Goal: Find specific page/section: Find specific page/section

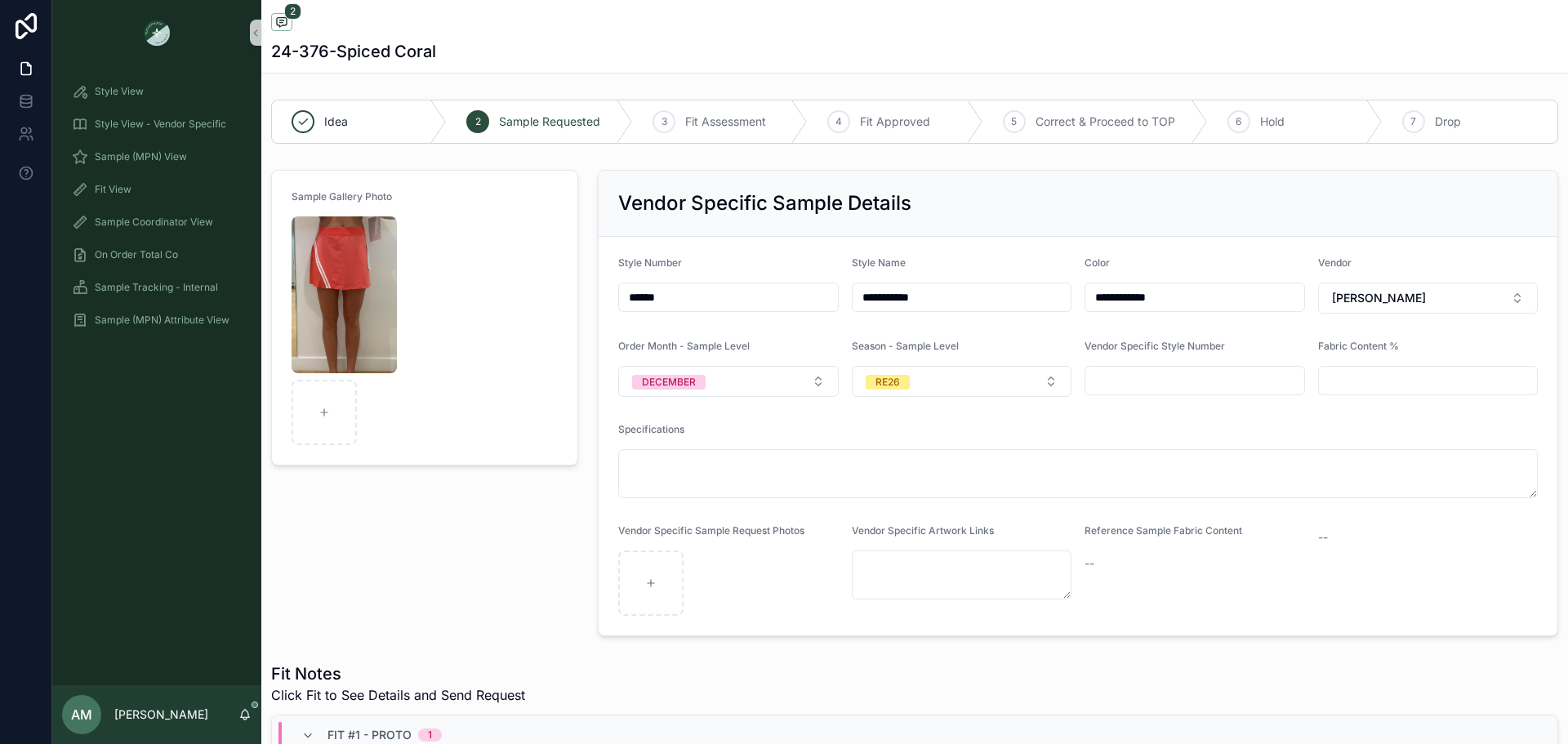
scroll to position [3847, 0]
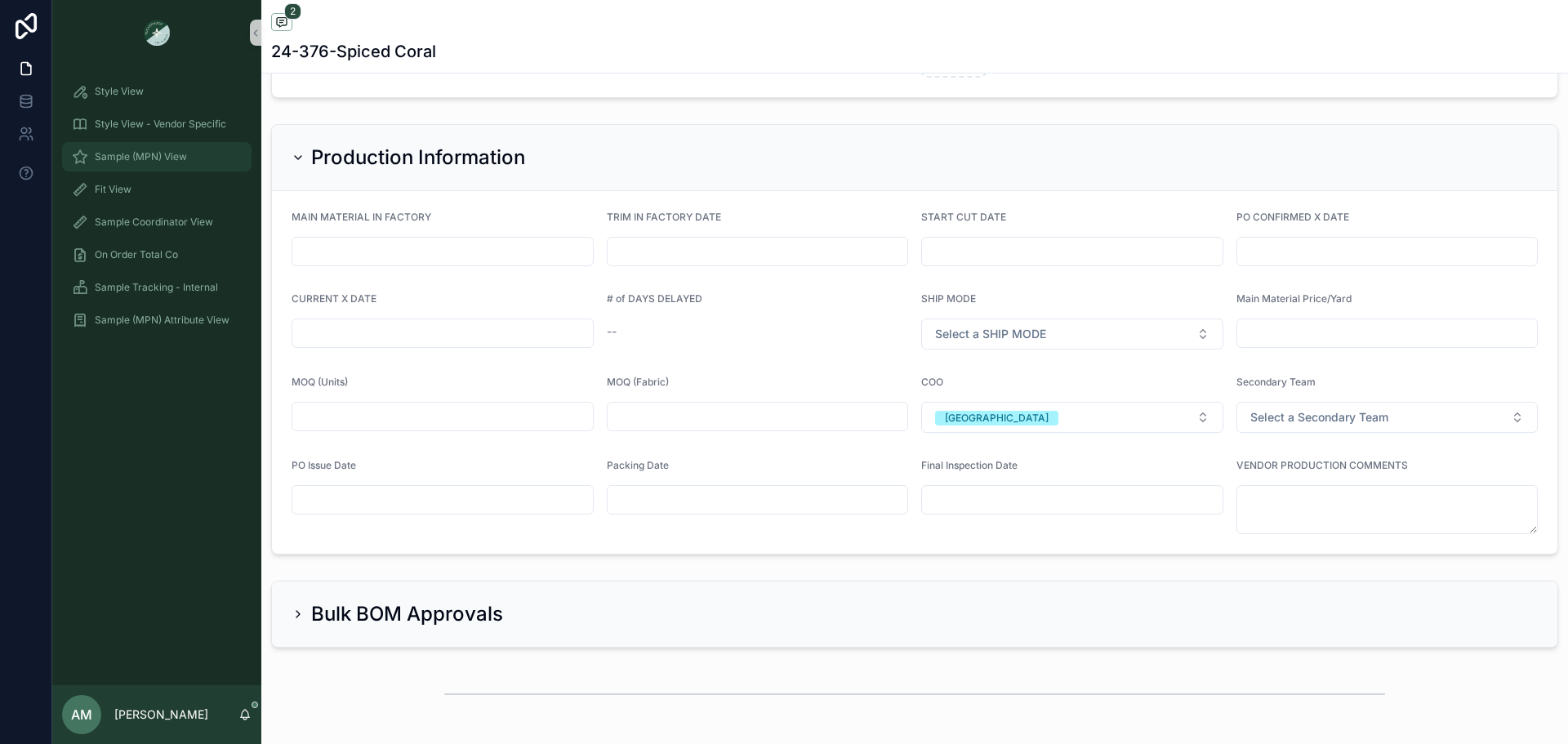
click at [207, 150] on div "Sample (MPN) View" at bounding box center [157, 157] width 169 height 26
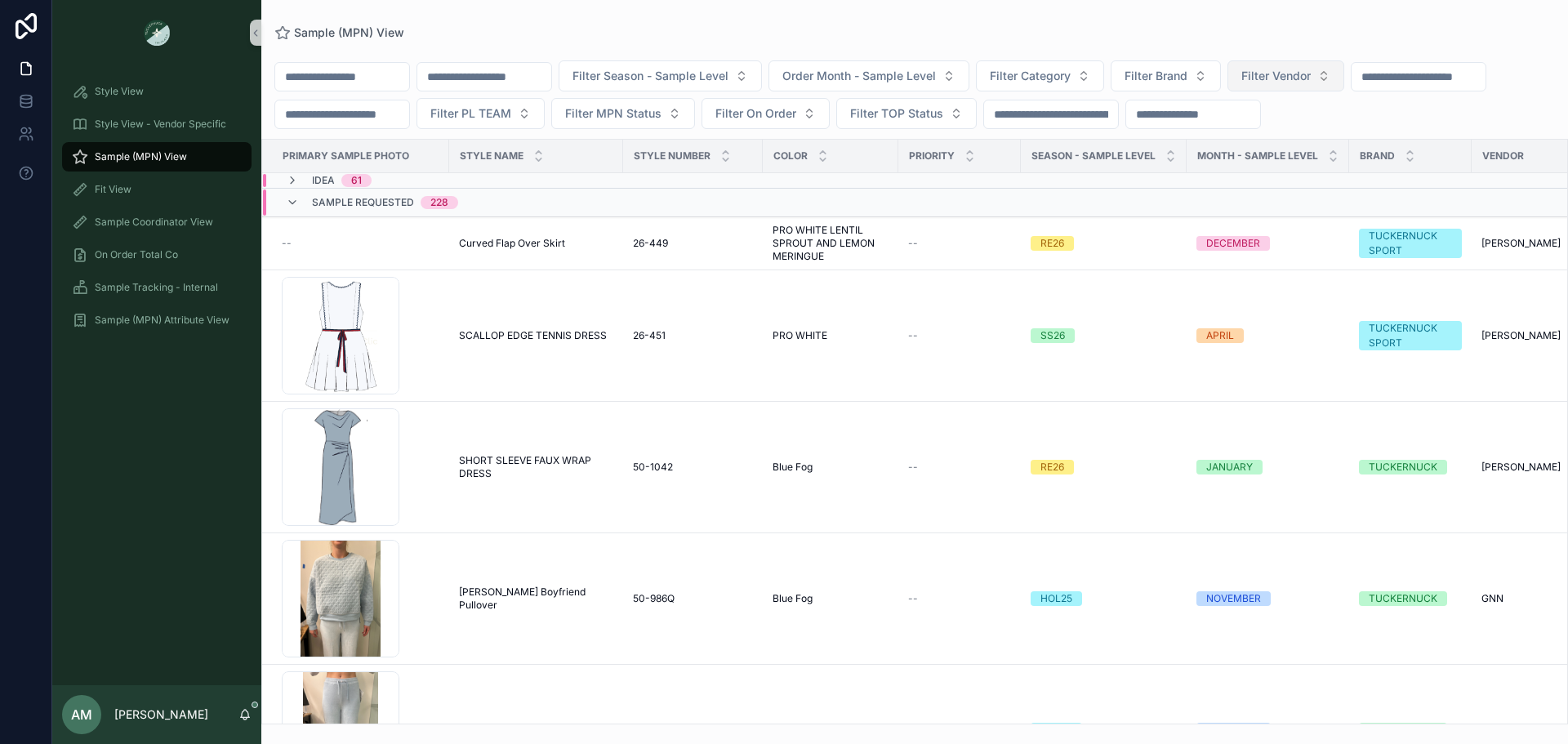
click at [1329, 61] on button "Filter Vendor" at bounding box center [1285, 76] width 117 height 31
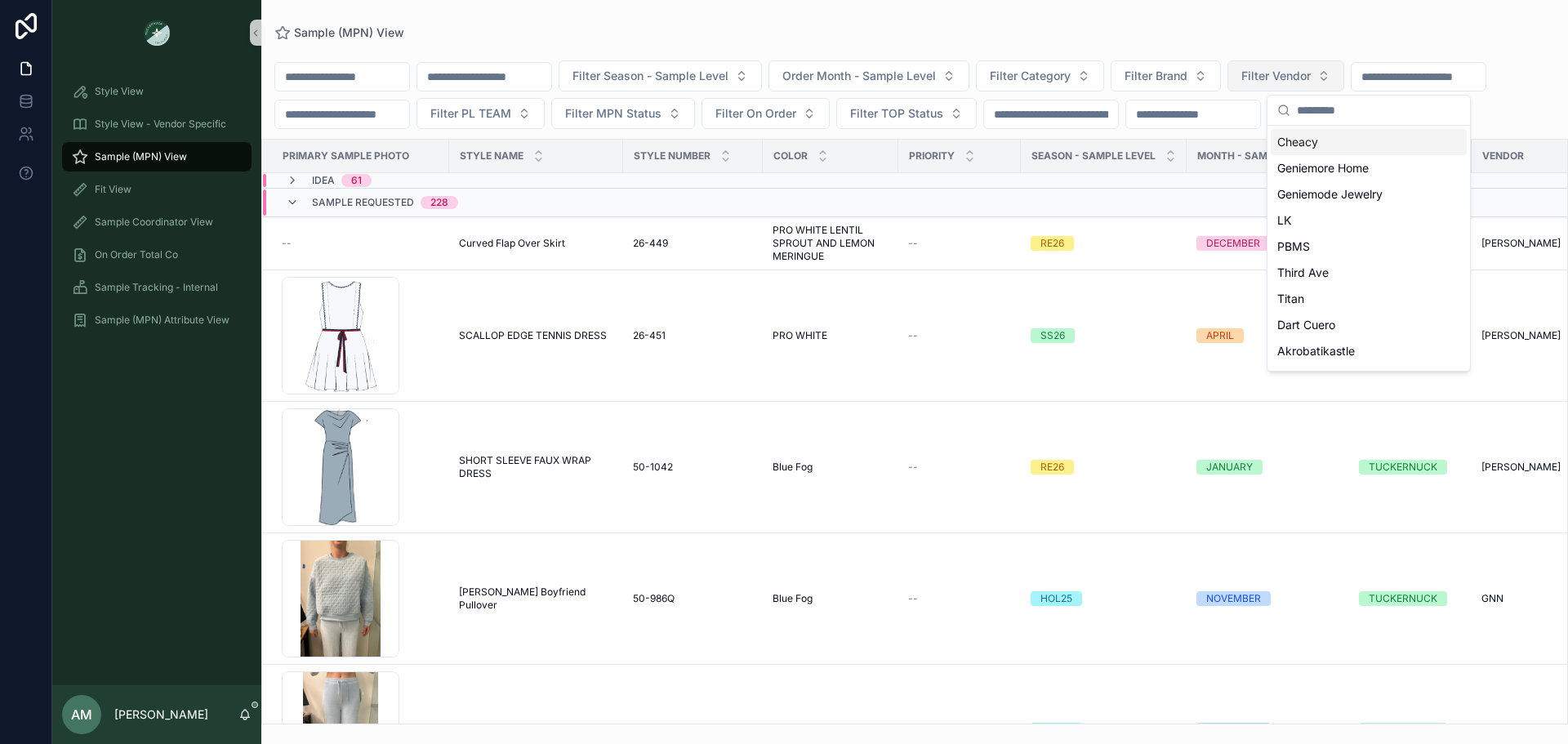
click at [1311, 70] on span "Filter Vendor" at bounding box center [1276, 76] width 70 height 16
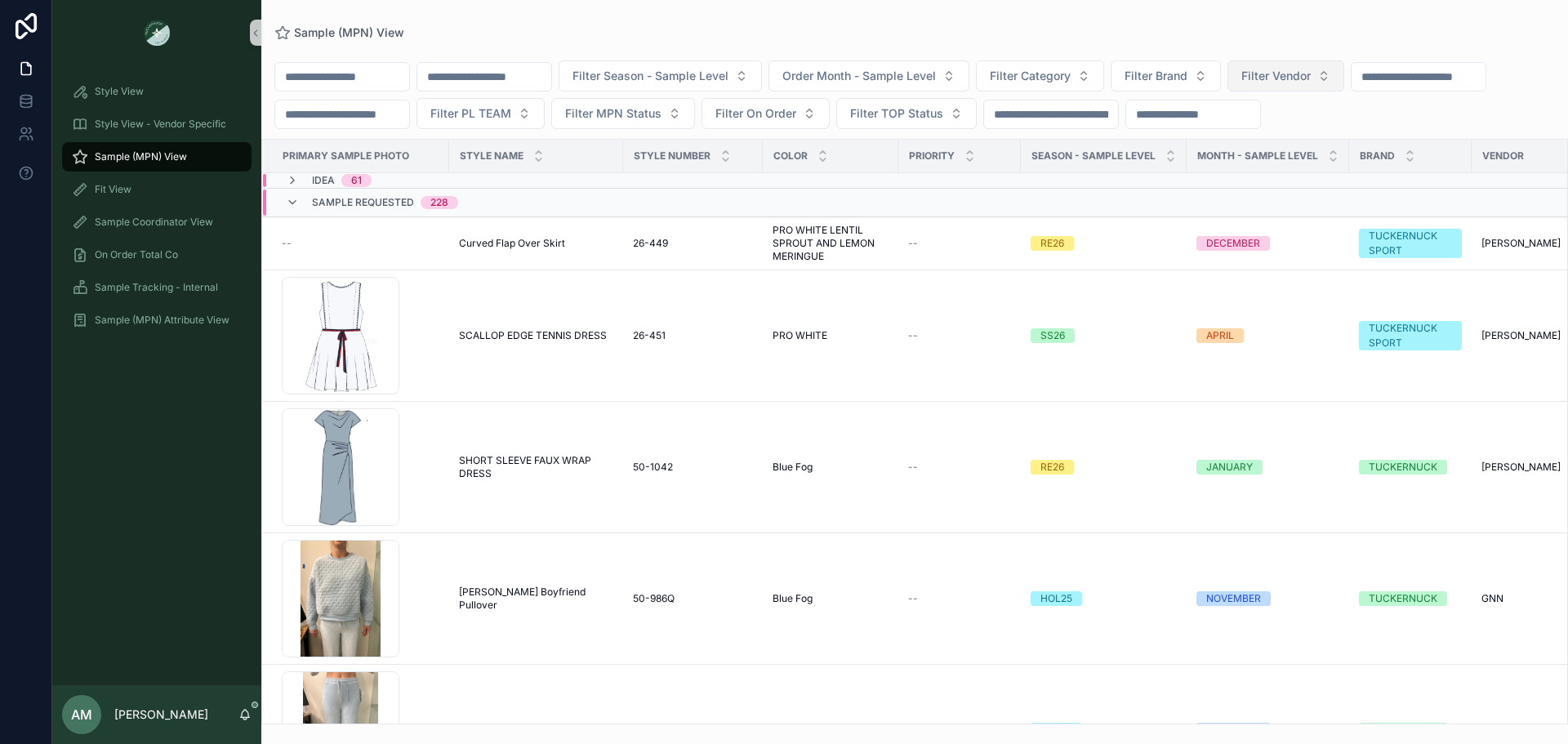
click at [1311, 80] on span "Filter Vendor" at bounding box center [1276, 76] width 70 height 16
type input "***"
click at [1356, 148] on div "RXA" at bounding box center [1368, 142] width 196 height 26
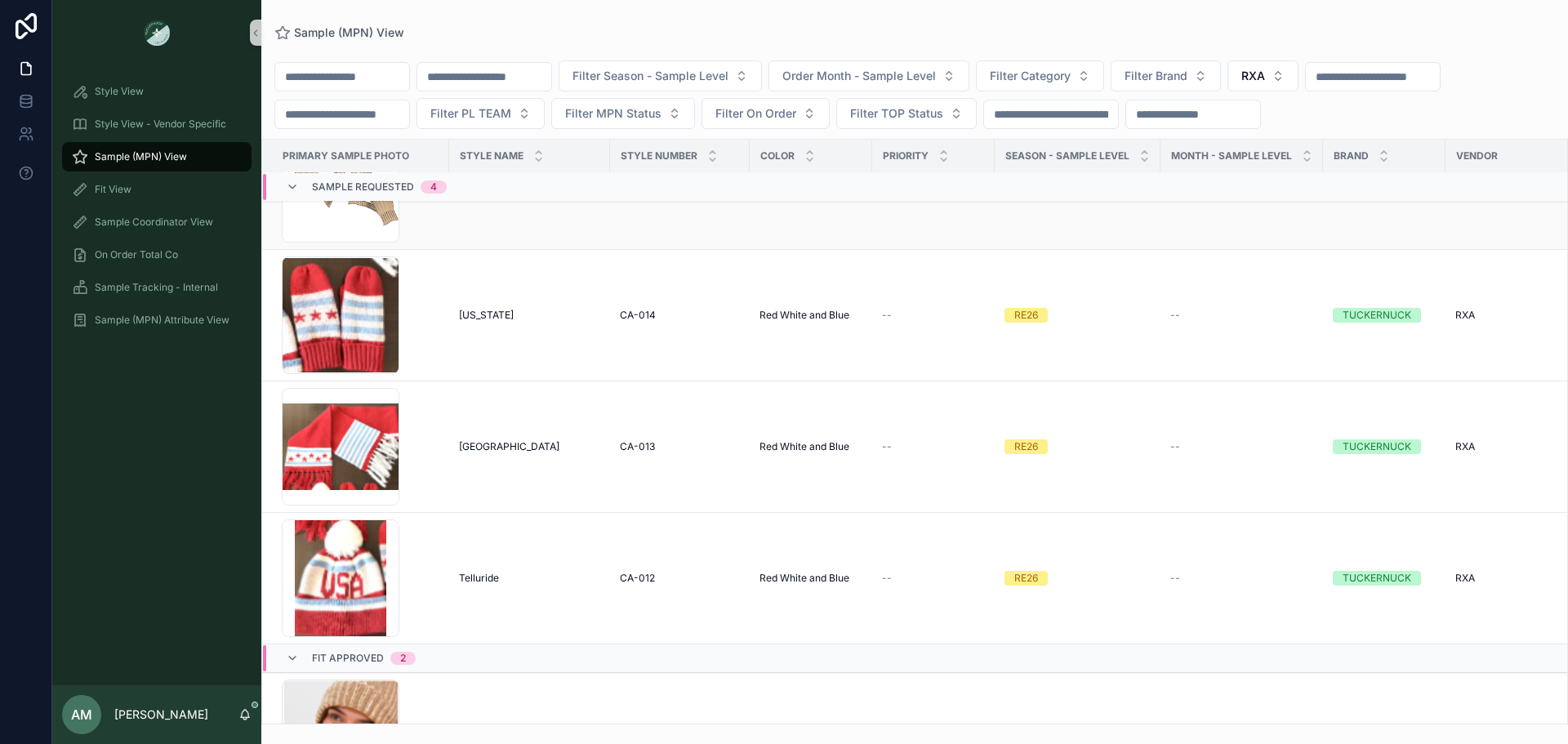
scroll to position [164, 0]
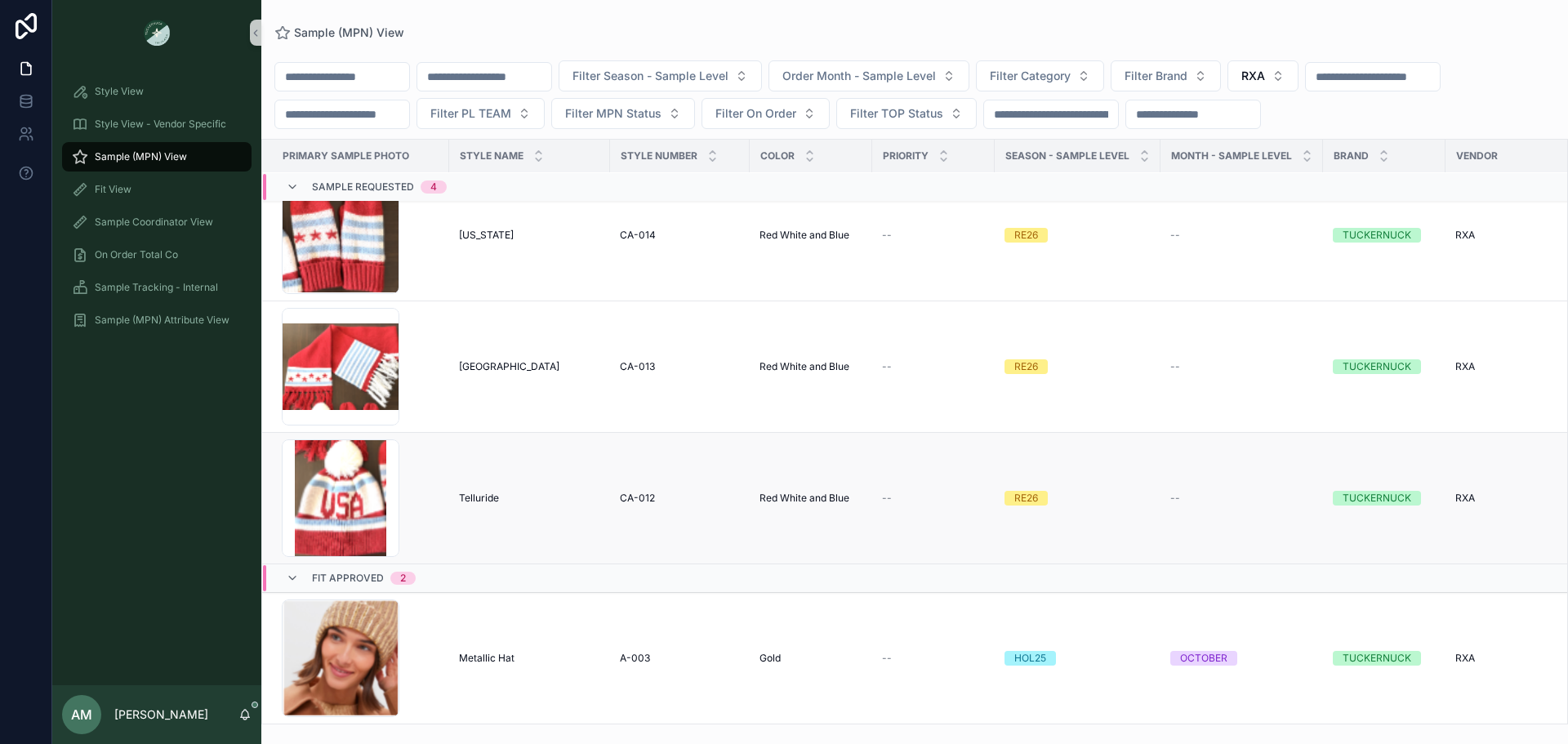
click at [484, 505] on span "Telluride" at bounding box center [478, 498] width 40 height 13
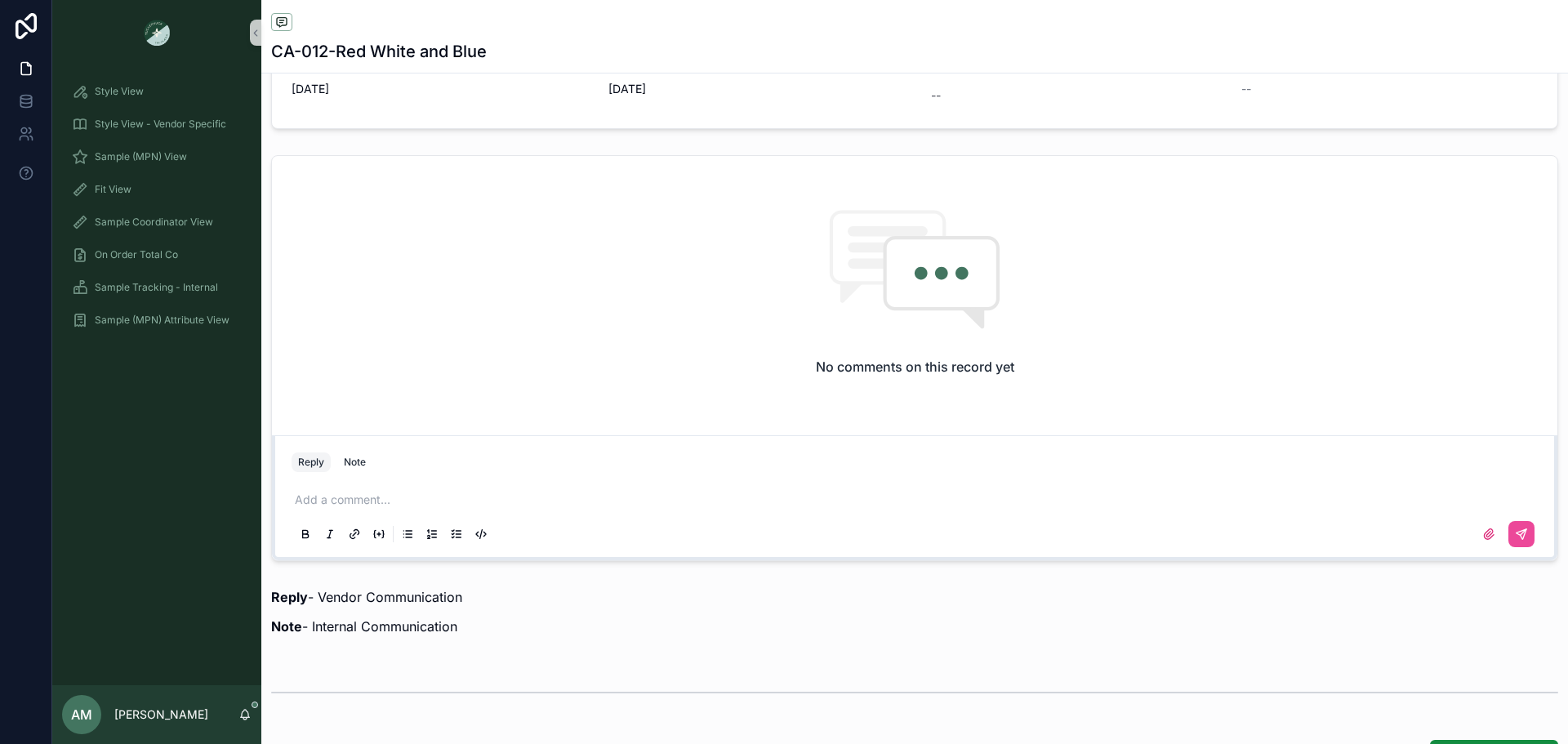
scroll to position [1226, 0]
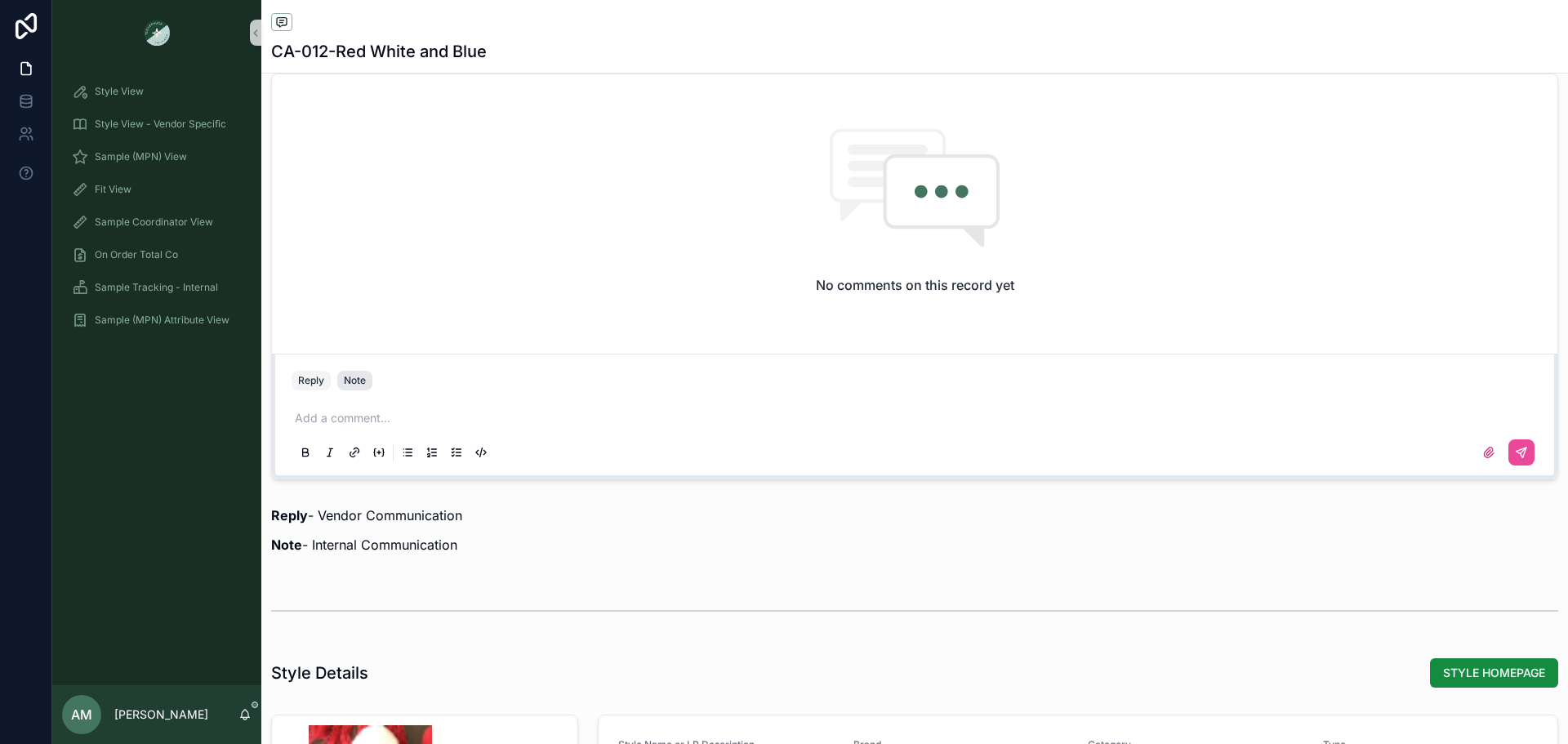
click at [359, 382] on div "Note" at bounding box center [355, 380] width 22 height 13
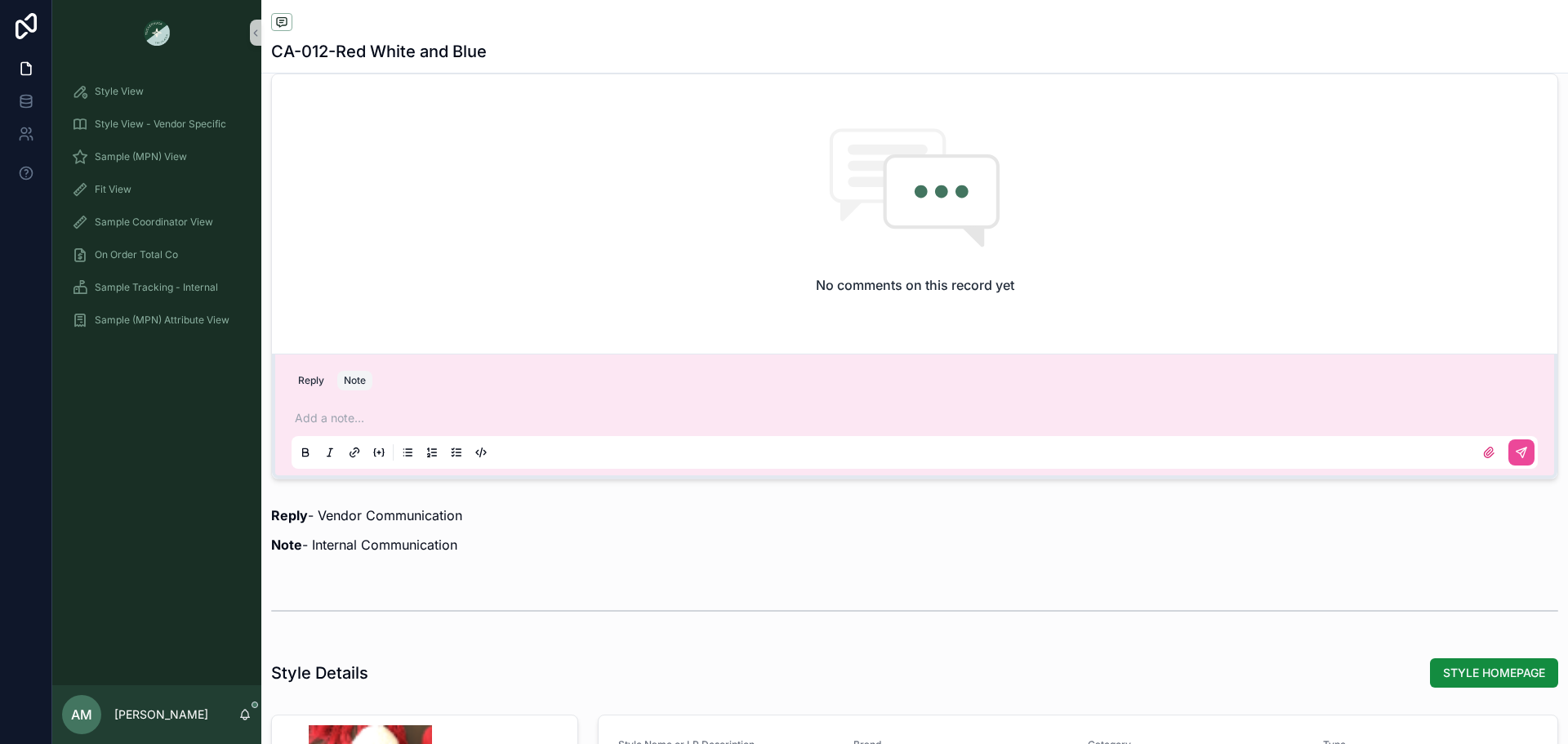
click at [418, 417] on p "scrollable content" at bounding box center [918, 418] width 1246 height 16
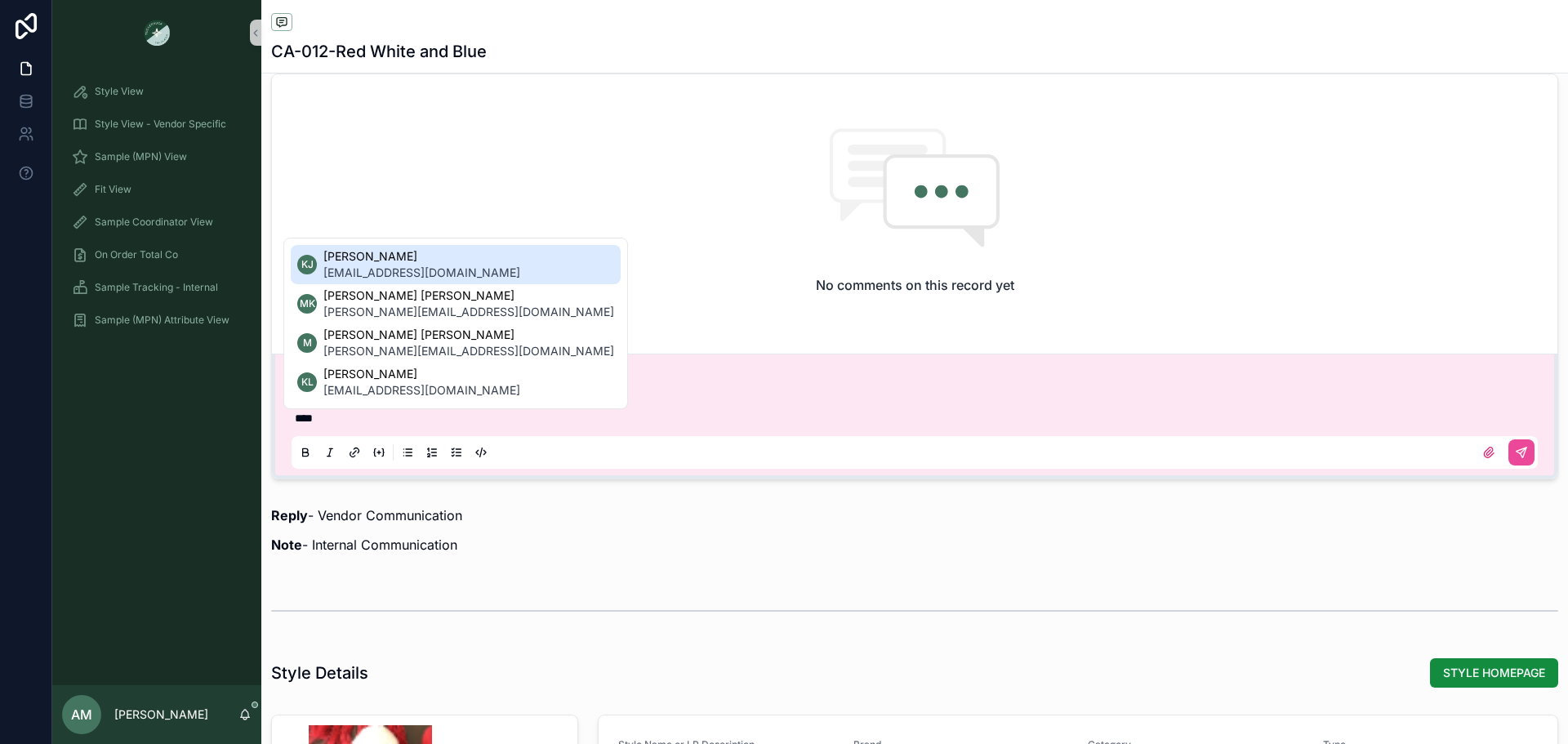
click at [438, 261] on li "KJ Katherine Jenkins kjenkins@tnuck.com" at bounding box center [456, 264] width 330 height 39
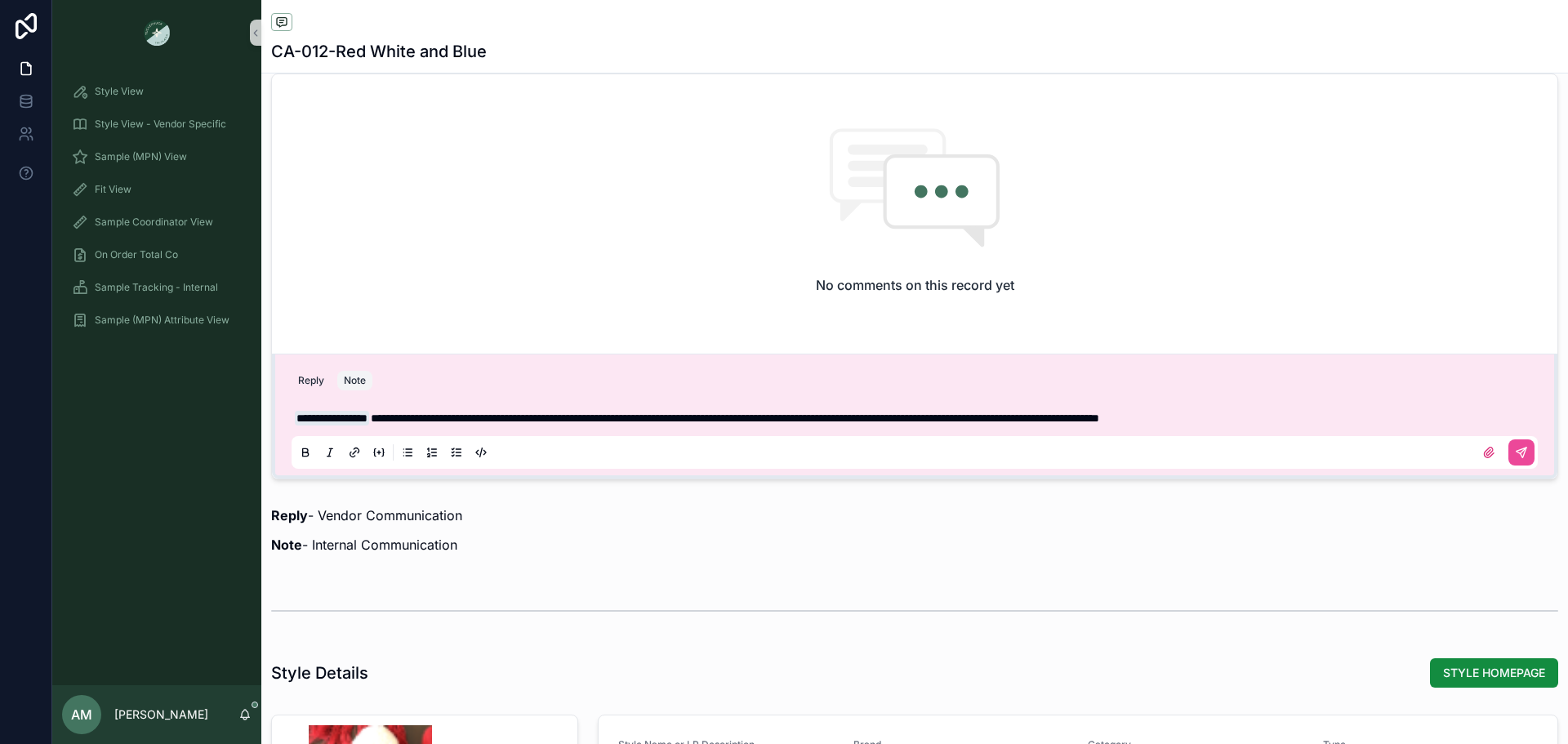
click at [1379, 419] on p "**********" at bounding box center [918, 418] width 1246 height 16
click at [1385, 413] on span "**********" at bounding box center [877, 418] width 1014 height 11
click at [602, 427] on p "**********" at bounding box center [918, 418] width 1246 height 16
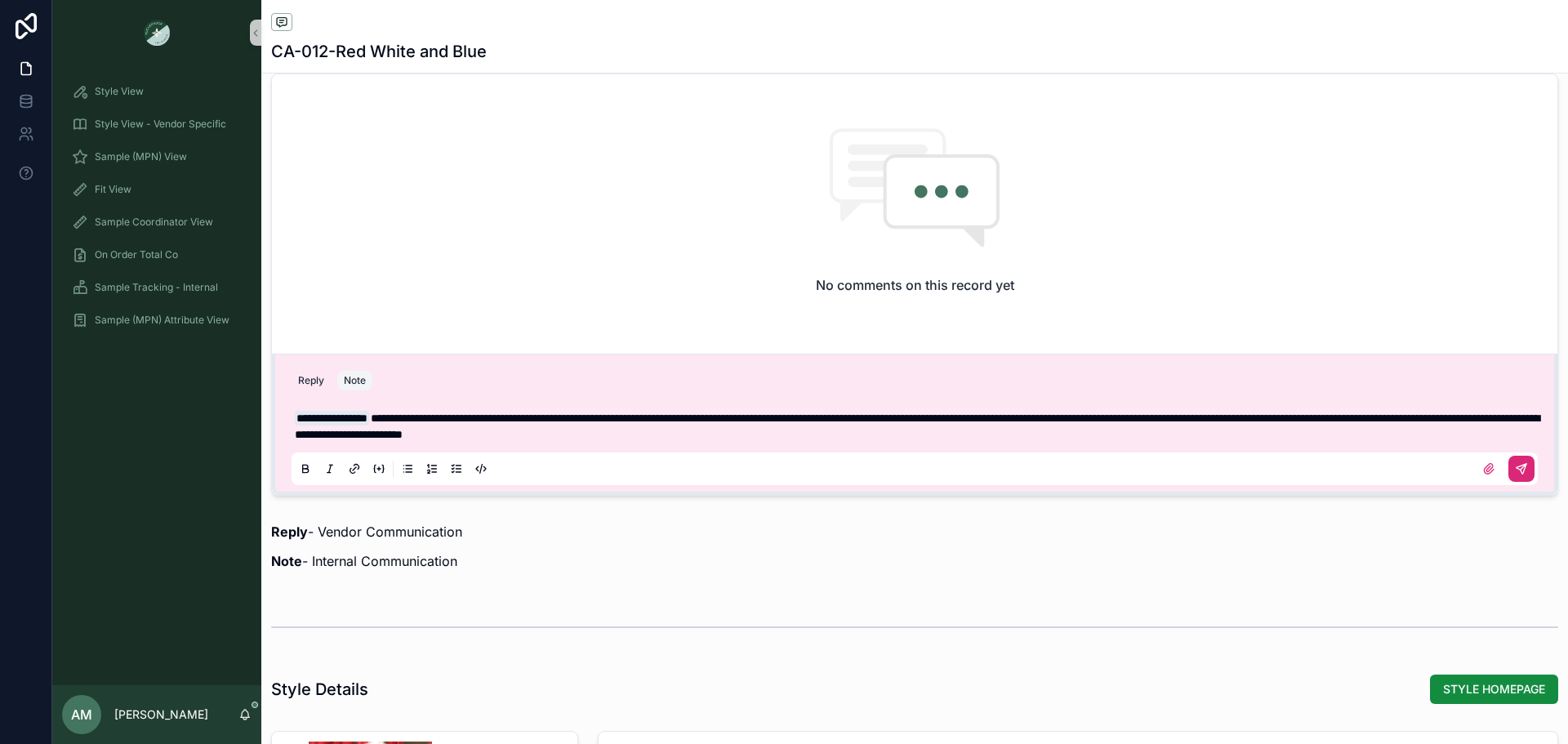
click at [1514, 480] on button "scrollable content" at bounding box center [1521, 469] width 26 height 26
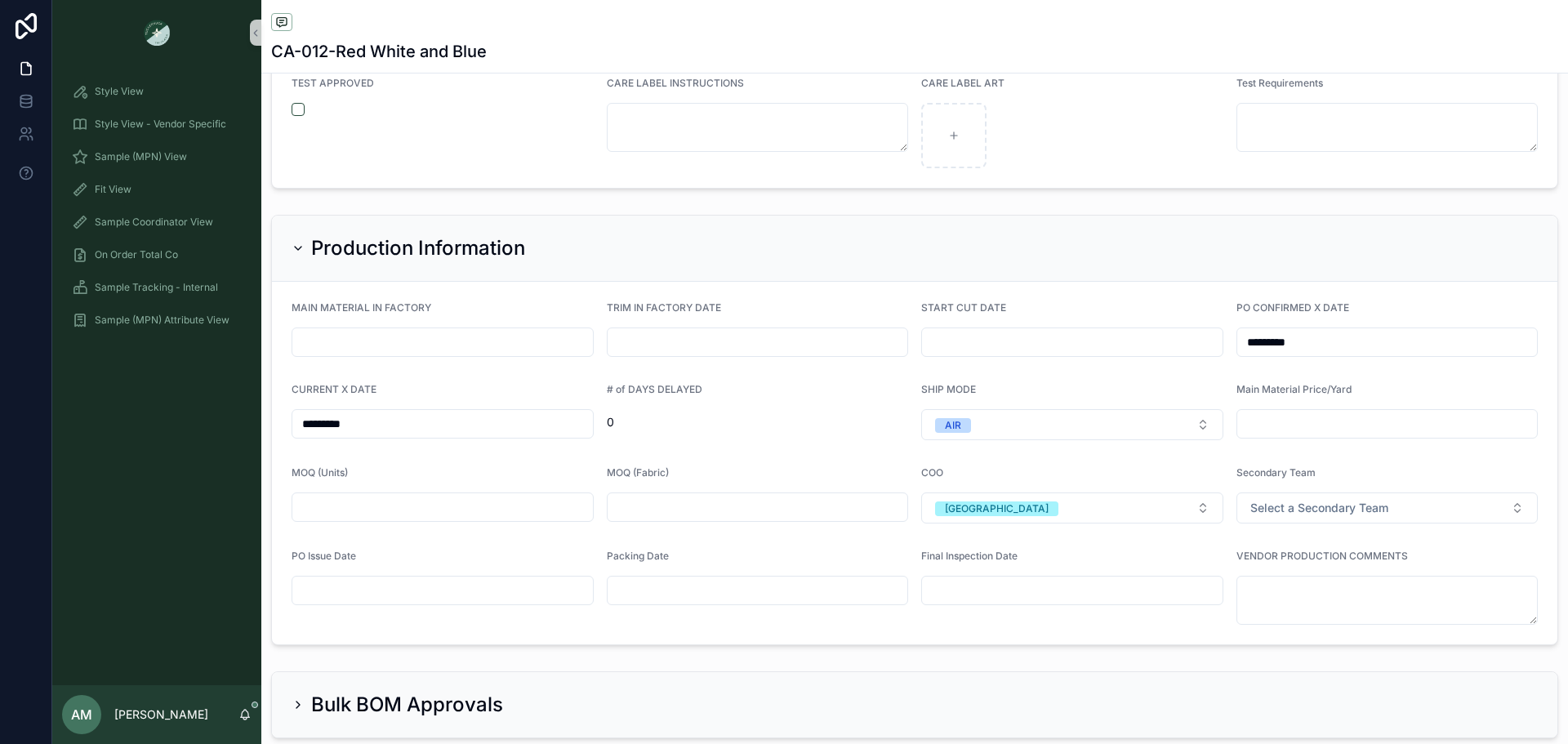
scroll to position [3594, 0]
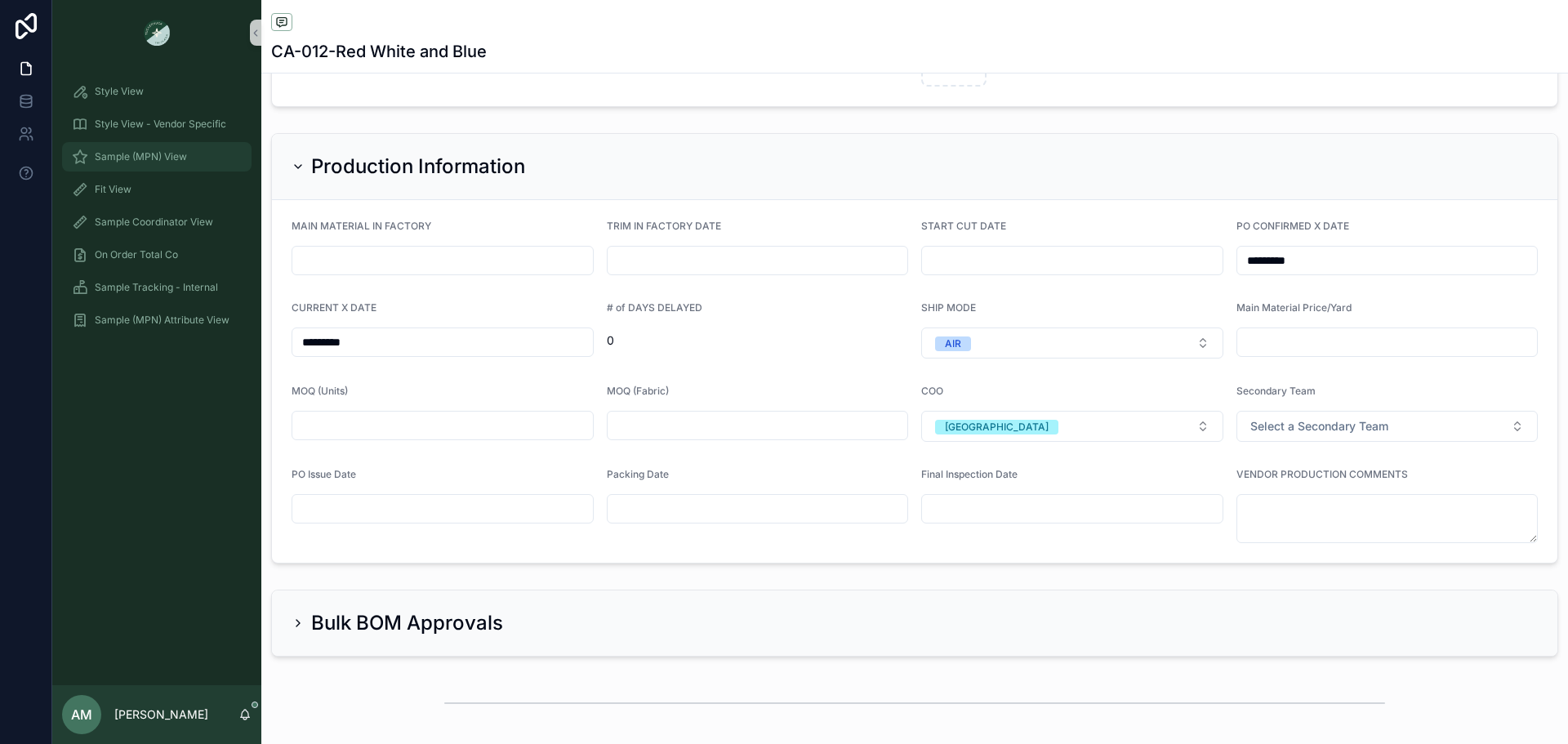
click at [200, 165] on div "Sample (MPN) View" at bounding box center [157, 157] width 169 height 26
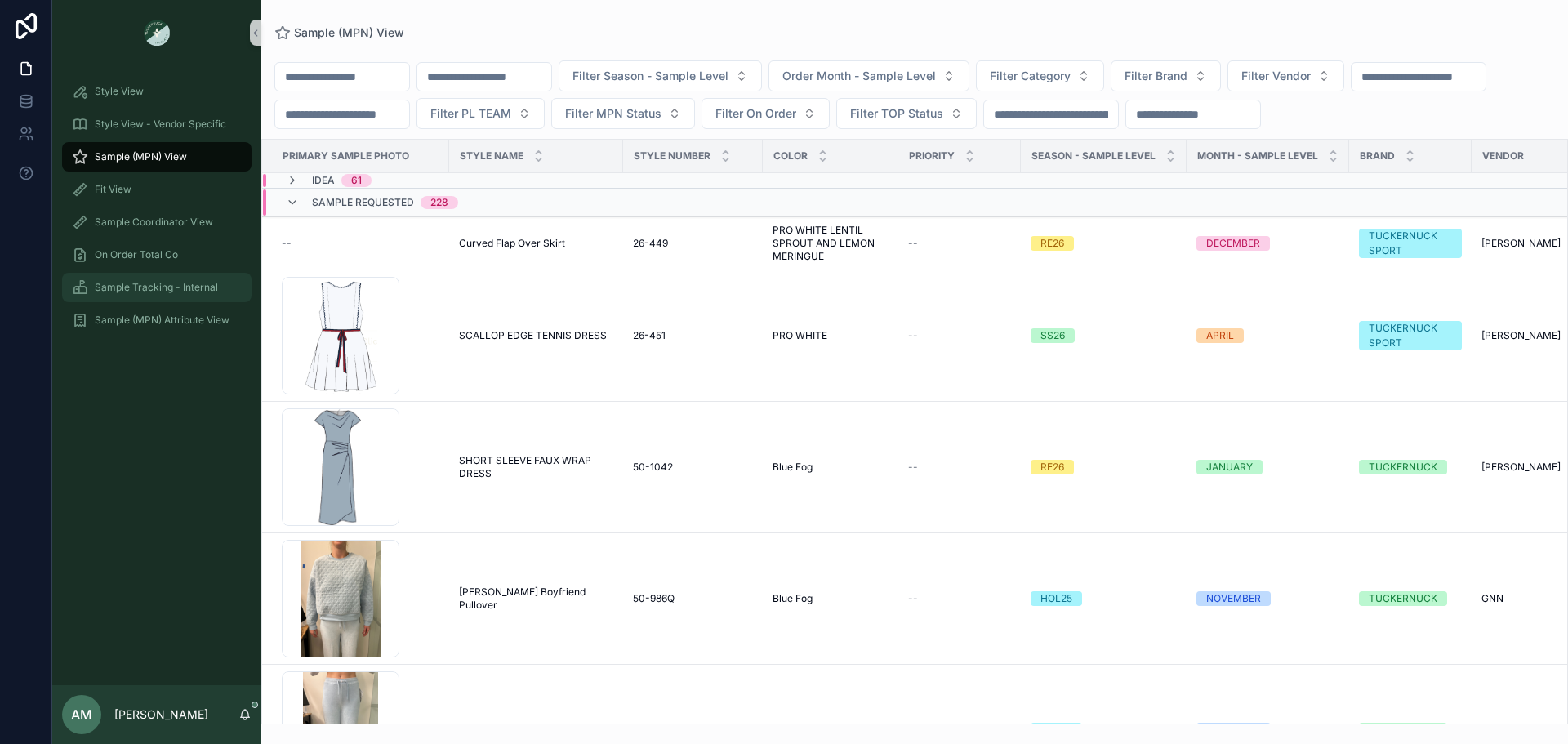
click at [169, 284] on span "Sample Tracking - Internal" at bounding box center [157, 287] width 124 height 13
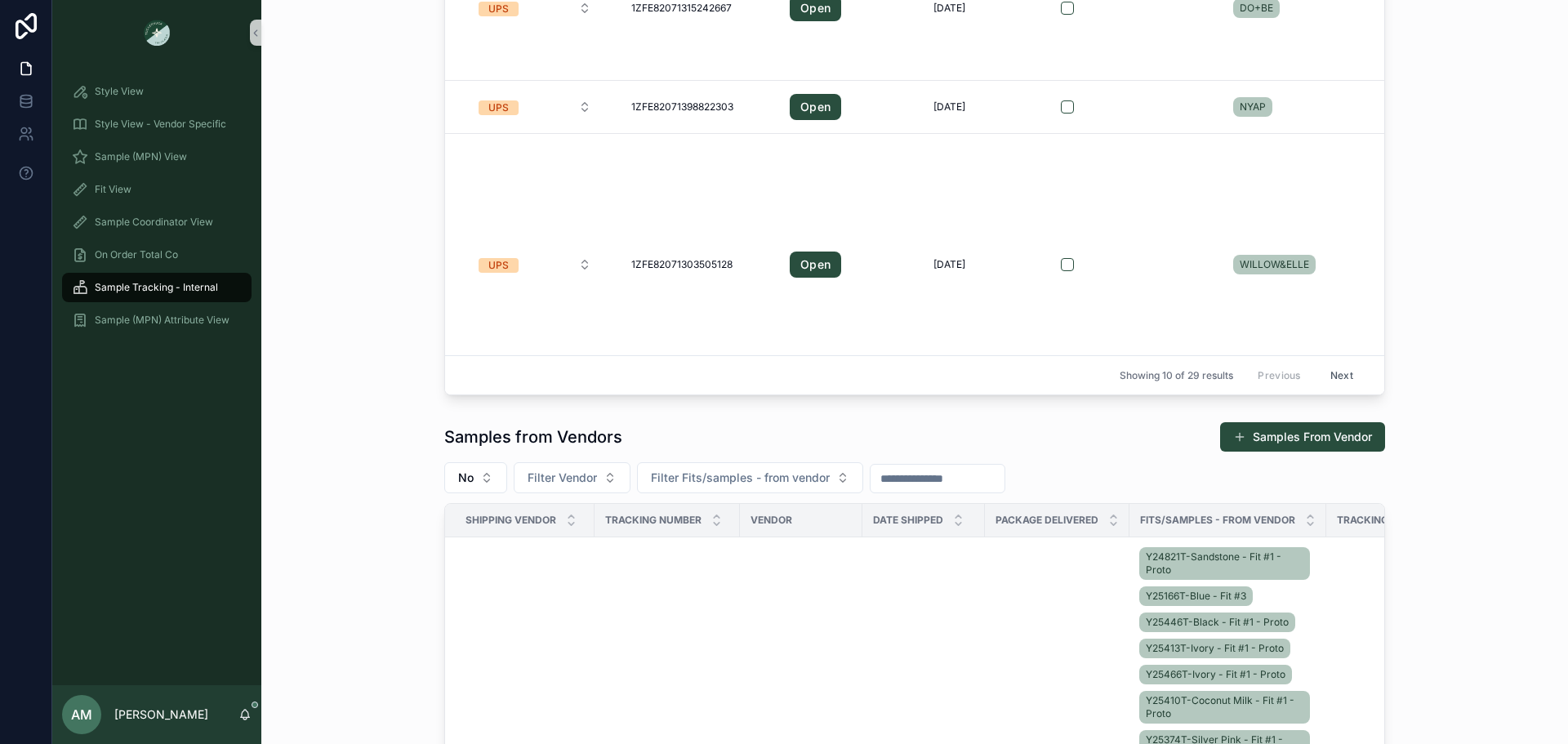
scroll to position [327, 0]
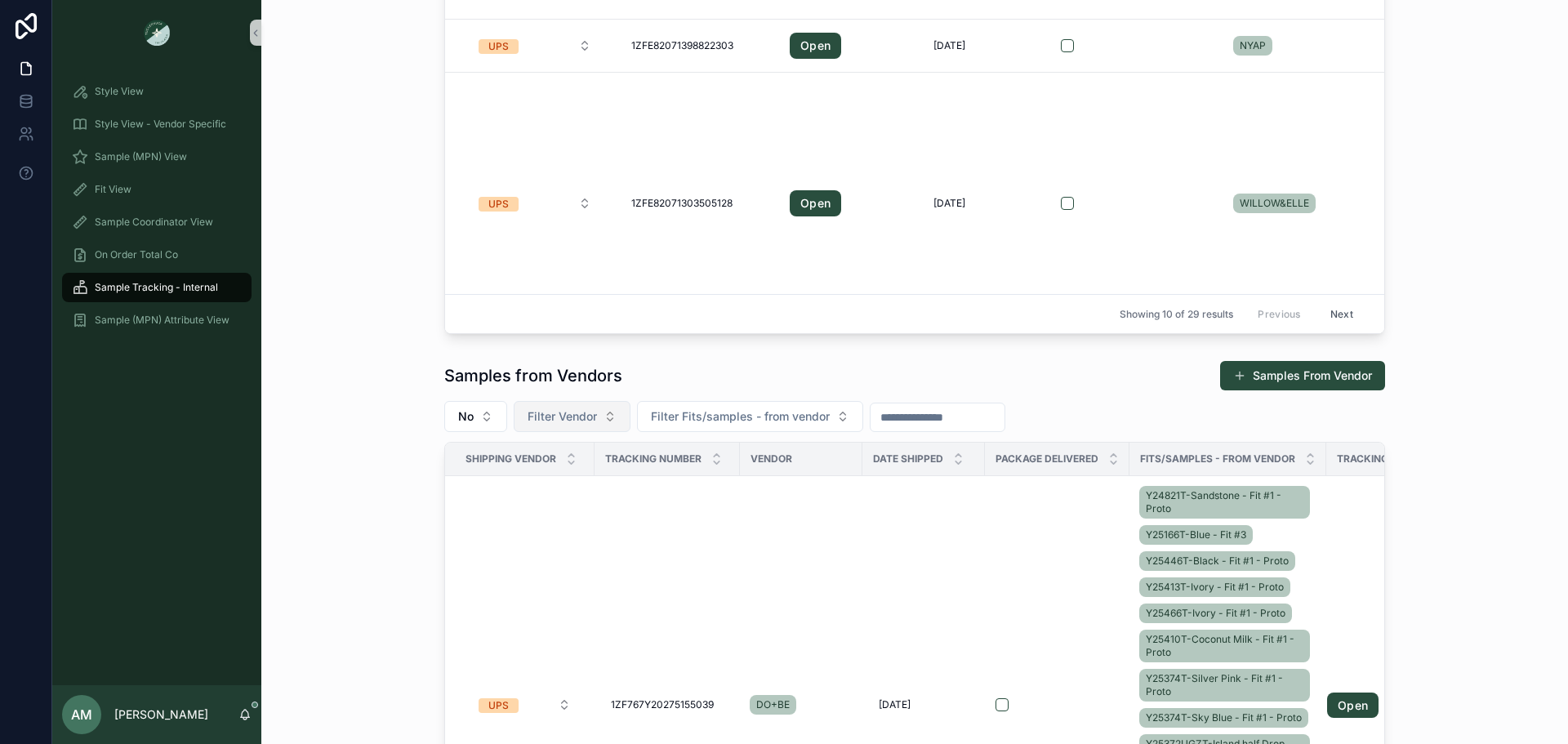
click at [534, 424] on span "Filter Vendor" at bounding box center [562, 417] width 70 height 16
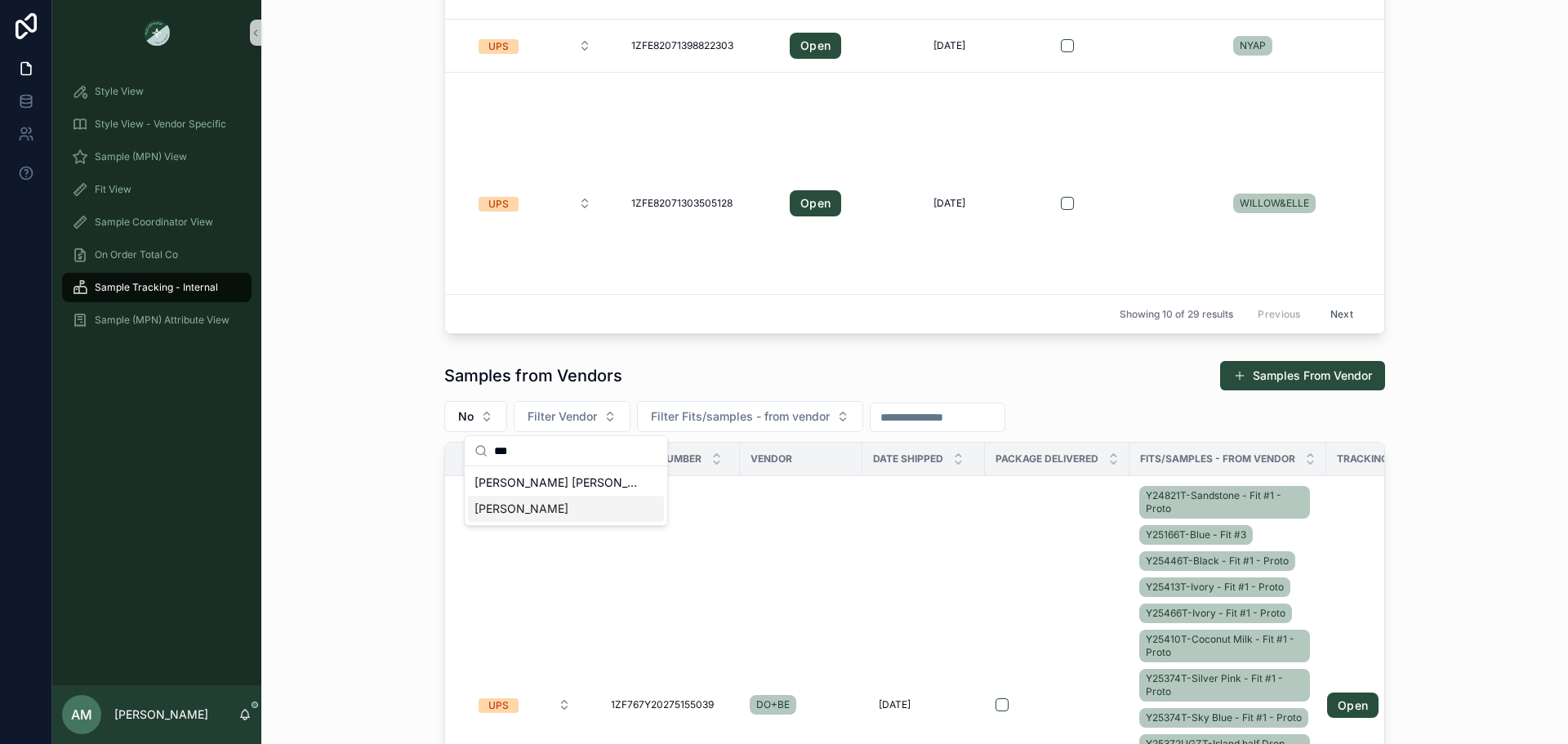
type input "***"
click at [546, 512] on div "[PERSON_NAME]" at bounding box center [565, 509] width 196 height 26
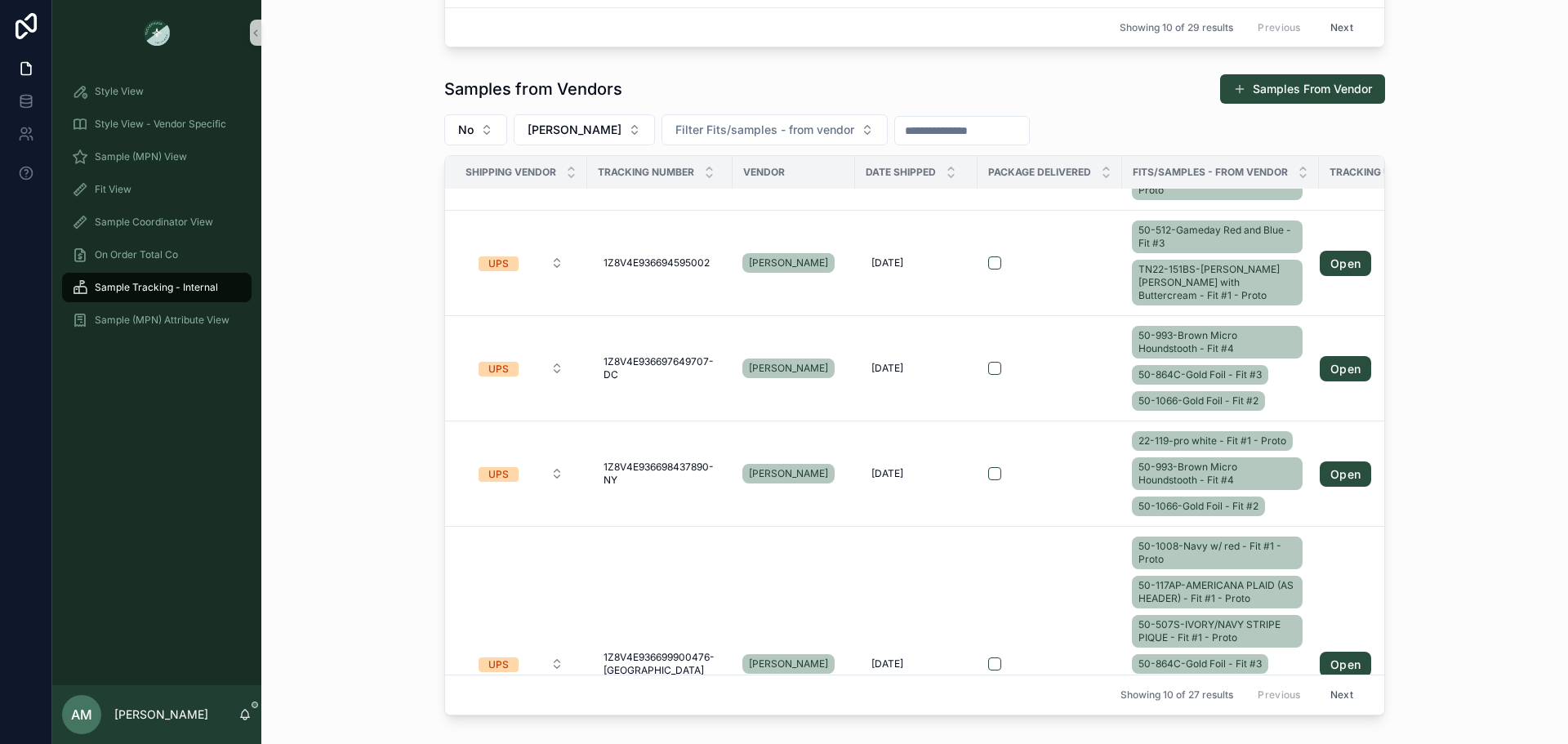
scroll to position [606, 0]
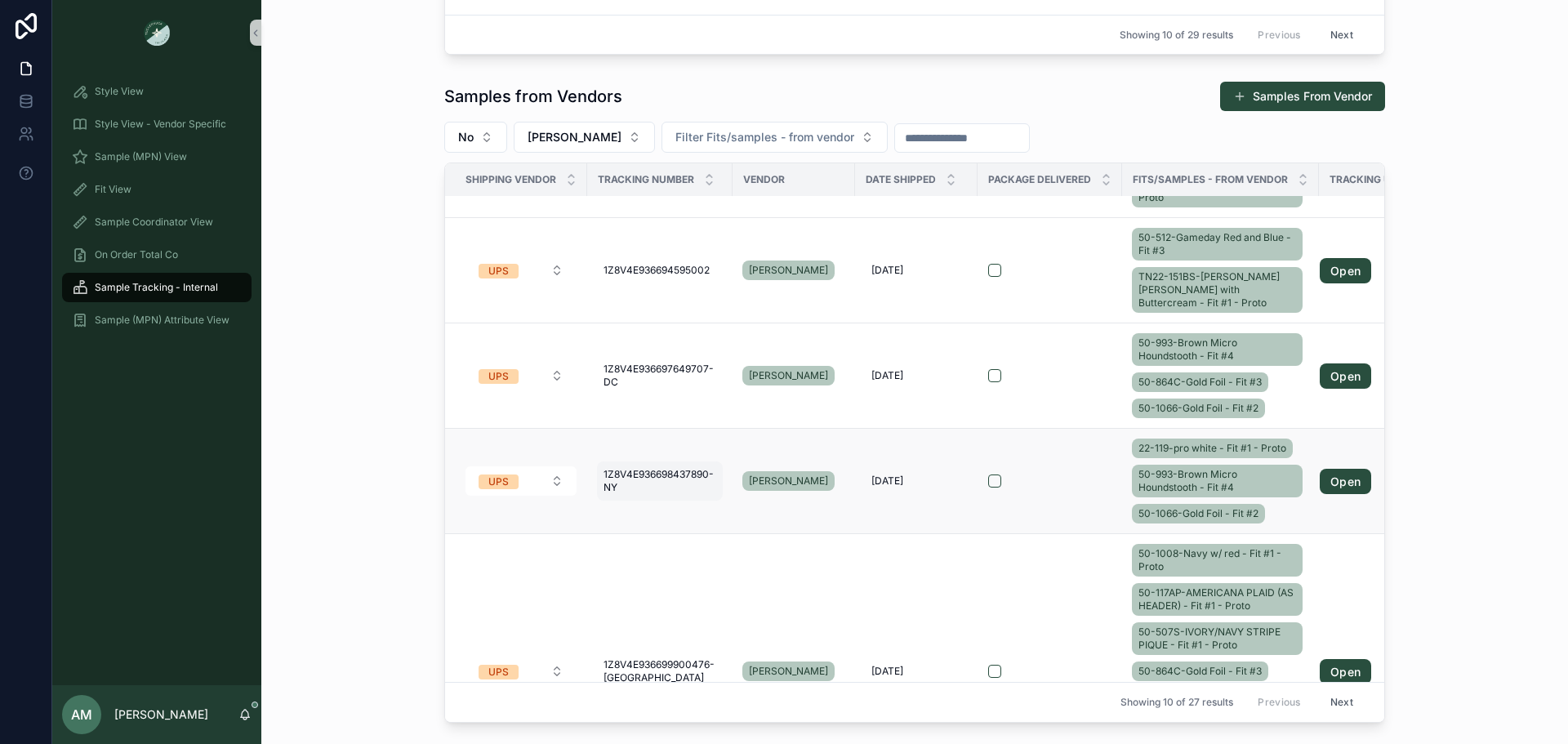
click at [620, 468] on span "1Z8V4E936698437890-NY" at bounding box center [659, 481] width 113 height 26
drag, startPoint x: 720, startPoint y: 488, endPoint x: 596, endPoint y: 492, distance: 124.1
click at [596, 492] on div "**********" at bounding box center [702, 485] width 235 height 61
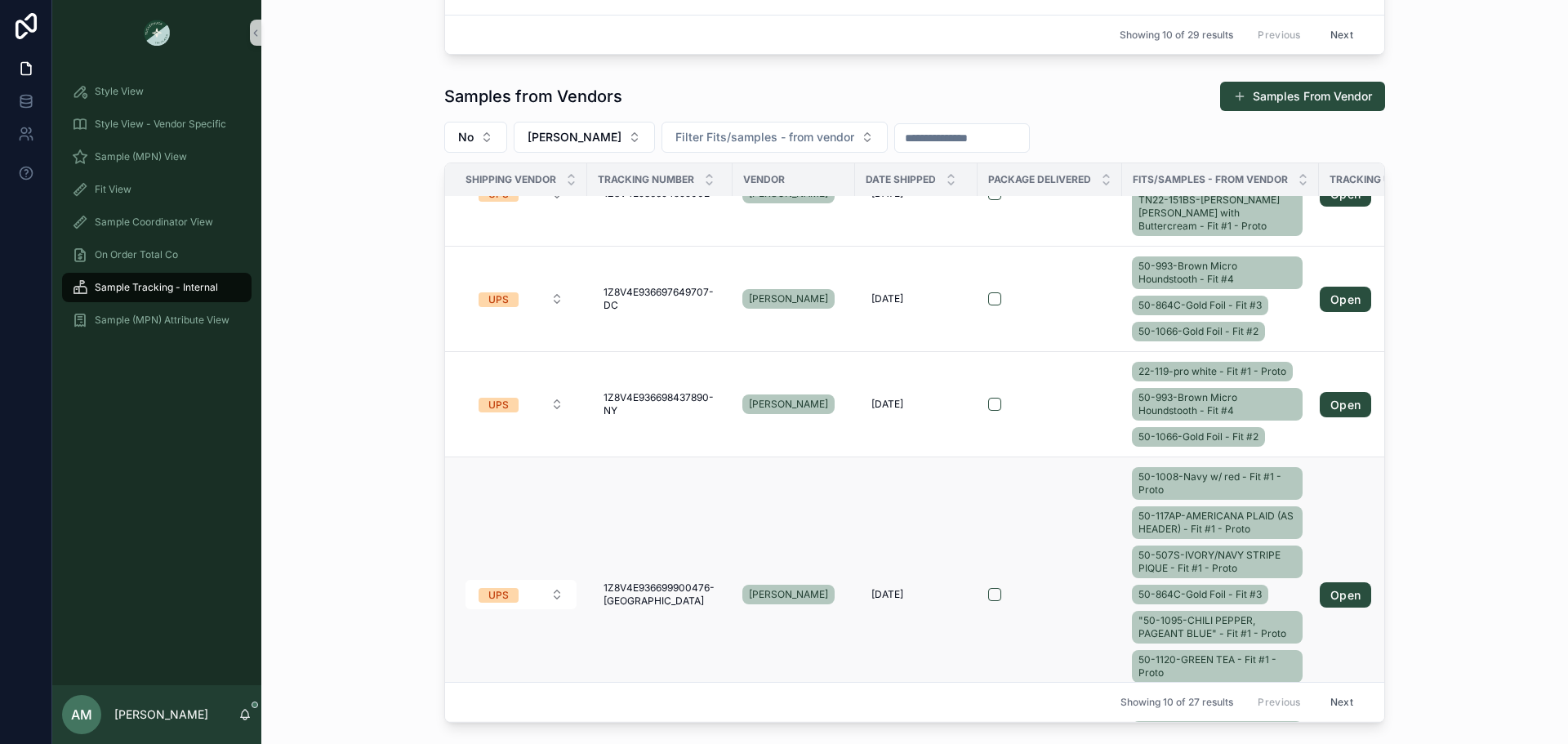
scroll to position [445, 0]
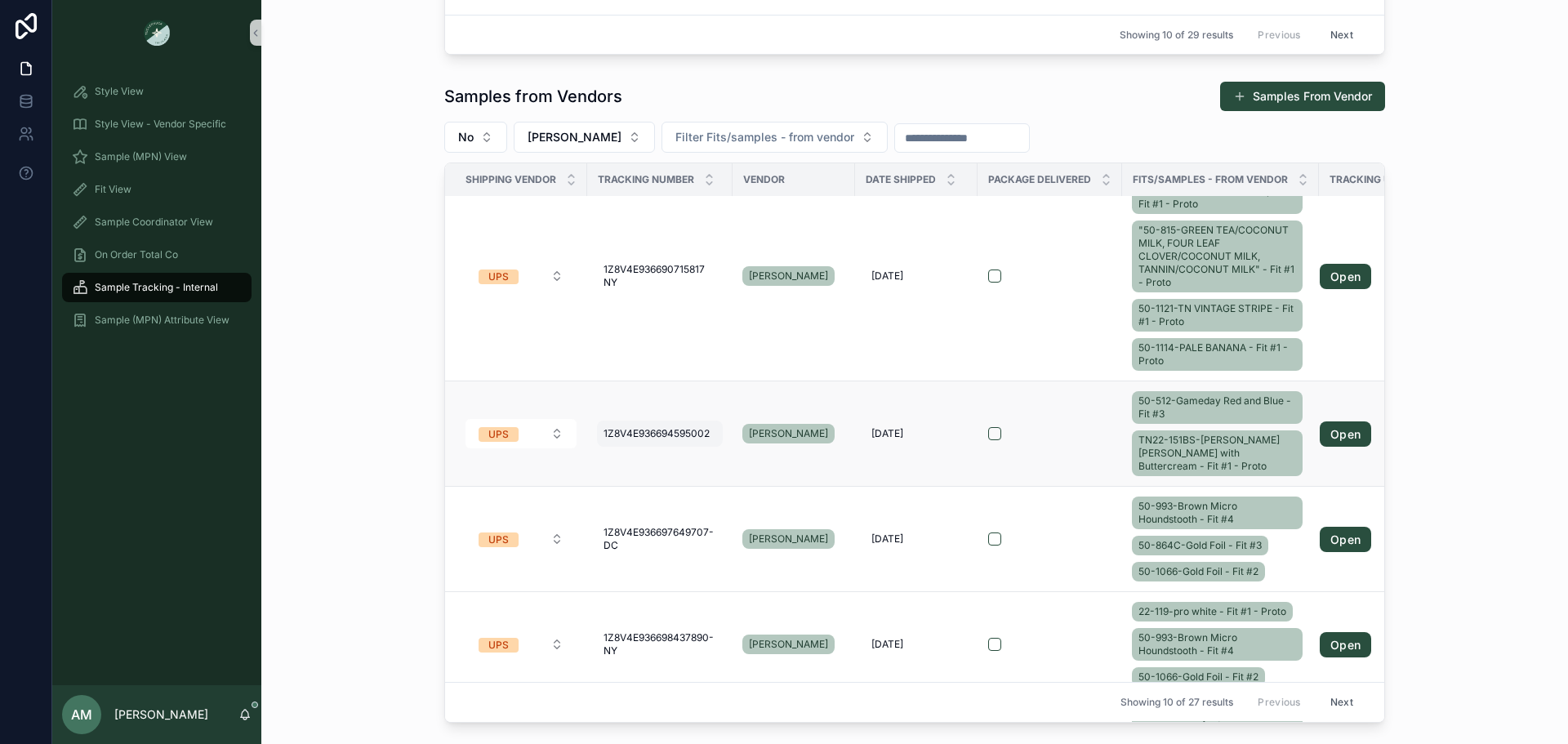
click at [682, 427] on span "1Z8V4E936694595002" at bounding box center [656, 433] width 106 height 13
drag, startPoint x: 738, startPoint y: 450, endPoint x: 590, endPoint y: 454, distance: 148.1
click at [590, 454] on div "**********" at bounding box center [702, 451] width 235 height 61
click at [365, 243] on div "Samples from Vendors Samples From Vendor No Vanwell Filter Fits/samples - from …" at bounding box center [914, 402] width 1280 height 654
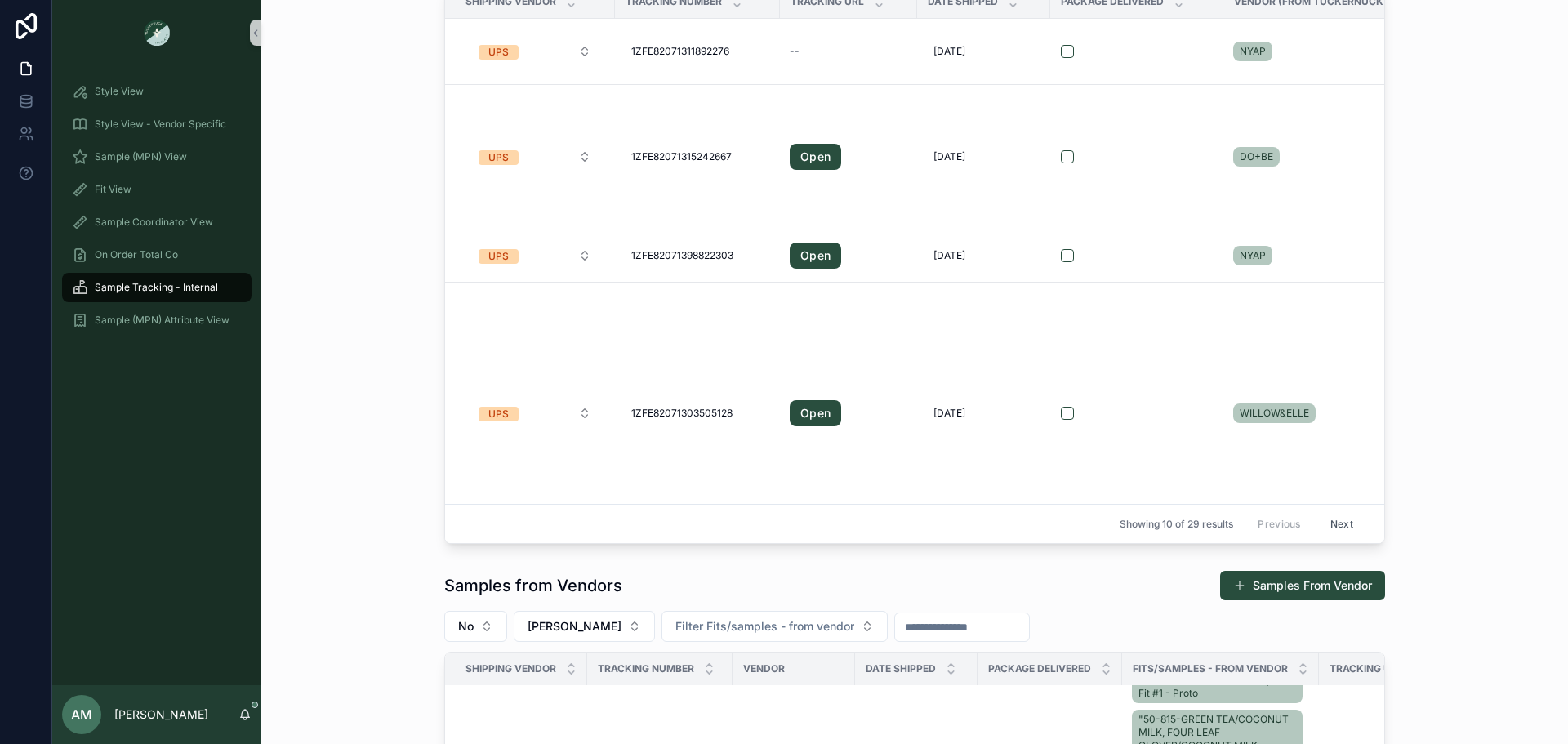
scroll to position [116, 0]
click at [181, 150] on div "Sample (MPN) View" at bounding box center [157, 157] width 169 height 26
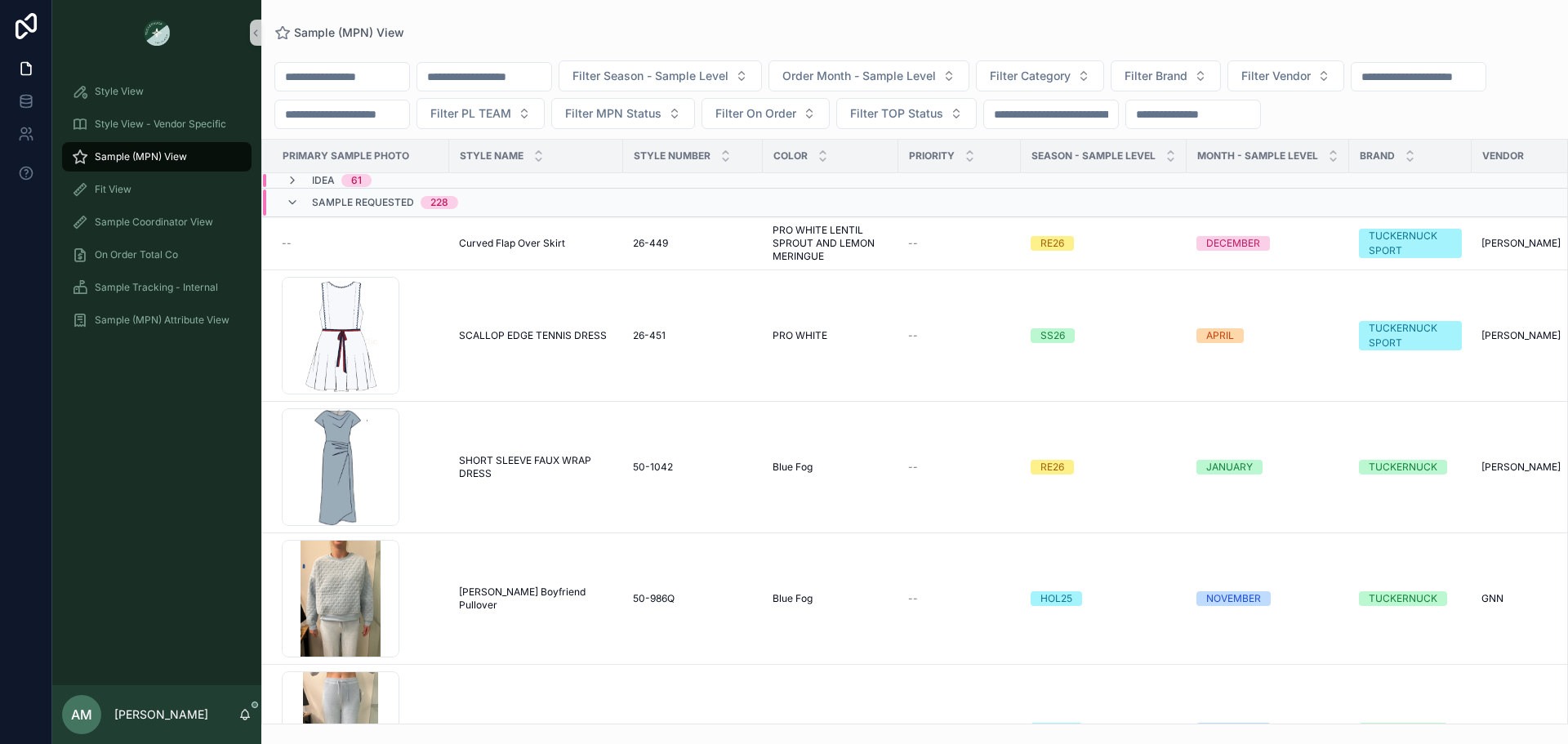
click at [308, 215] on div "Sample Requested 228" at bounding box center [372, 202] width 172 height 26
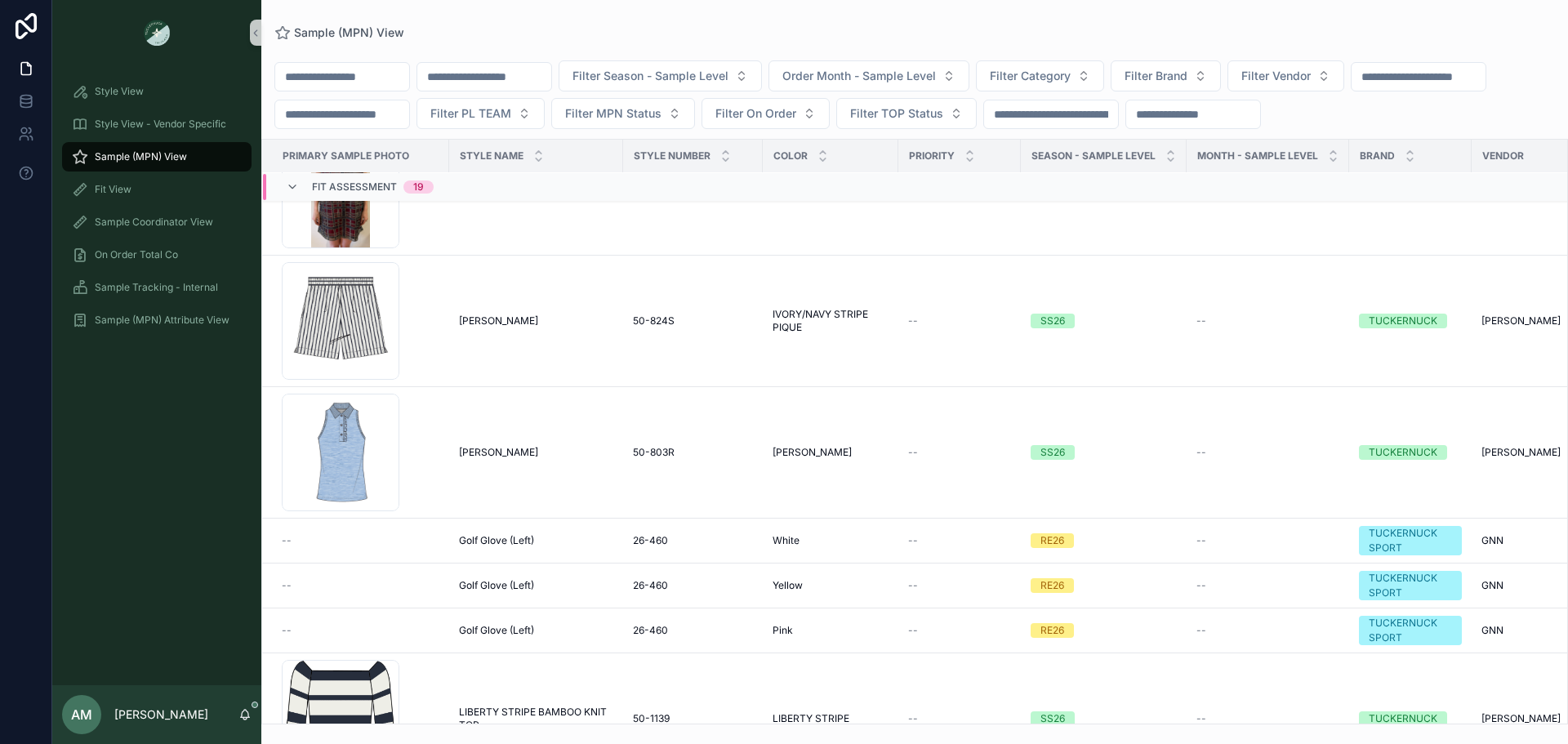
scroll to position [653, 0]
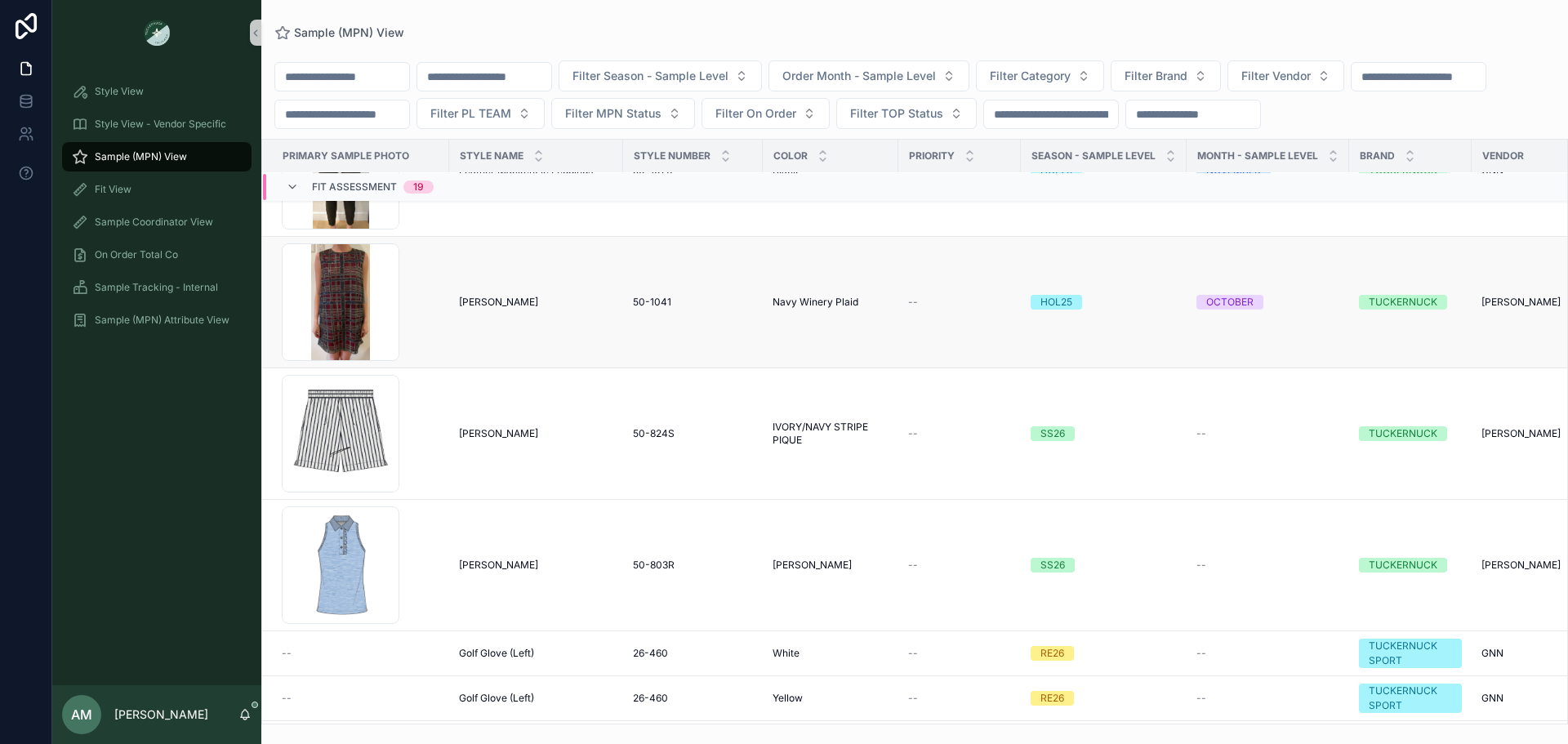
click at [489, 309] on span "[PERSON_NAME]" at bounding box center [497, 301] width 79 height 13
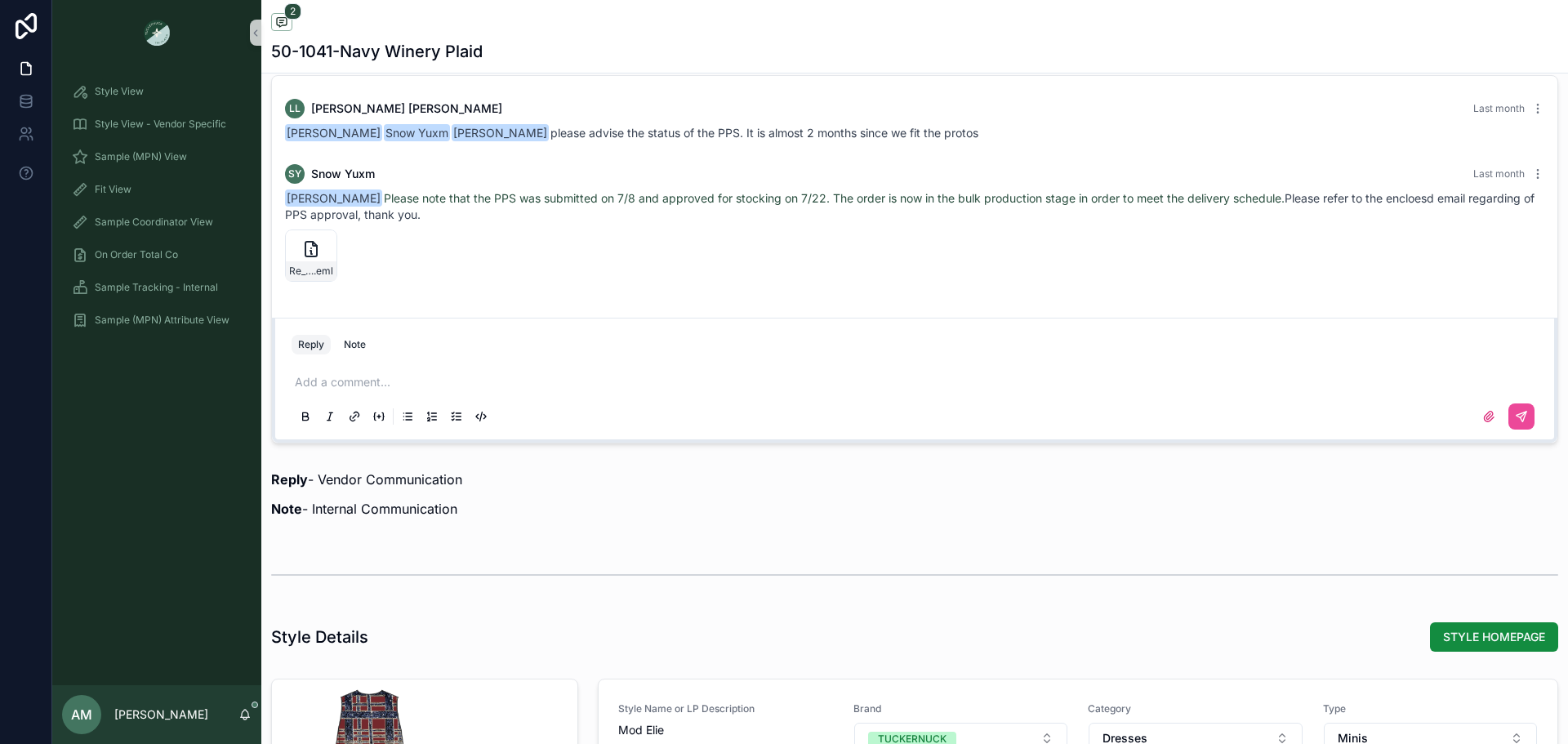
scroll to position [1226, 0]
click at [143, 155] on span "Sample (MPN) View" at bounding box center [141, 157] width 93 height 13
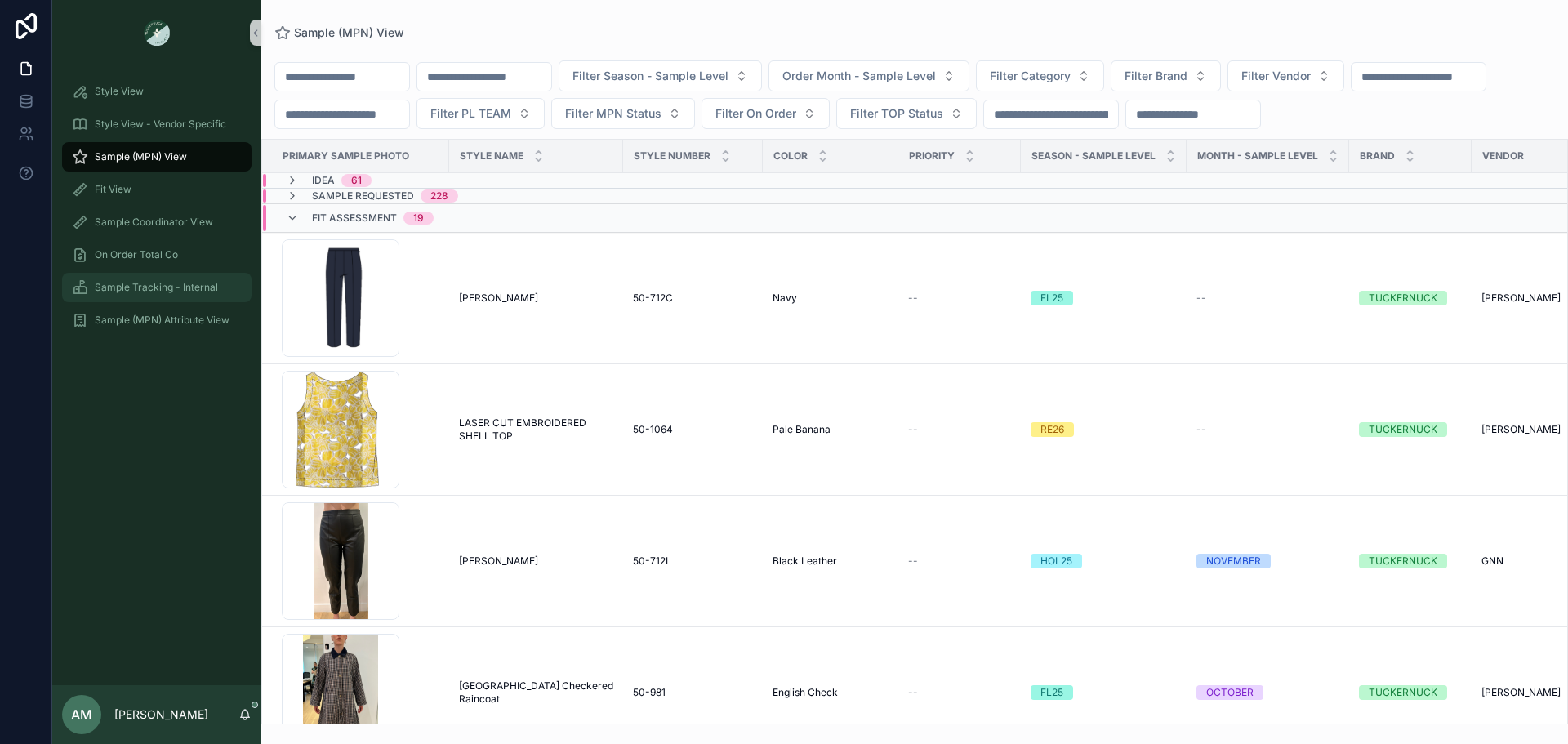
click at [200, 298] on div "Sample Tracking - Internal" at bounding box center [157, 287] width 169 height 26
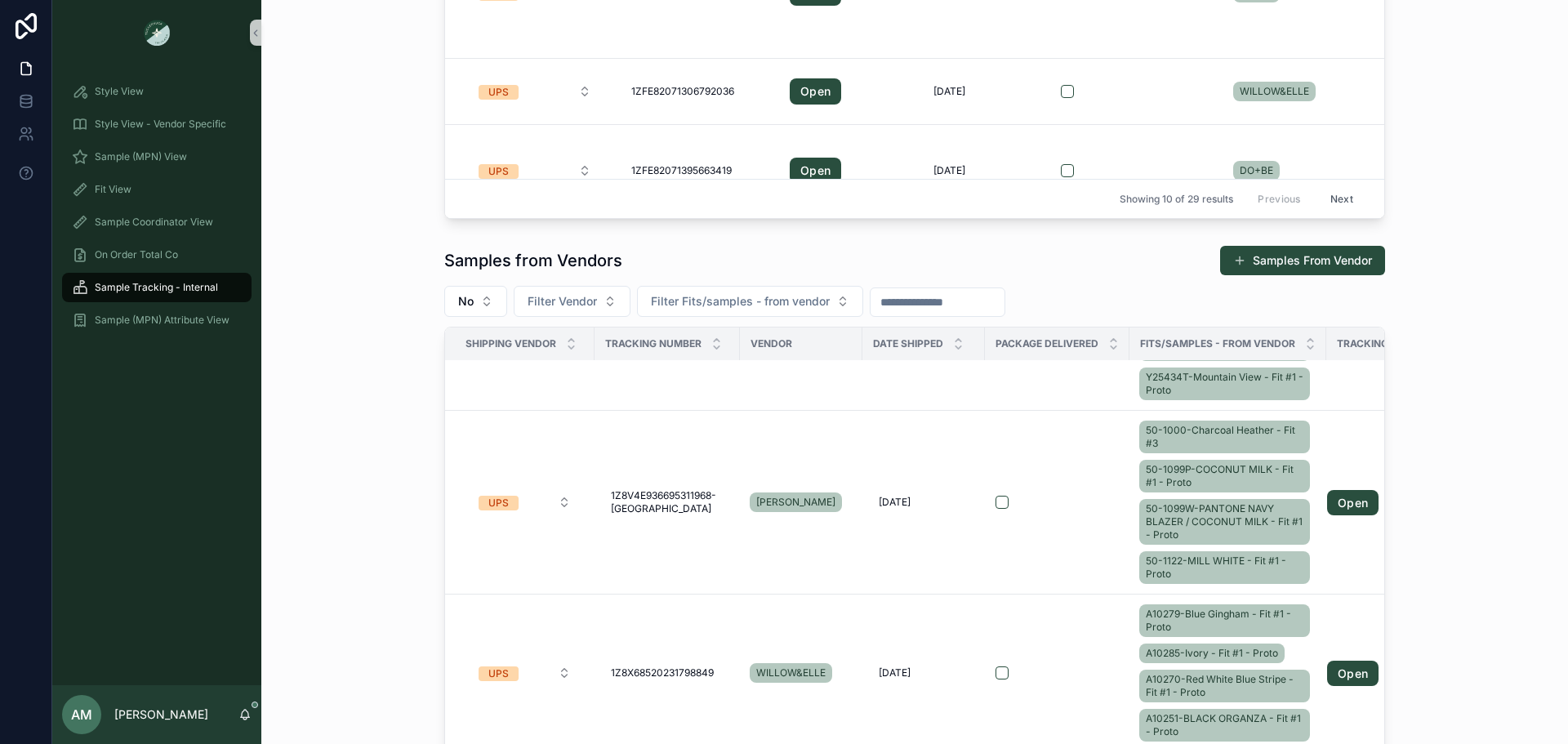
scroll to position [490, 0]
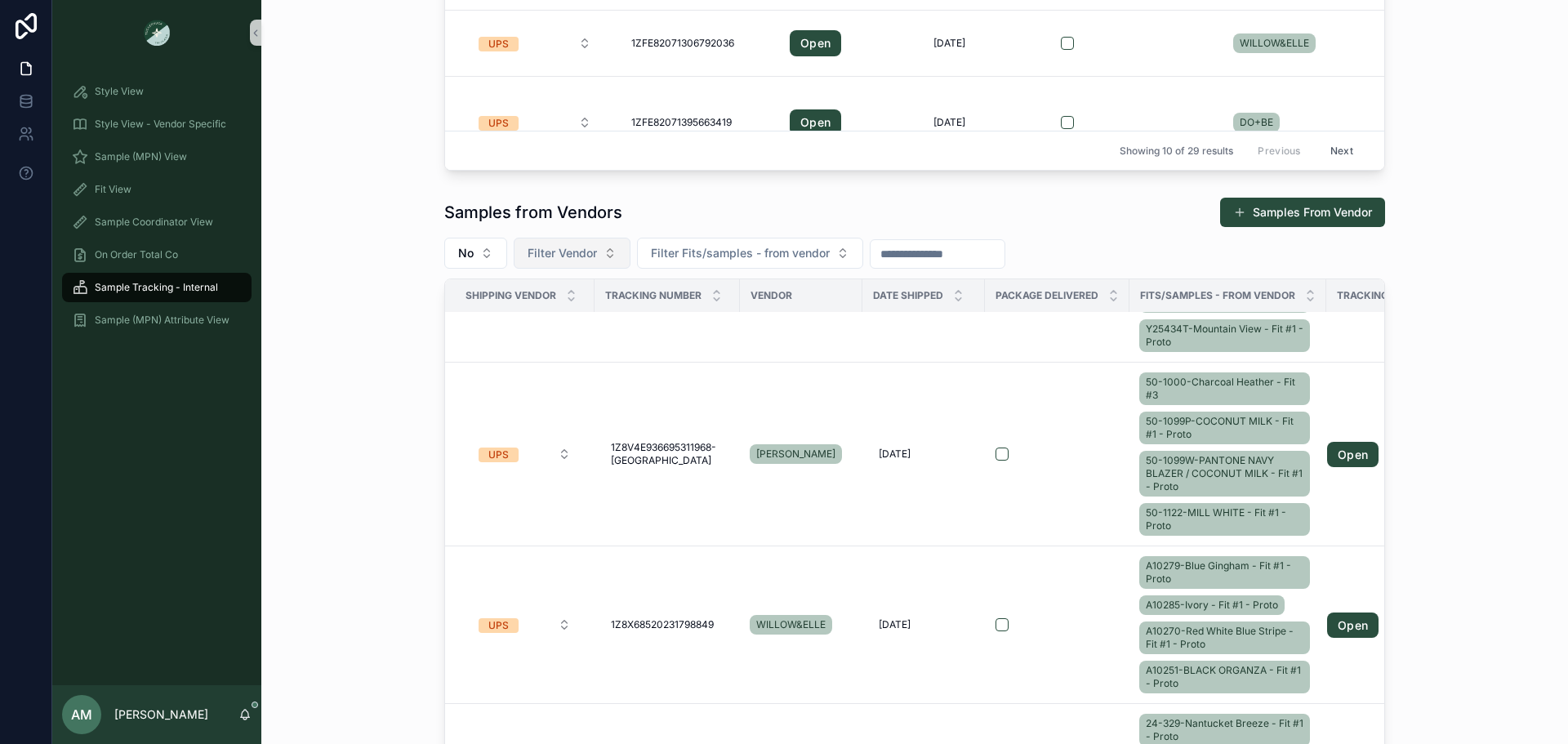
click at [589, 260] on span "Filter Vendor" at bounding box center [562, 253] width 70 height 16
type input "**"
click at [558, 347] on div "[PERSON_NAME]" at bounding box center [565, 345] width 196 height 26
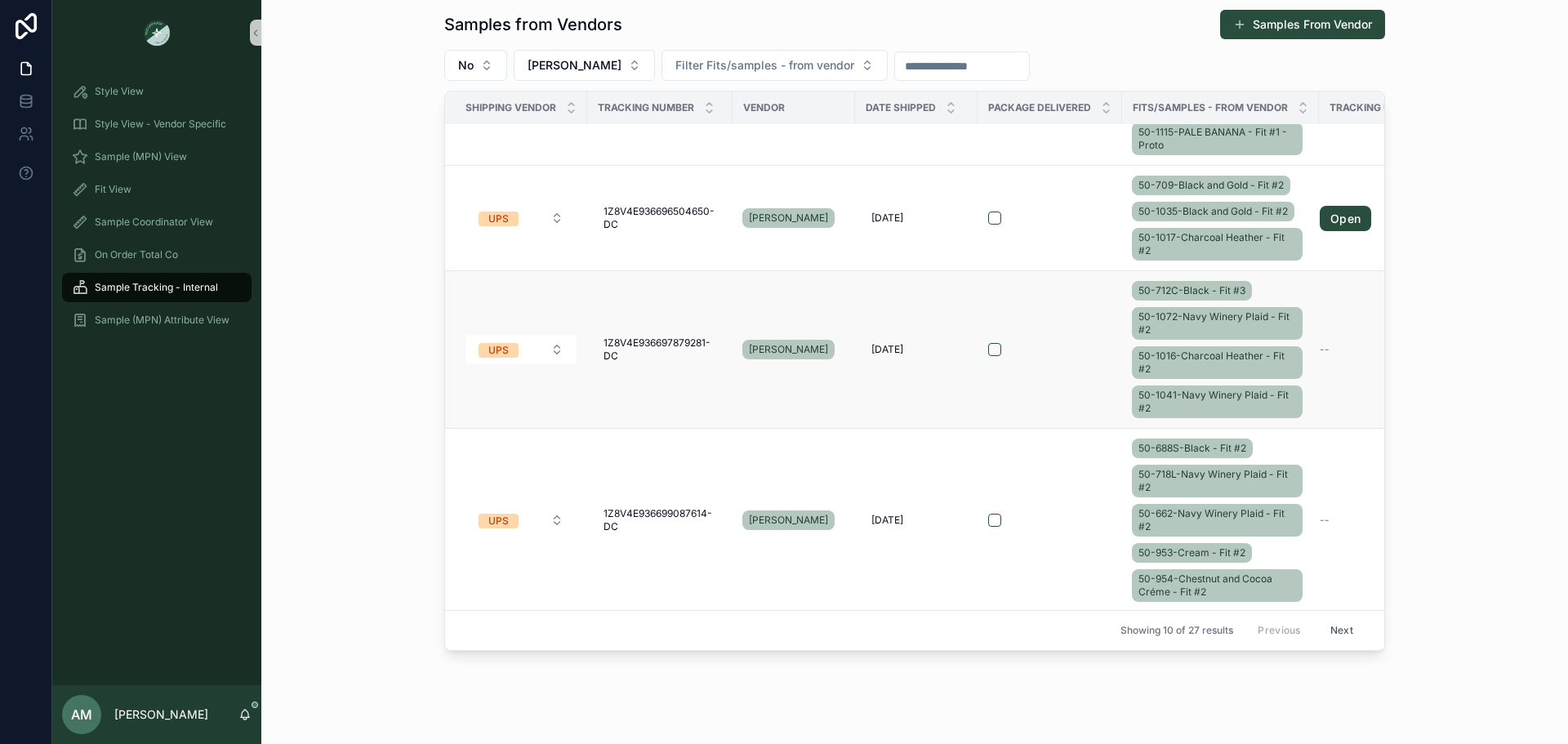
scroll to position [1017, 0]
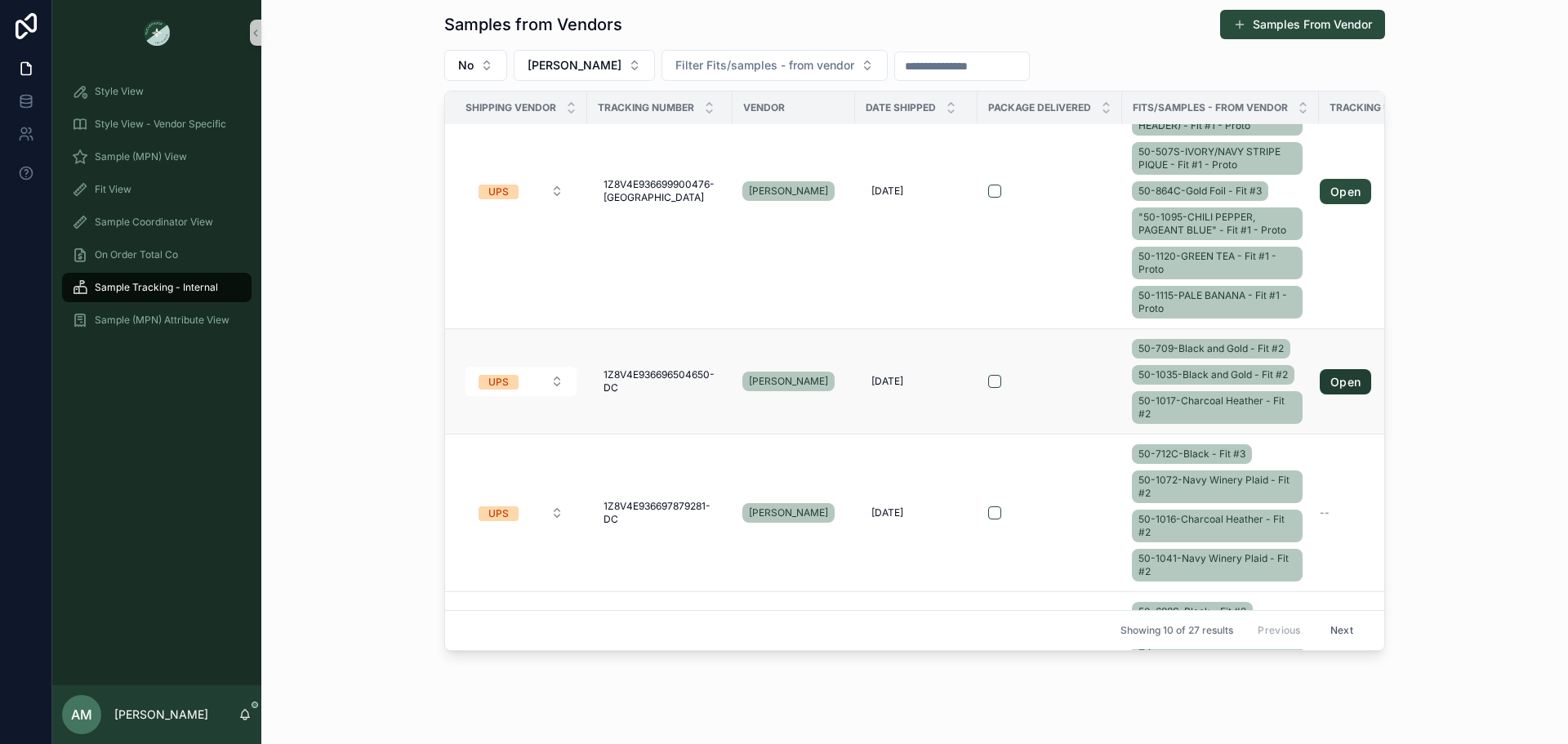
click at [1325, 369] on link "Open" at bounding box center [1346, 382] width 52 height 26
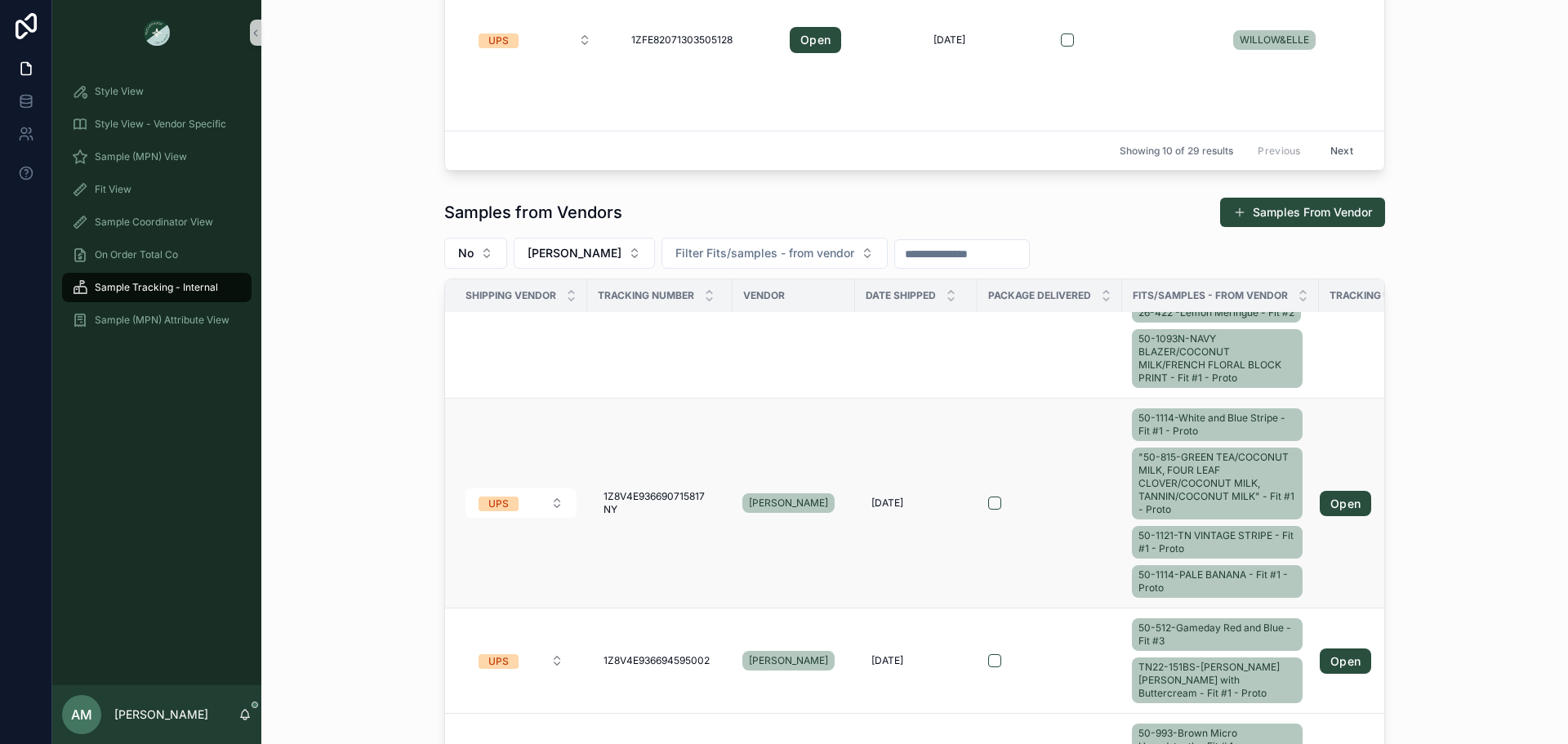
scroll to position [409, 0]
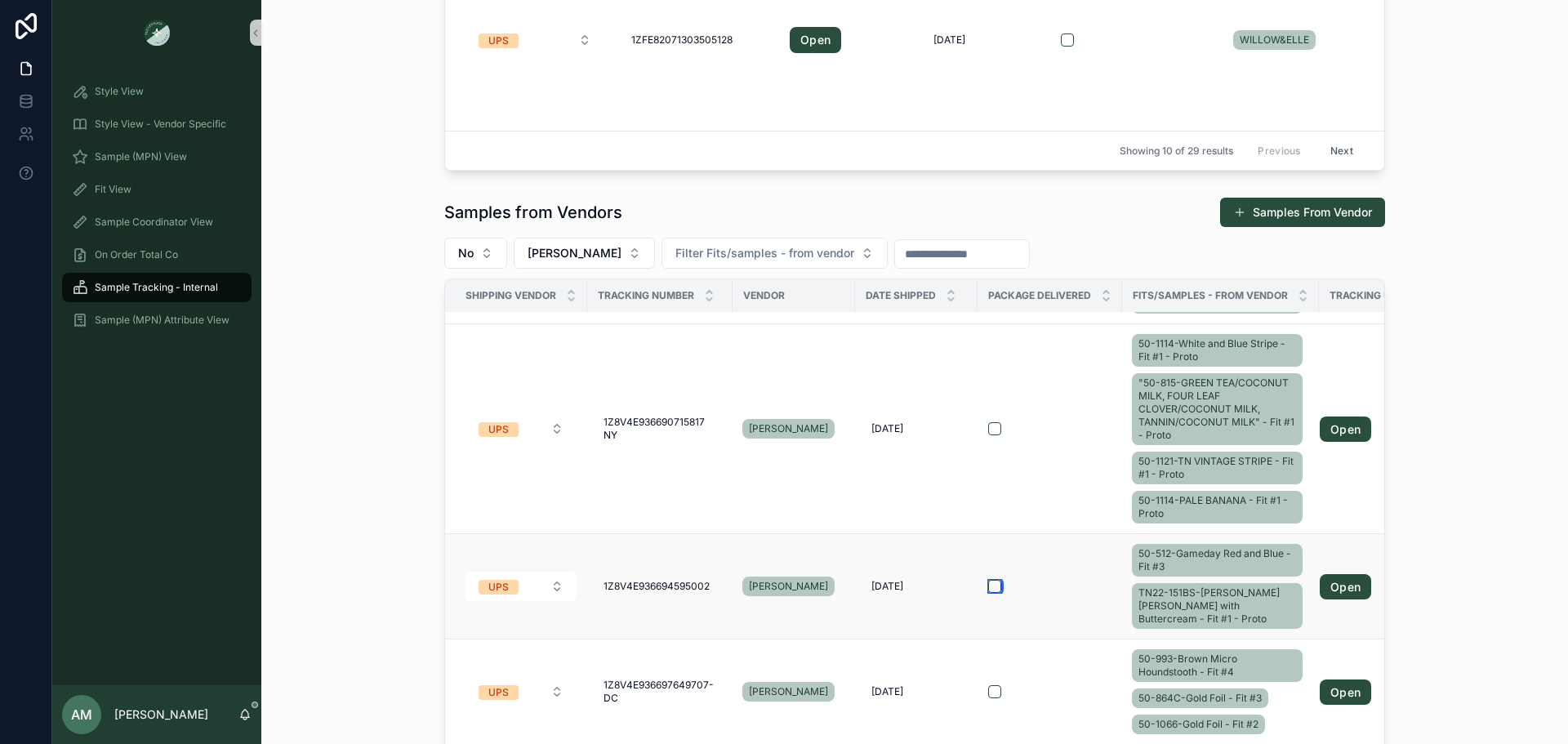
click at [989, 583] on button "scrollable content" at bounding box center [994, 586] width 13 height 13
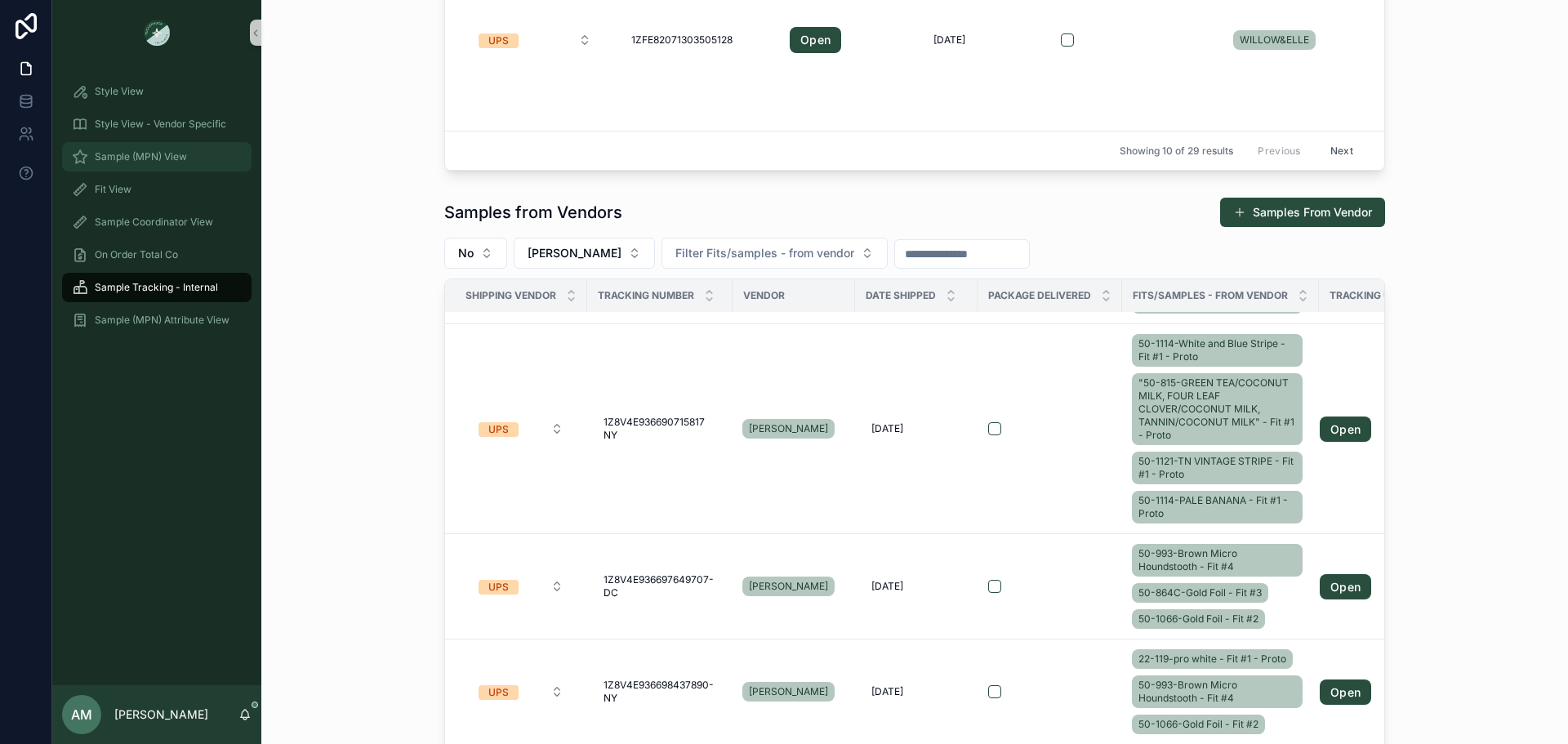
click at [169, 163] on span "Sample (MPN) View" at bounding box center [141, 157] width 93 height 13
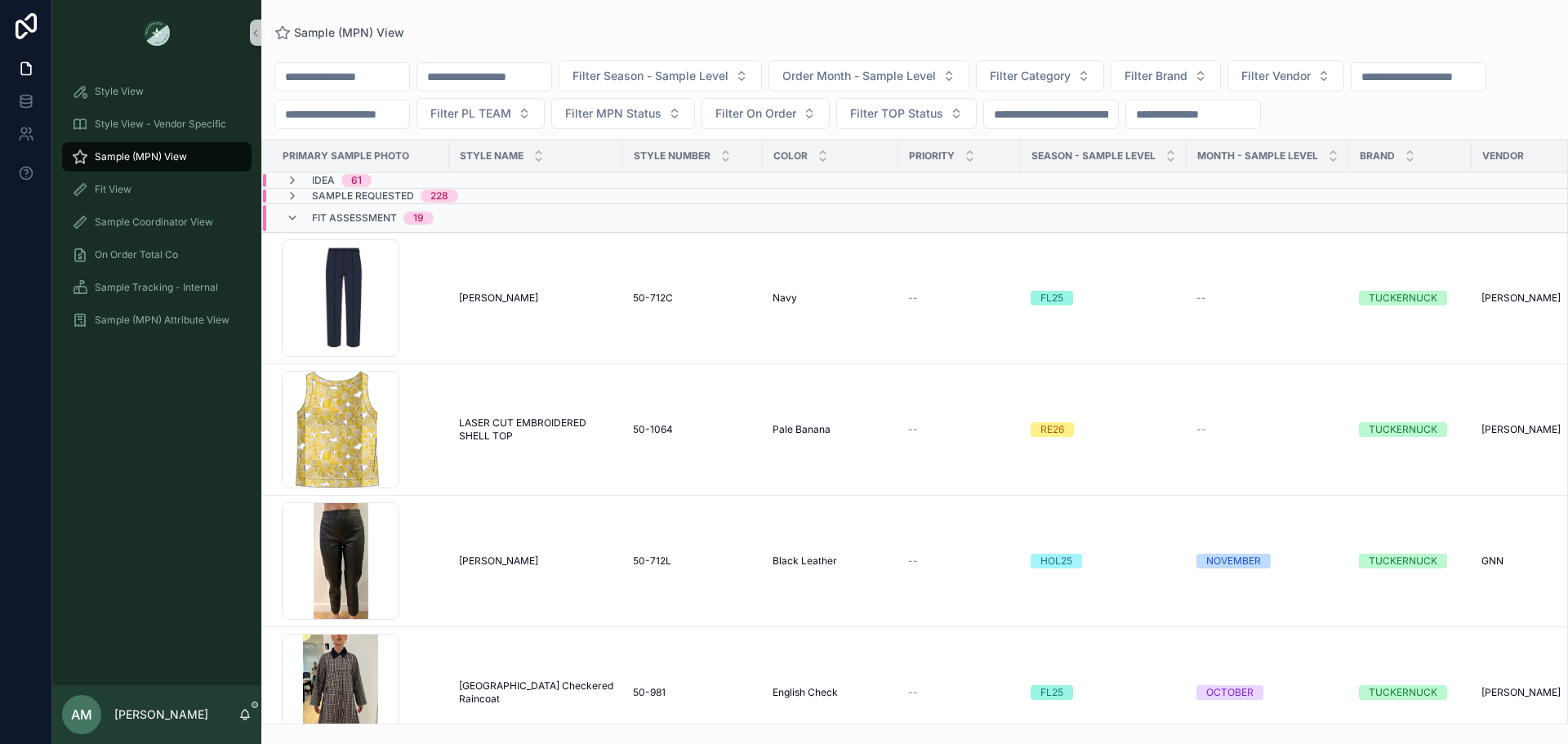
click at [354, 224] on span "Fit Assessment" at bounding box center [354, 217] width 85 height 13
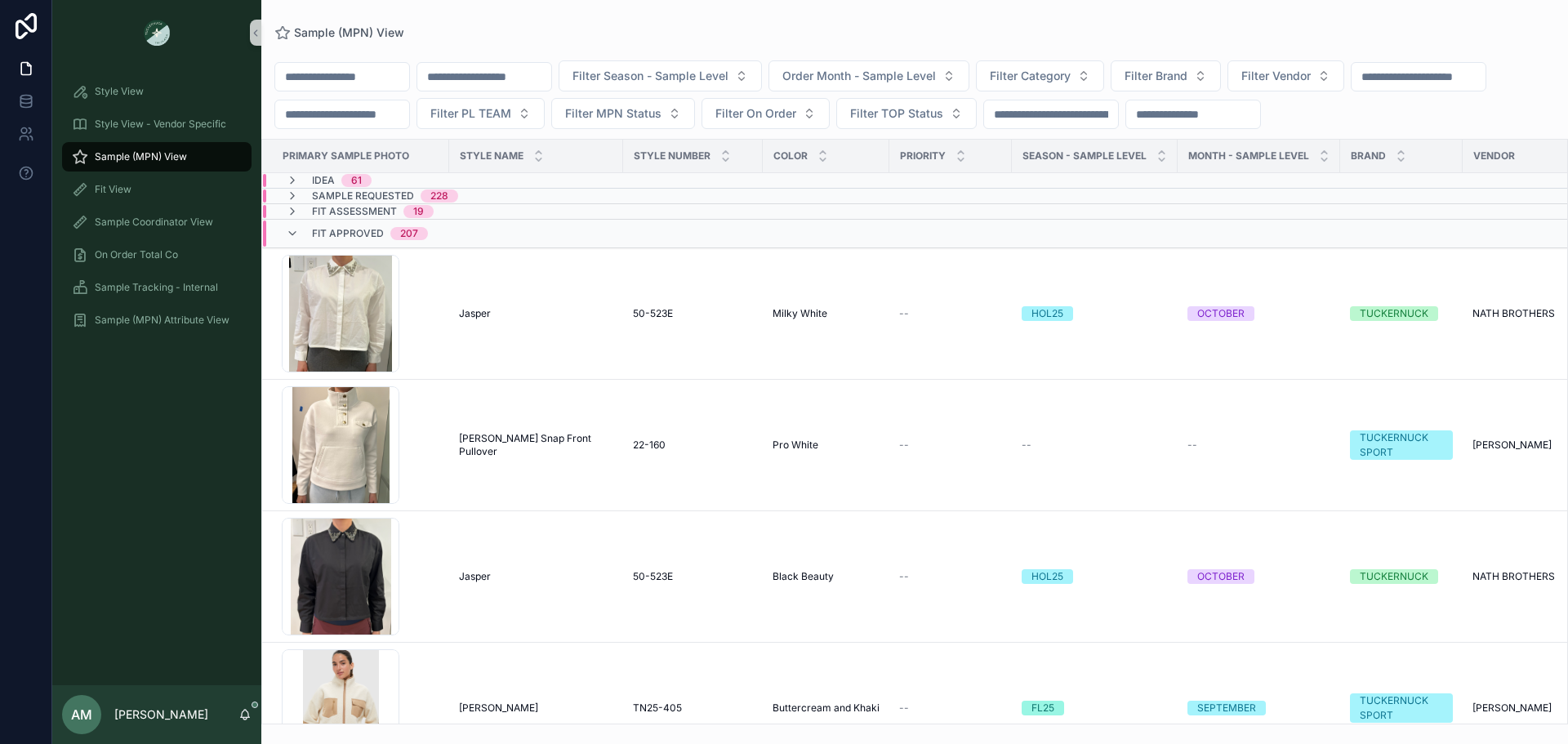
click at [352, 218] on span "Fit Assessment" at bounding box center [354, 211] width 85 height 13
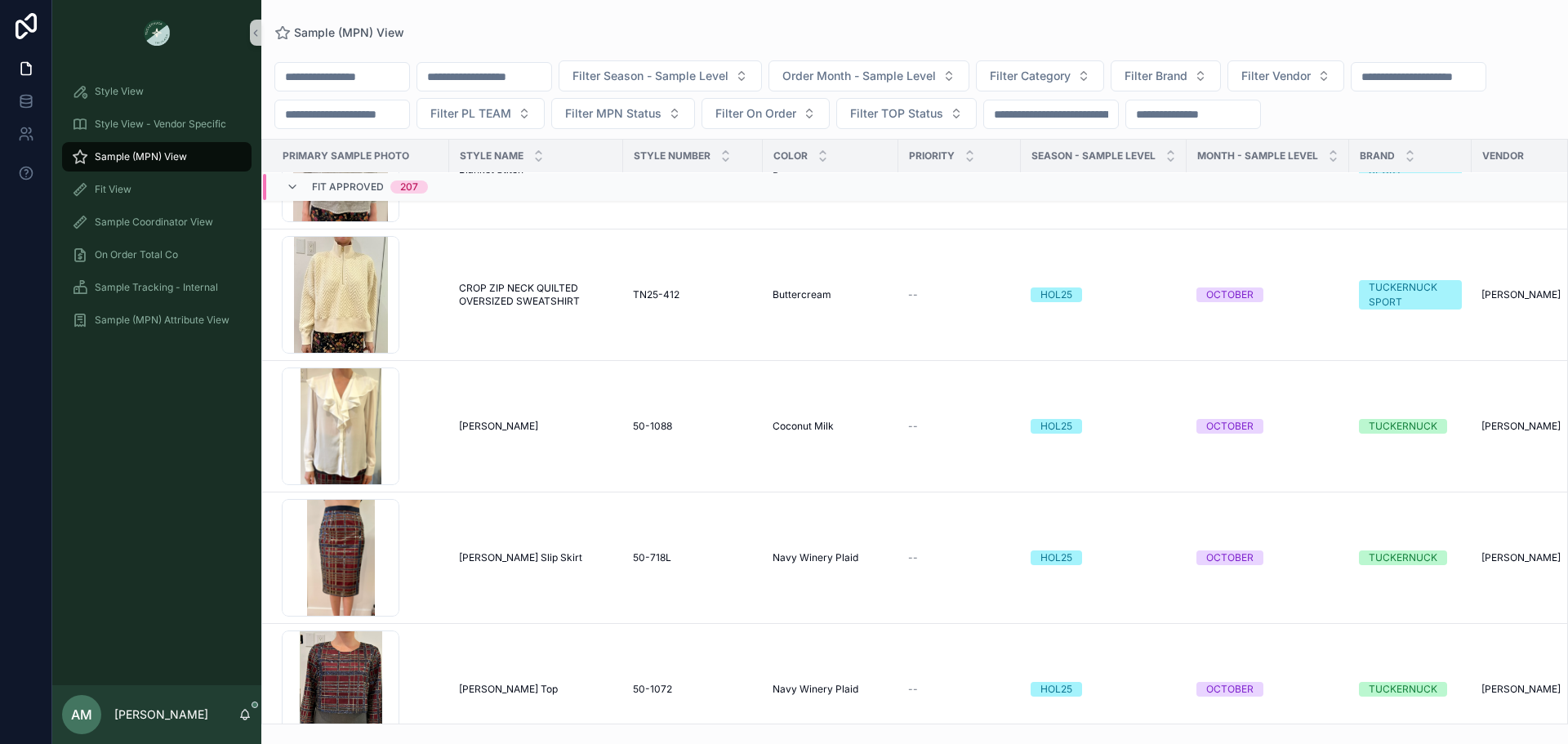
scroll to position [12693, 0]
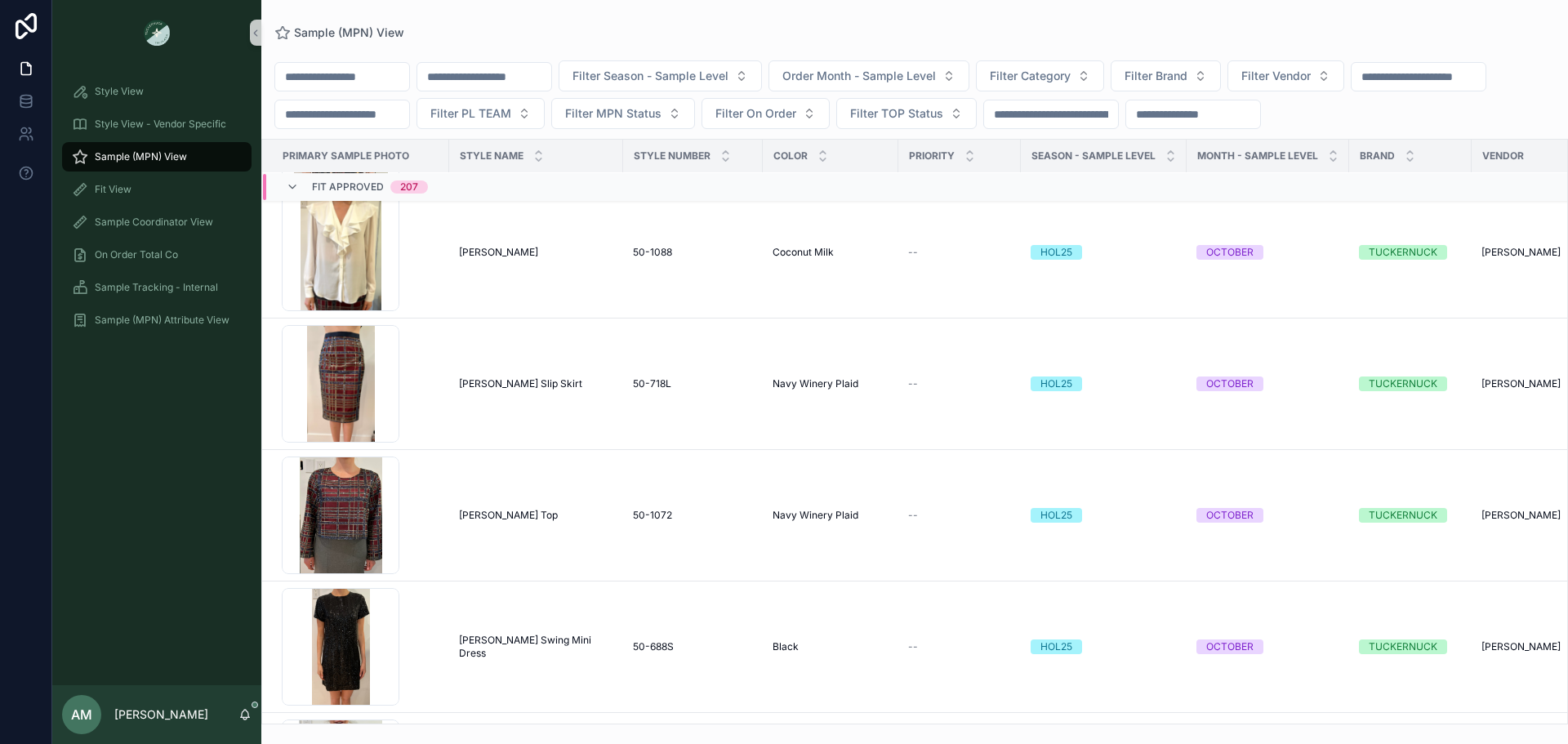
click at [551, 70] on input "scrollable content" at bounding box center [484, 77] width 134 height 23
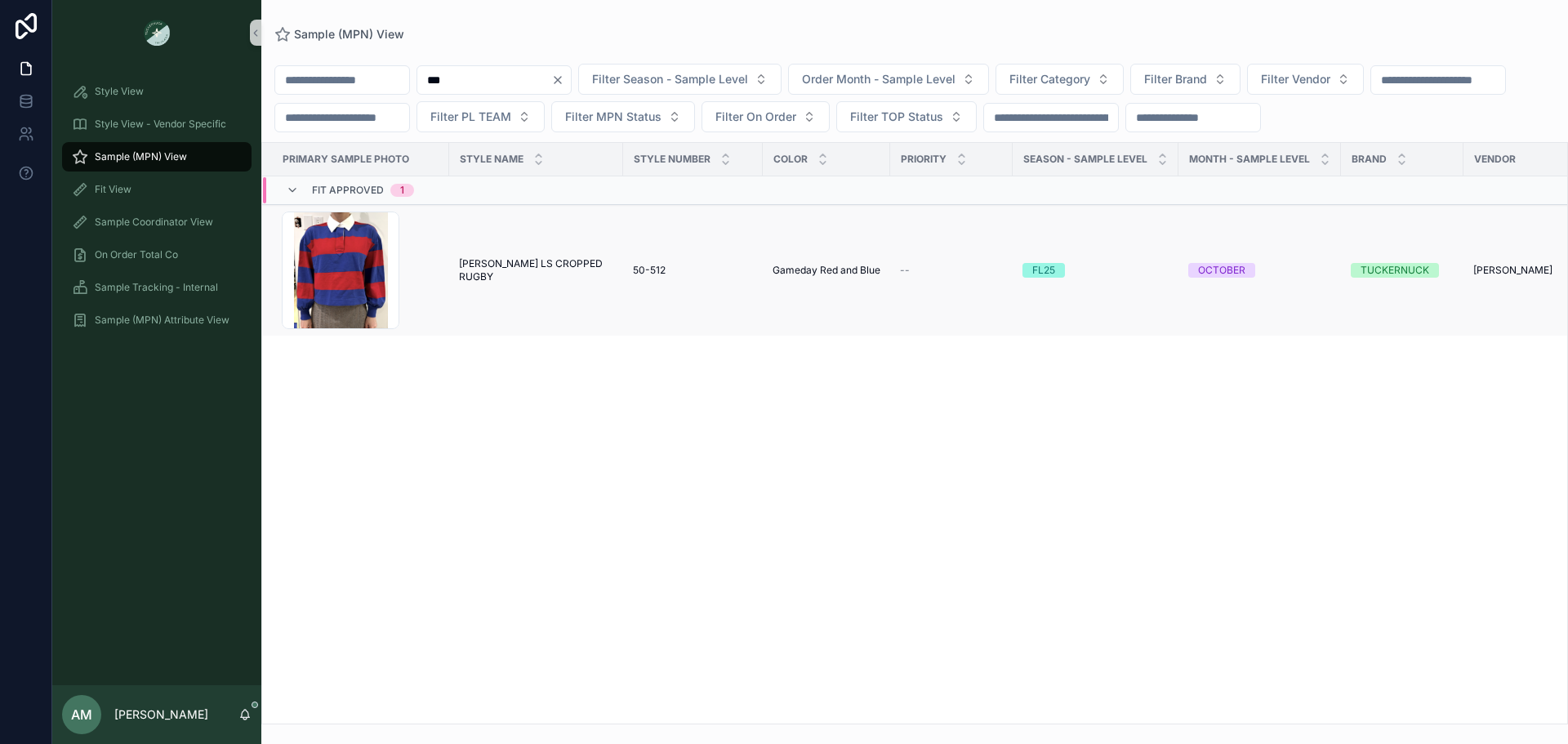
type input "***"
click at [557, 265] on td "[PERSON_NAME] LS CROPPED RUGBY [PERSON_NAME] LS CROPPED RUGBY" at bounding box center [535, 271] width 173 height 132
click at [514, 283] on span "[PERSON_NAME] LS CROPPED RUGBY" at bounding box center [535, 270] width 155 height 26
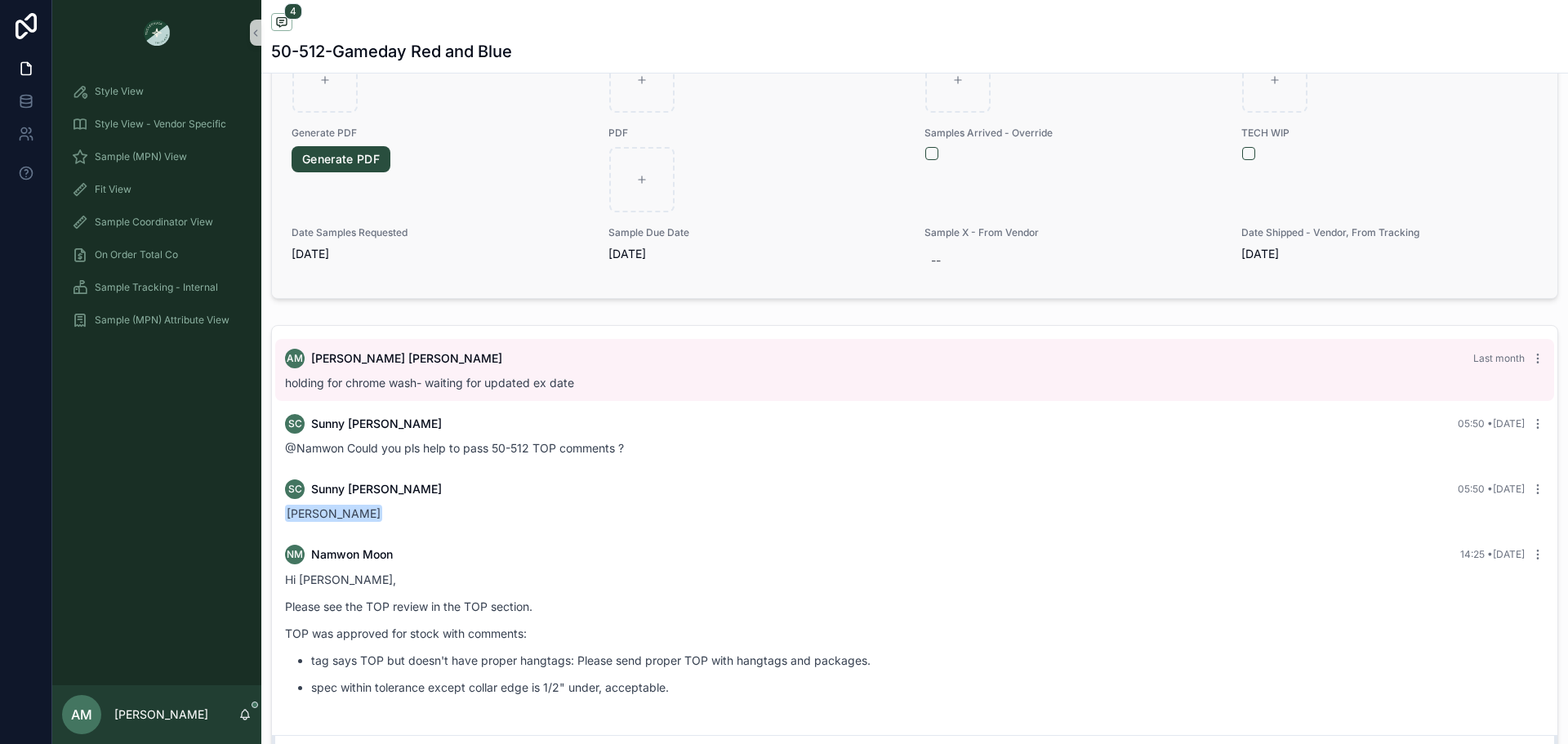
scroll to position [980, 0]
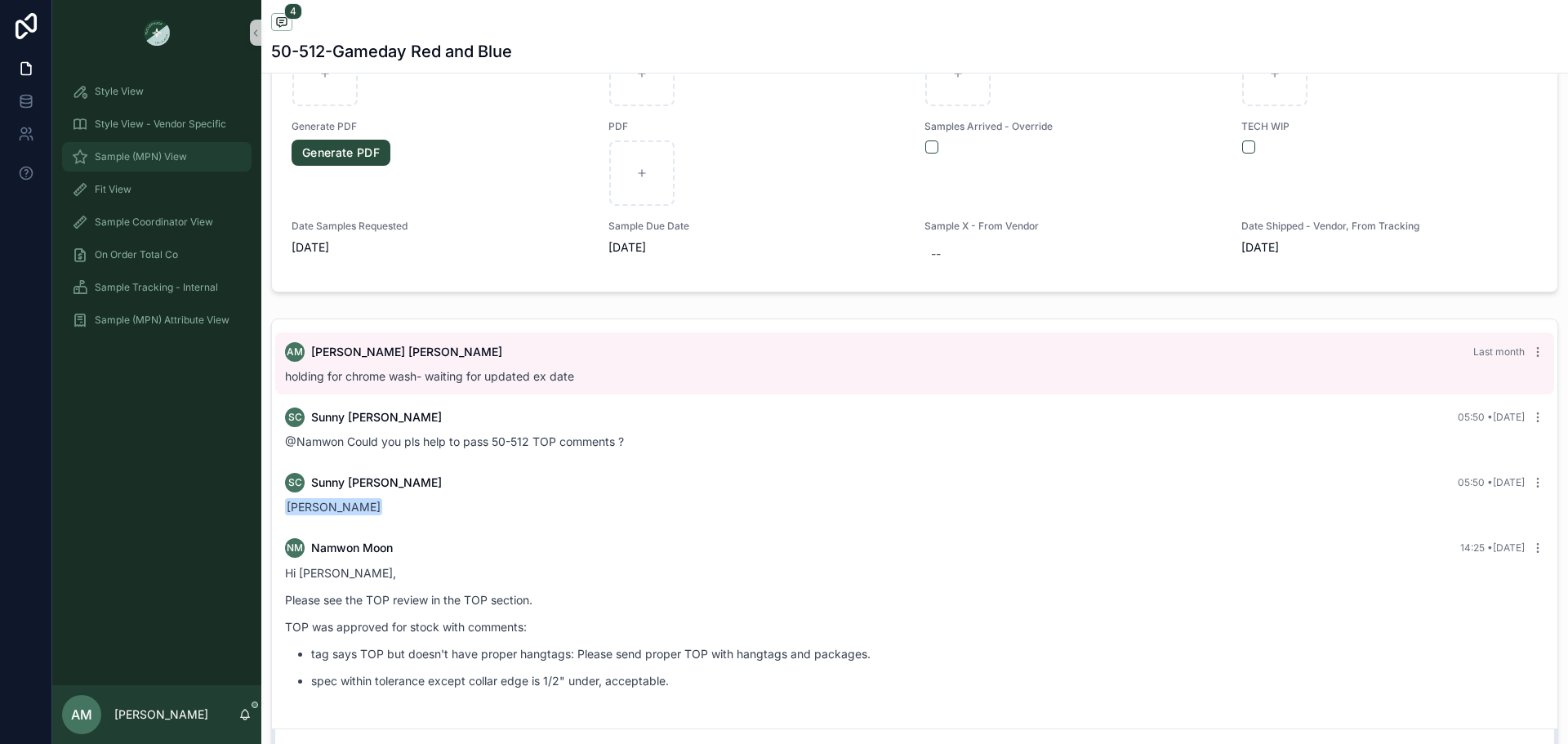
click at [230, 146] on div "Sample (MPN) View" at bounding box center [157, 157] width 169 height 26
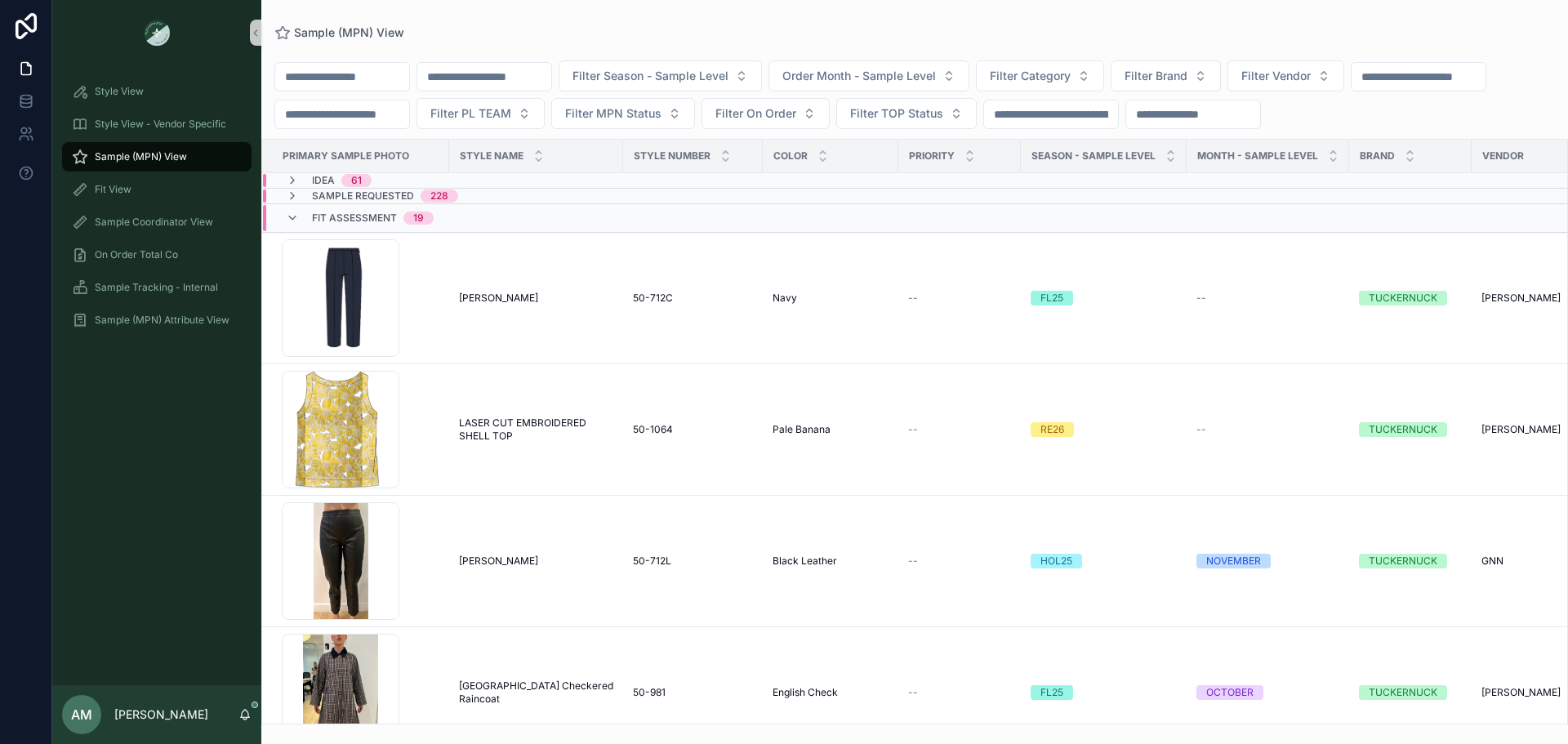
click at [551, 80] on input "scrollable content" at bounding box center [484, 77] width 134 height 23
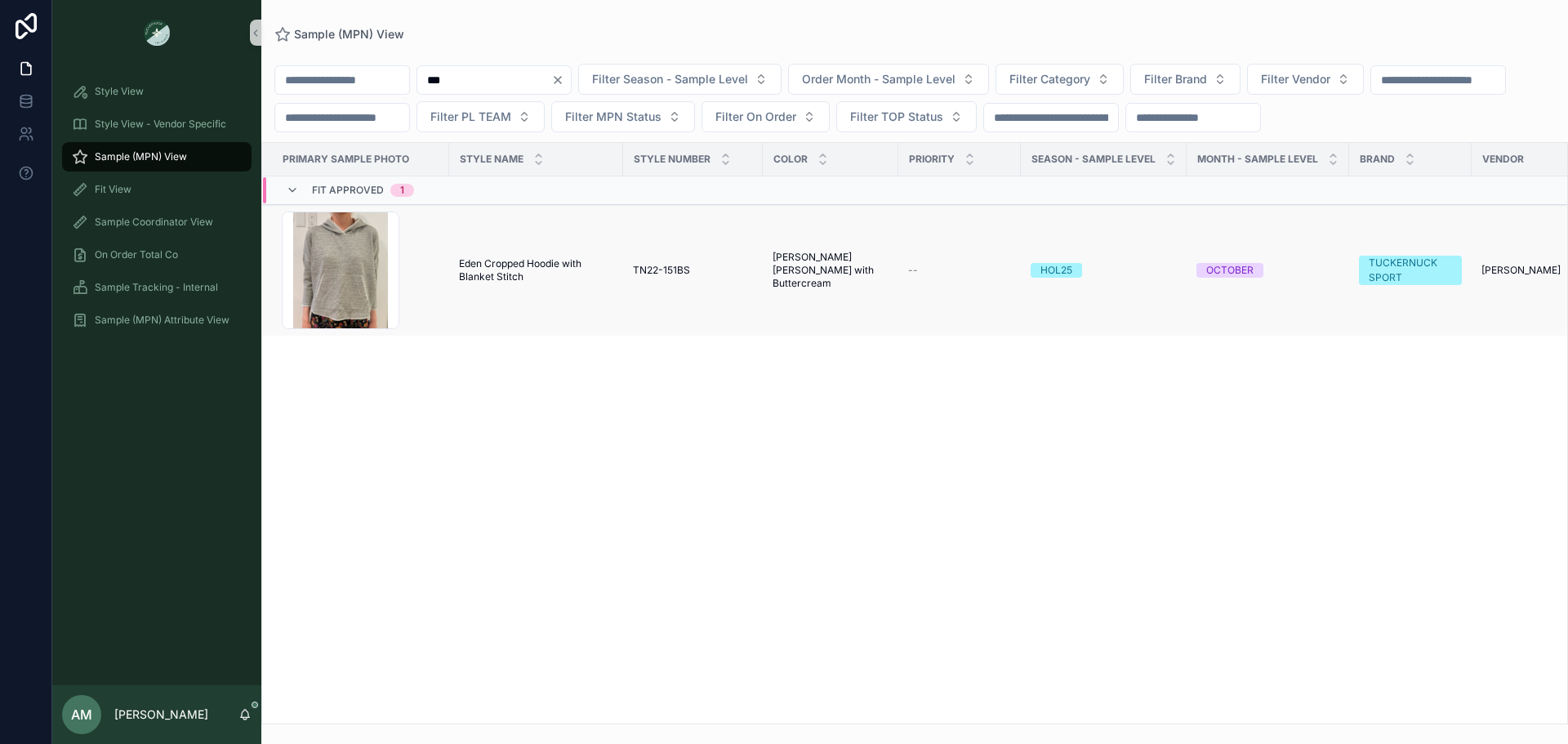
type input "***"
click at [524, 283] on span "Eden Cropped Hoodie with Blanket Stitch" at bounding box center [535, 270] width 155 height 26
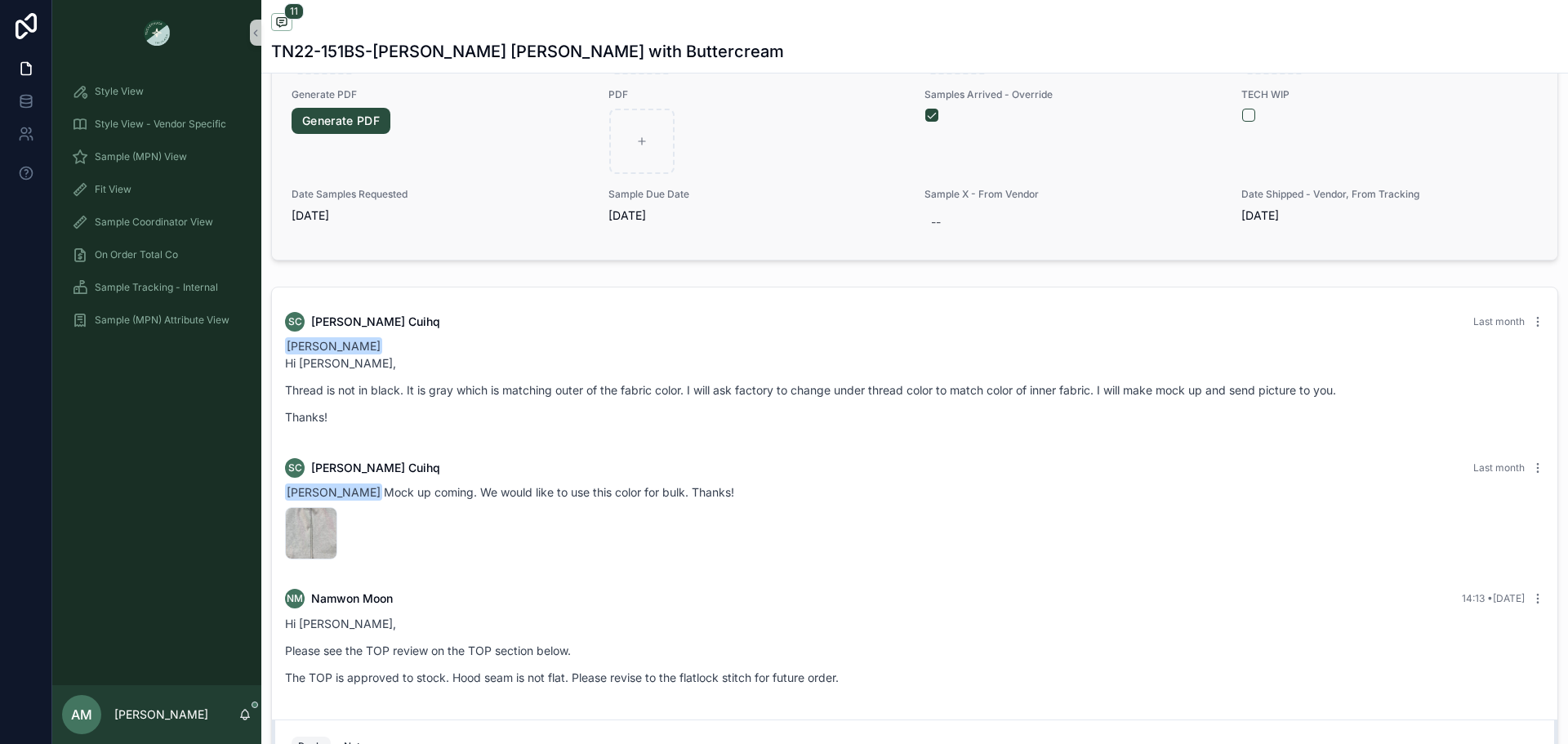
scroll to position [1062, 0]
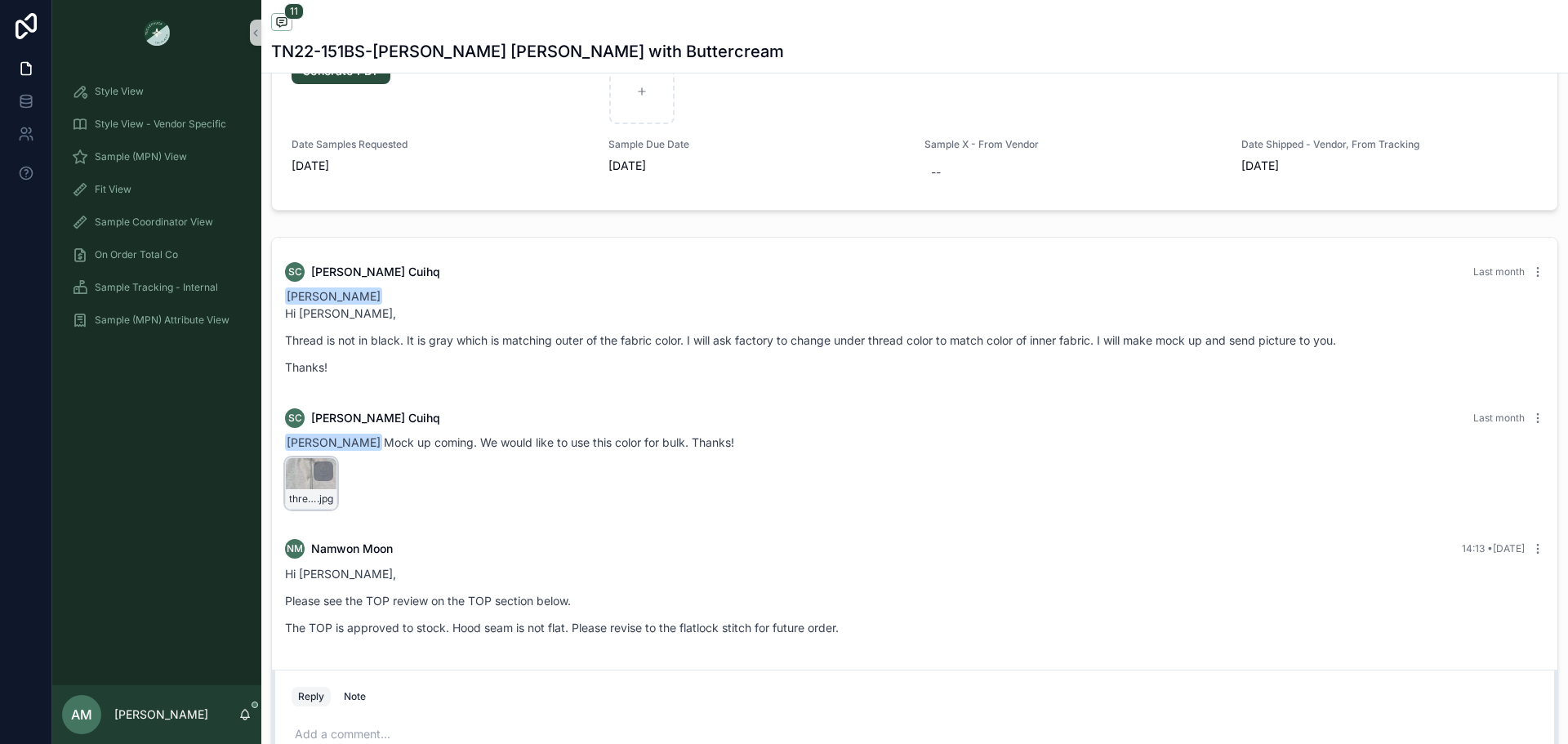
click at [324, 479] on div "scrollable content" at bounding box center [324, 472] width 20 height 20
click at [294, 475] on div "thread-for-hood-inner-flat-lock-seam .jpg" at bounding box center [311, 484] width 52 height 52
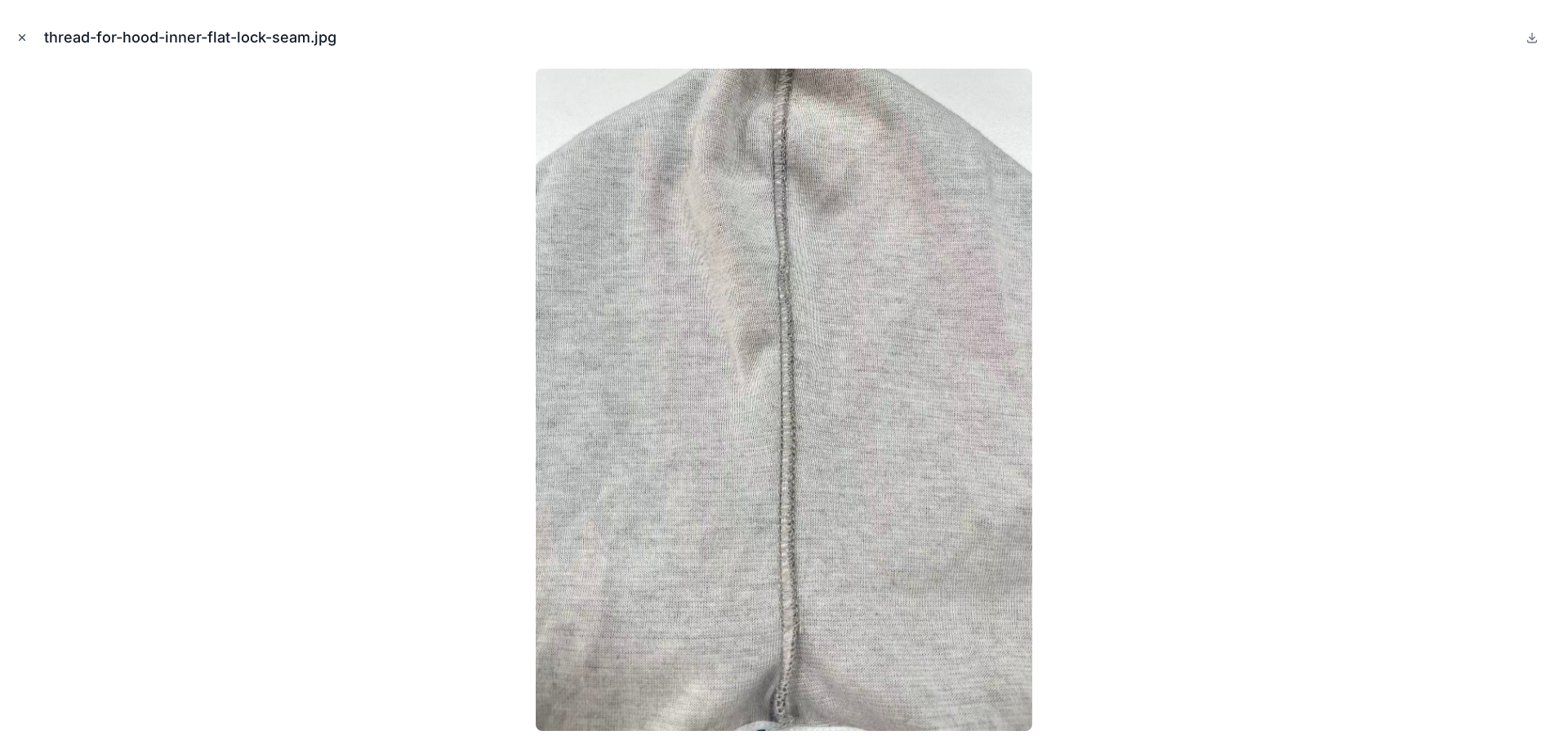
click at [25, 39] on icon "Close modal" at bounding box center [21, 37] width 11 height 11
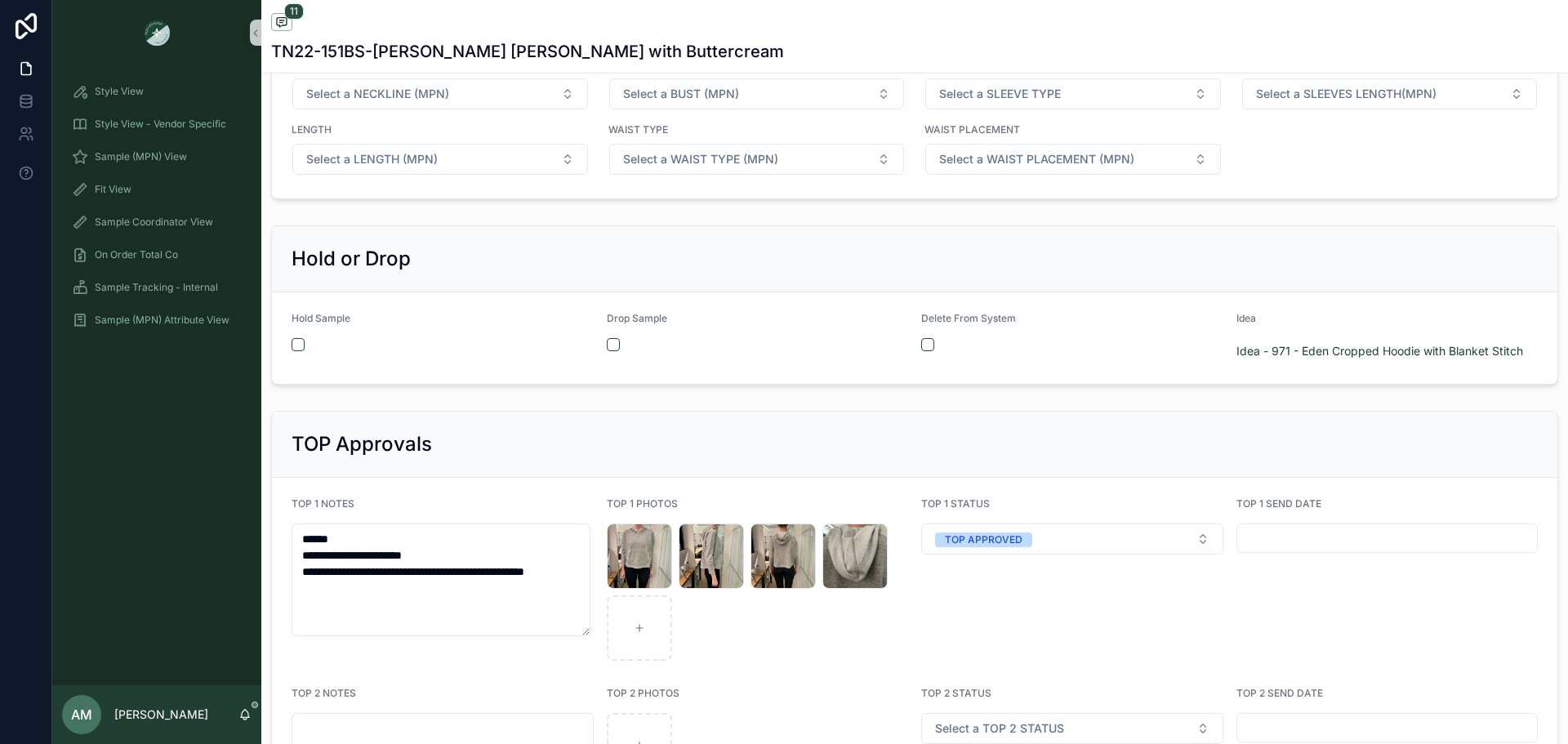
scroll to position [3104, 0]
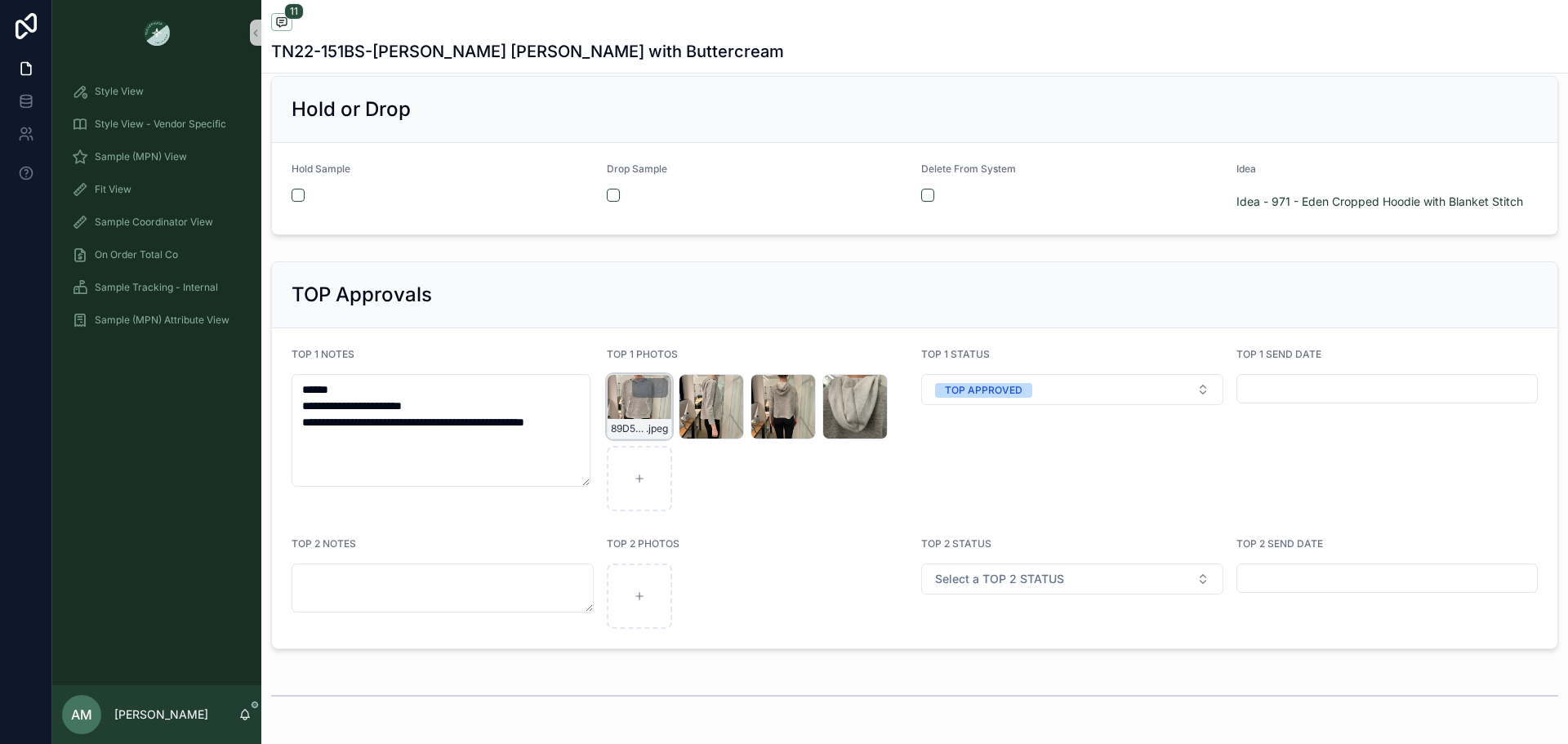
click at [611, 401] on div "89D52EB4-AF81-4B31-A6FF-FF17F41F1468_4_5005_c .jpeg" at bounding box center [640, 407] width 66 height 66
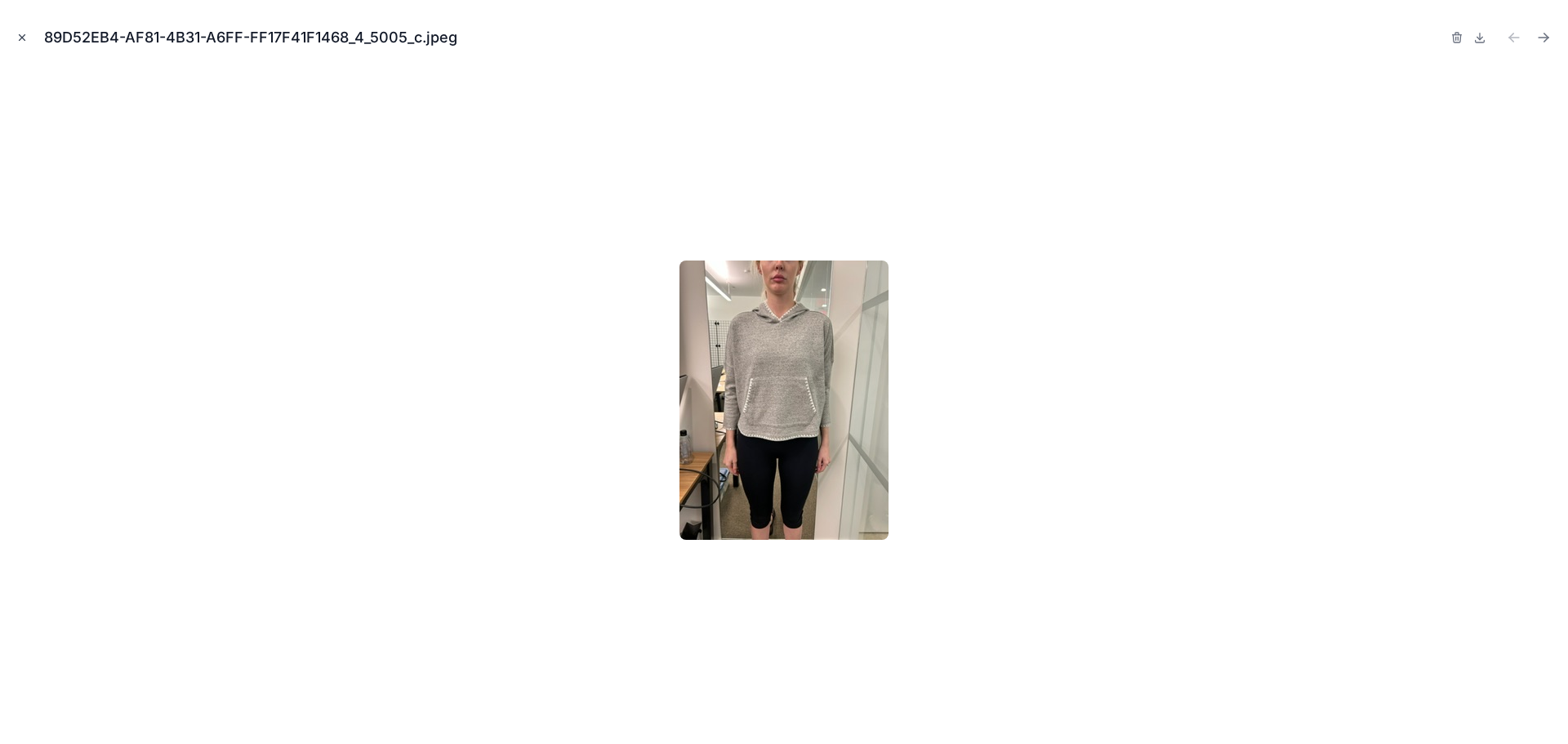
click at [25, 35] on icon "Close modal" at bounding box center [21, 37] width 11 height 11
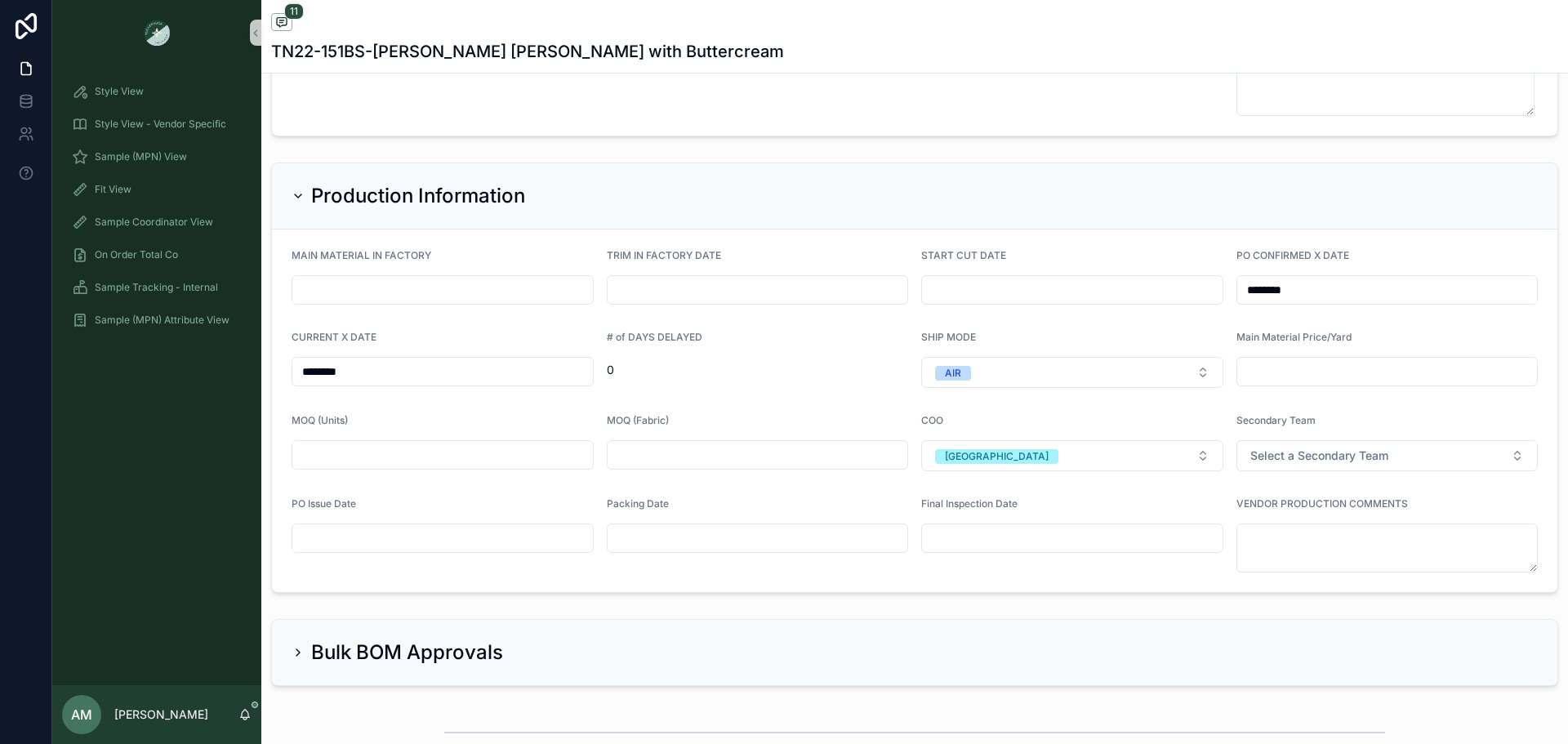
scroll to position [4329, 0]
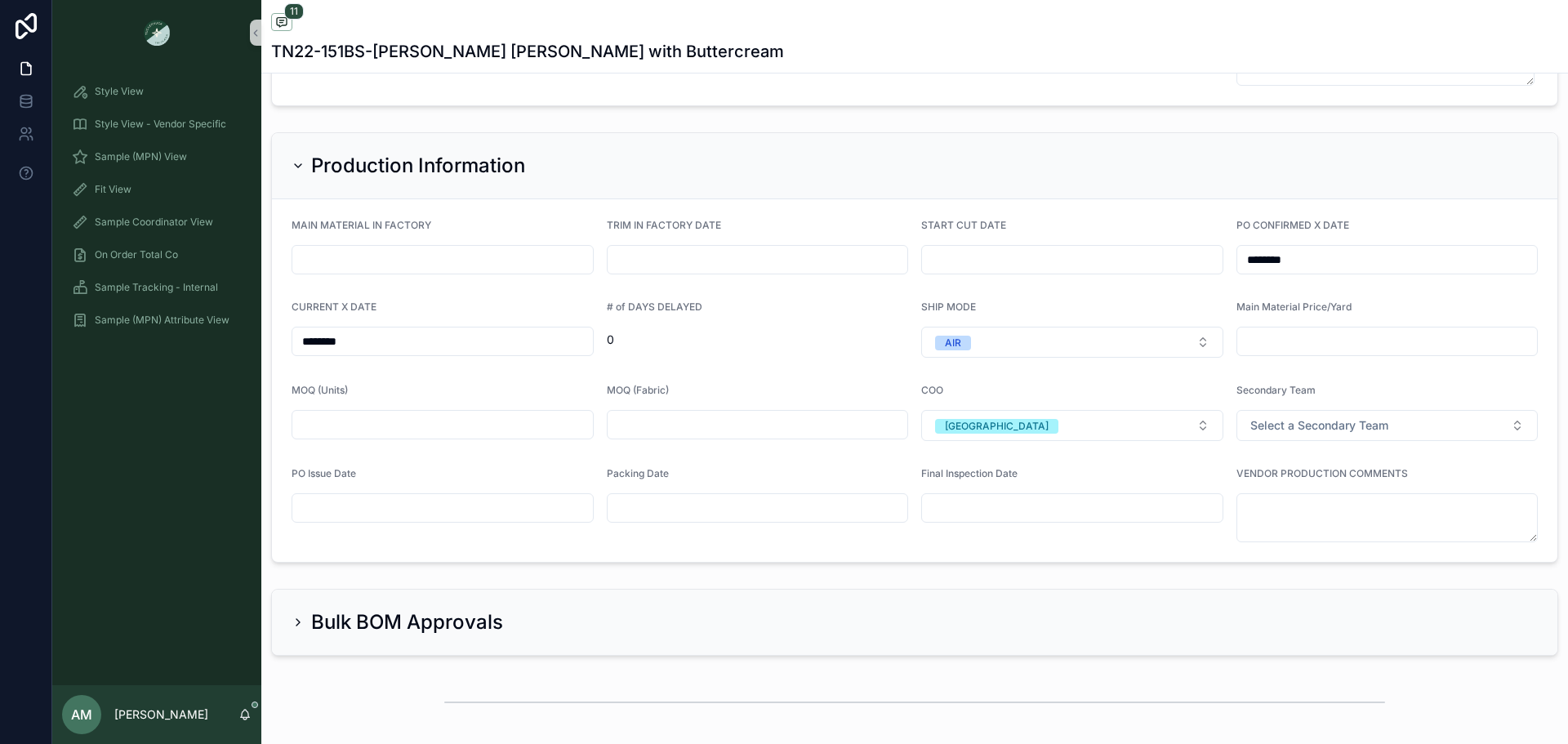
click at [465, 342] on input "********" at bounding box center [442, 341] width 300 height 23
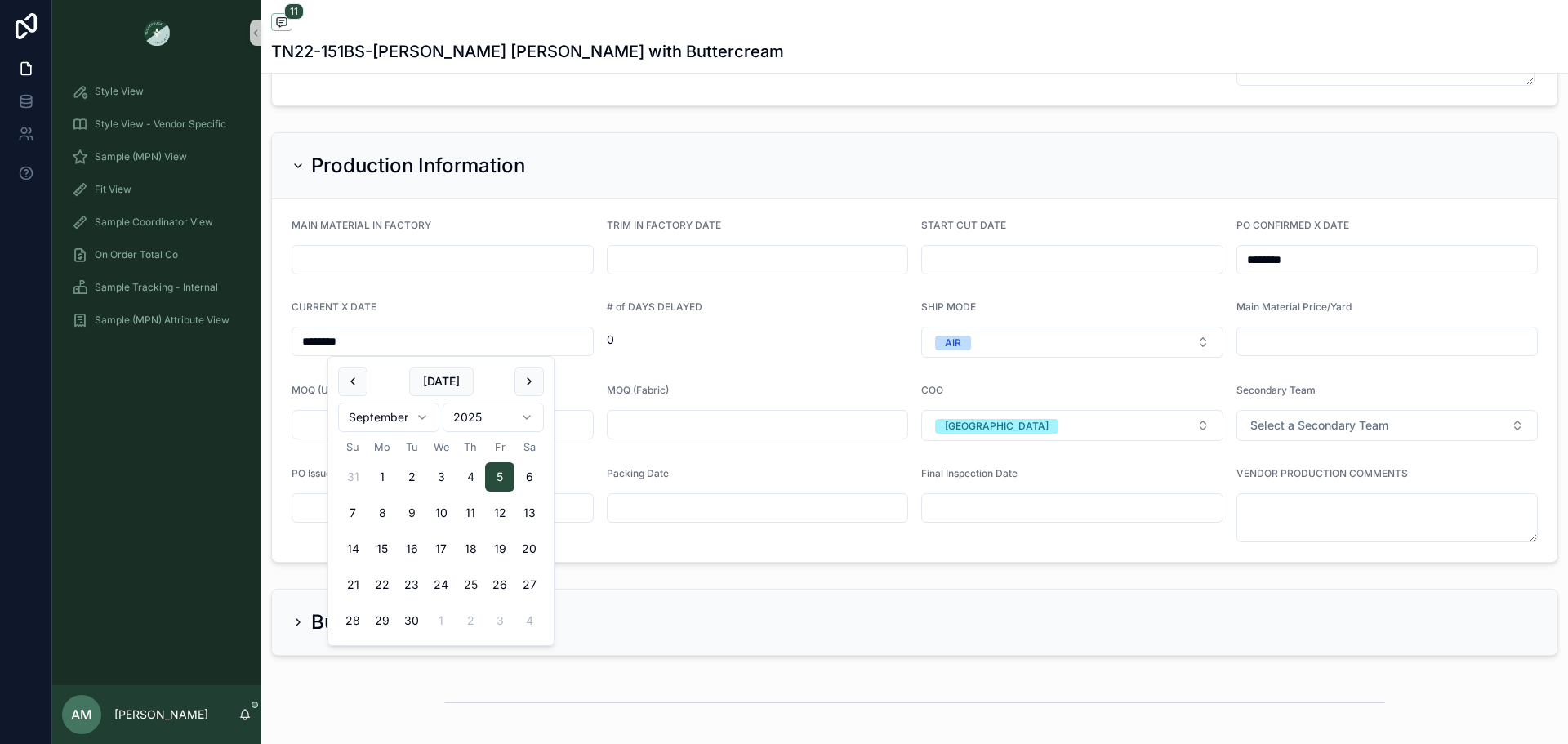
click at [464, 590] on button "25" at bounding box center [470, 584] width 29 height 29
type input "*********"
click at [897, 149] on div "Production Information" at bounding box center [914, 167] width 1285 height 66
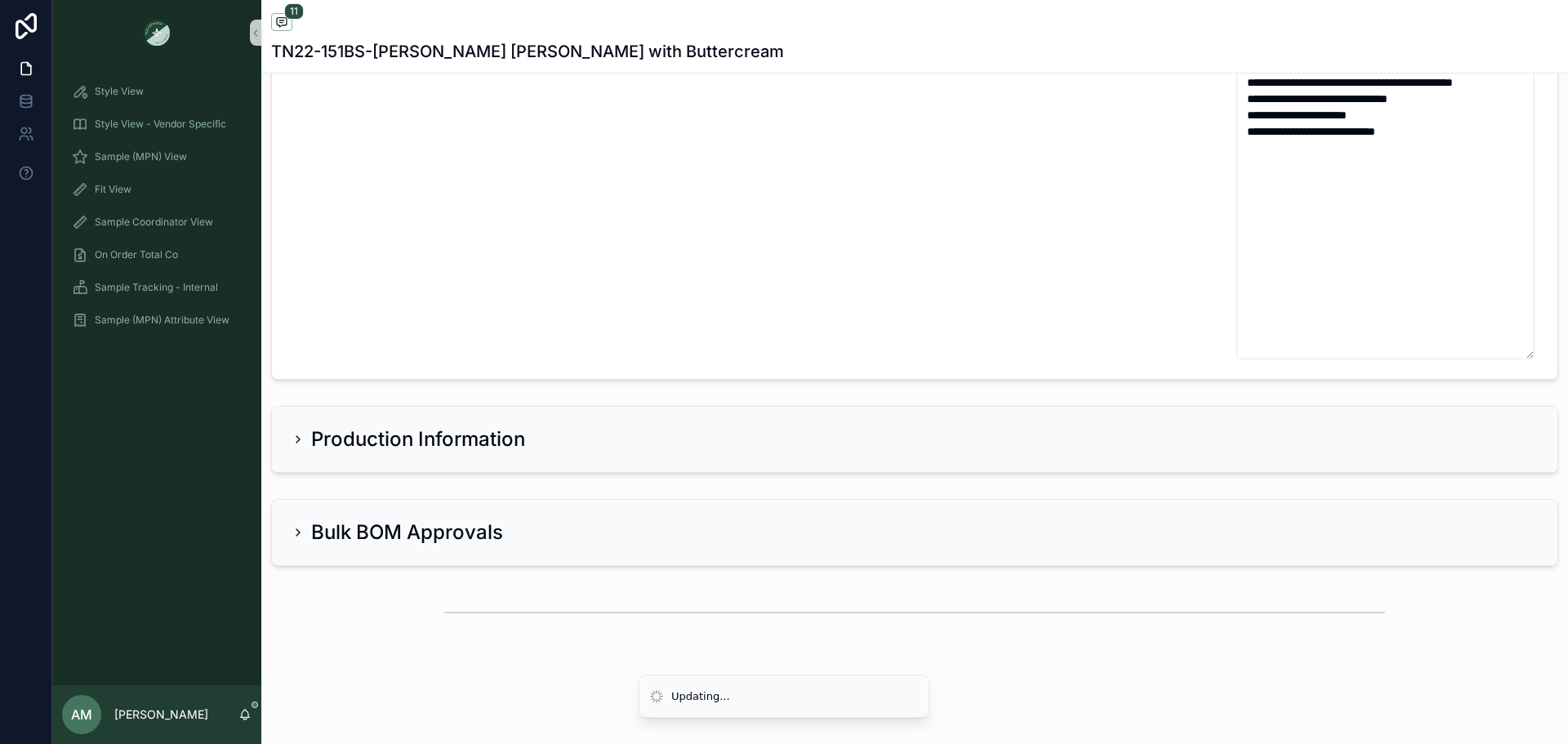
scroll to position [4056, 0]
click at [639, 450] on div "Production Information" at bounding box center [914, 440] width 1246 height 26
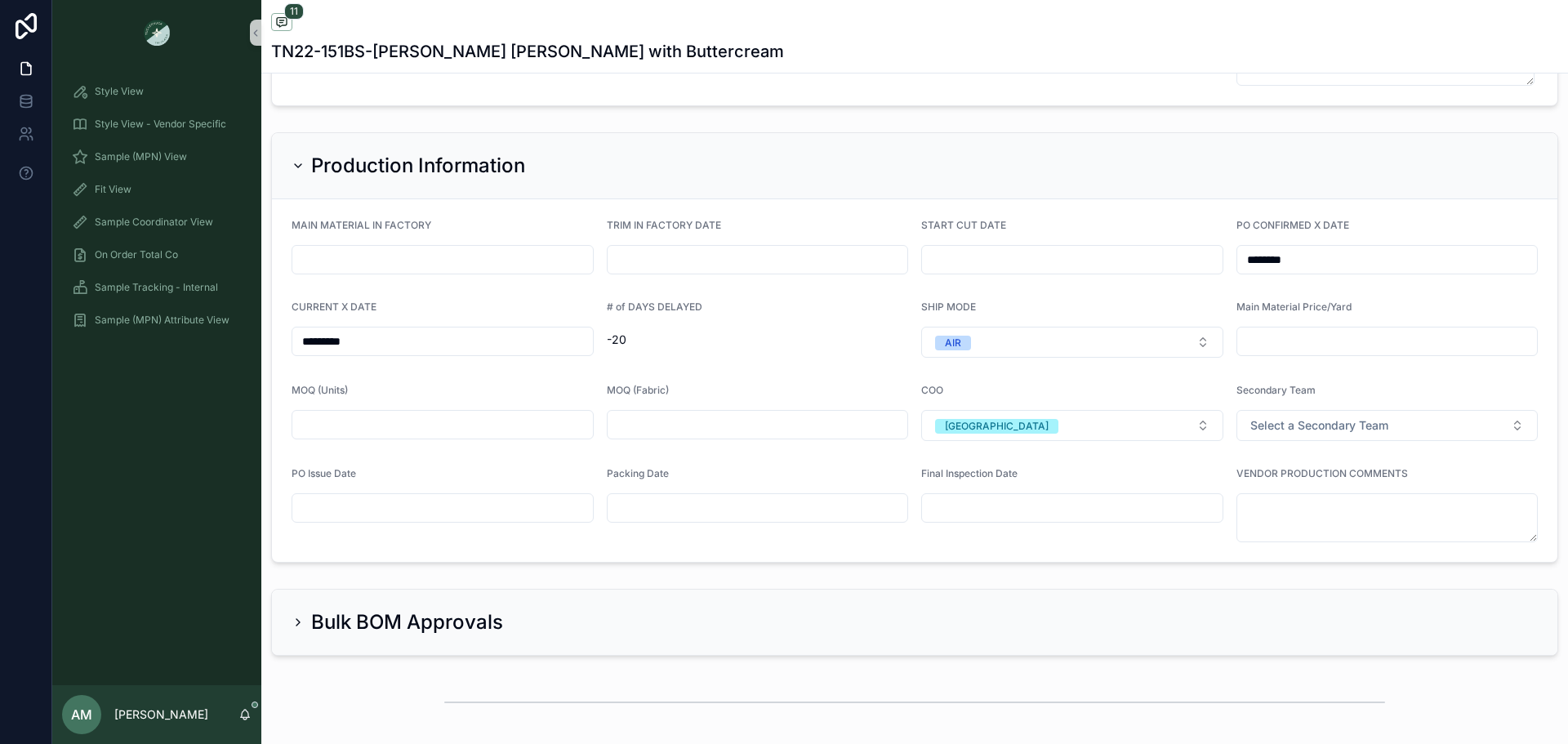
scroll to position [4419, 0]
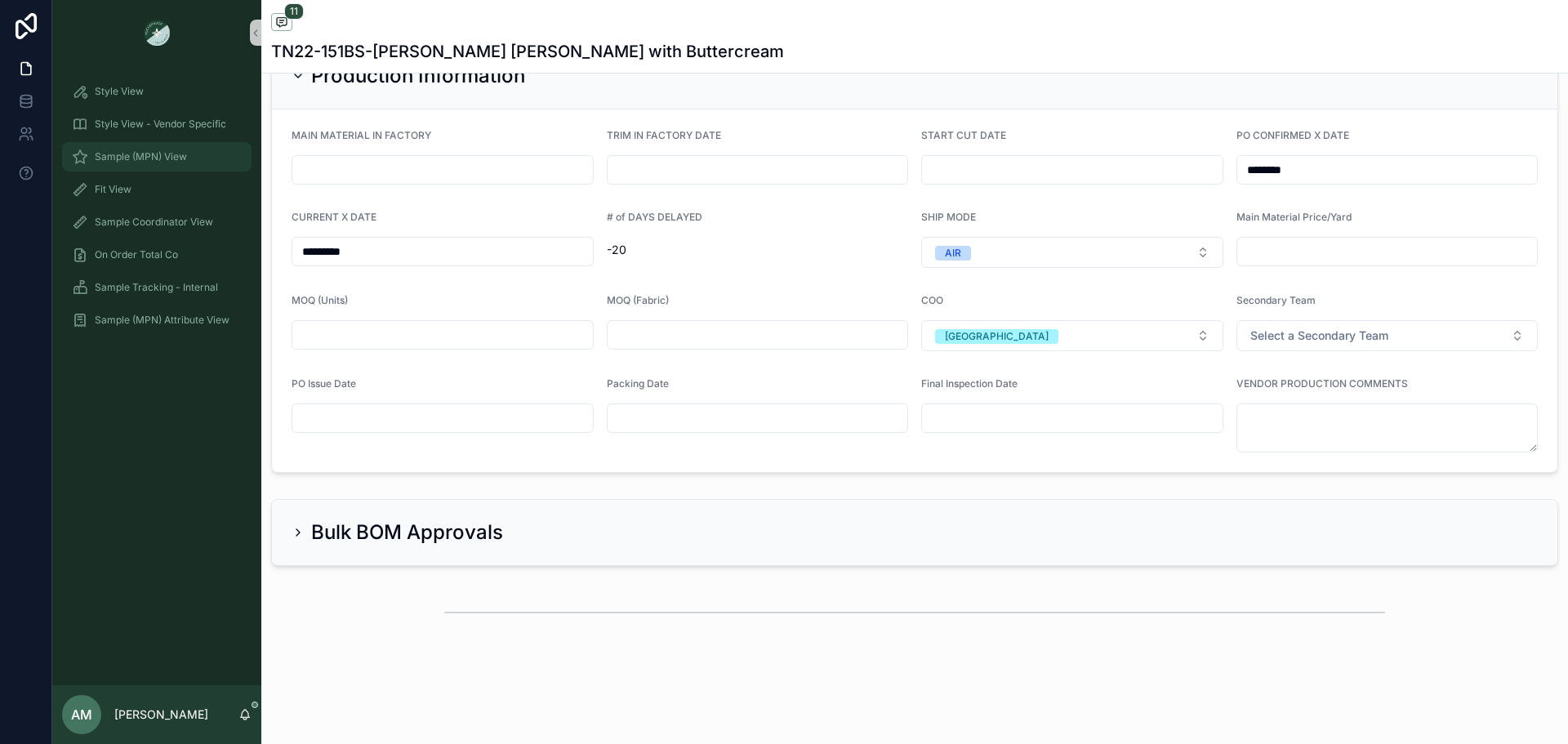
drag, startPoint x: 175, startPoint y: 164, endPoint x: 185, endPoint y: 168, distance: 10.8
click at [175, 164] on div "Sample (MPN) View" at bounding box center [157, 157] width 169 height 26
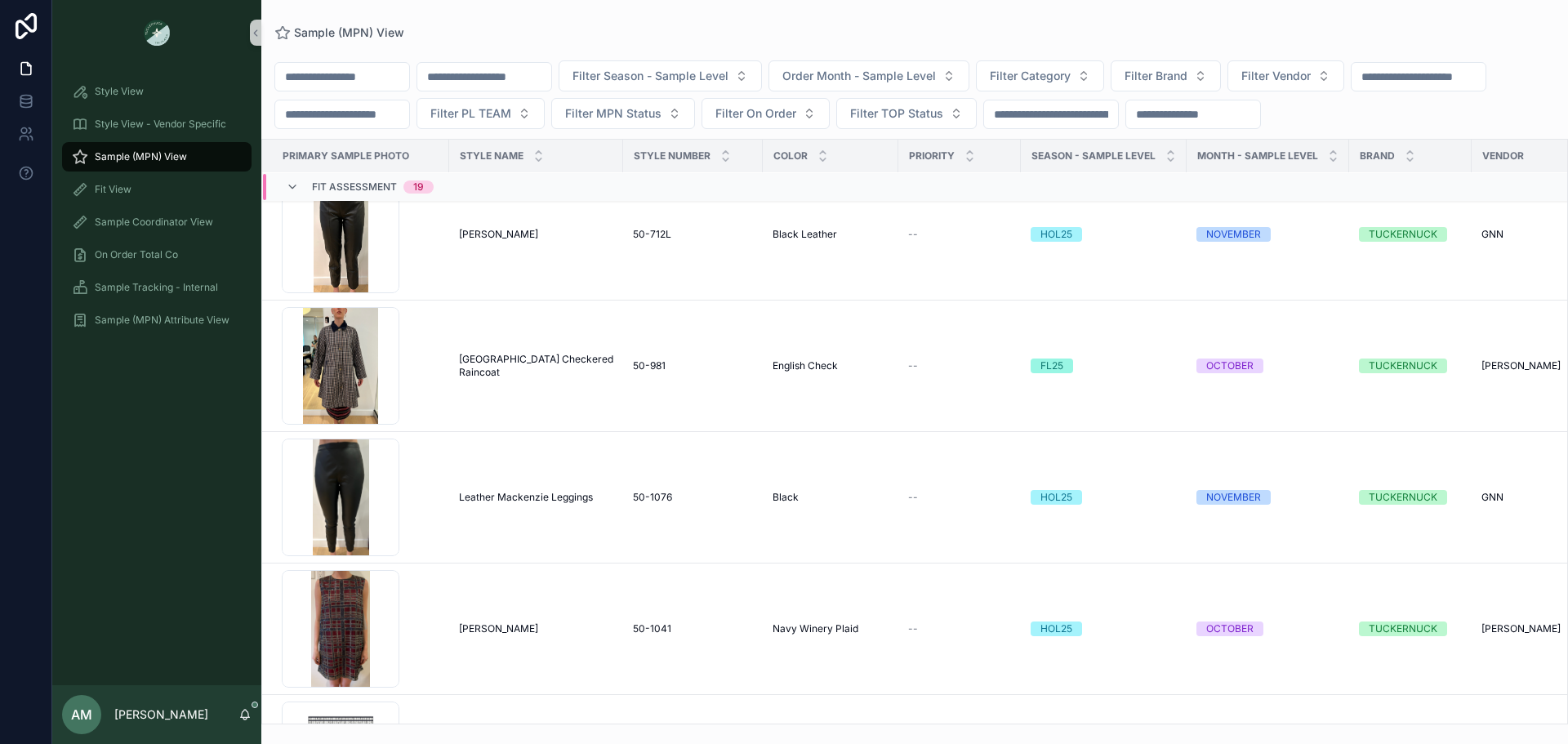
scroll to position [653, 0]
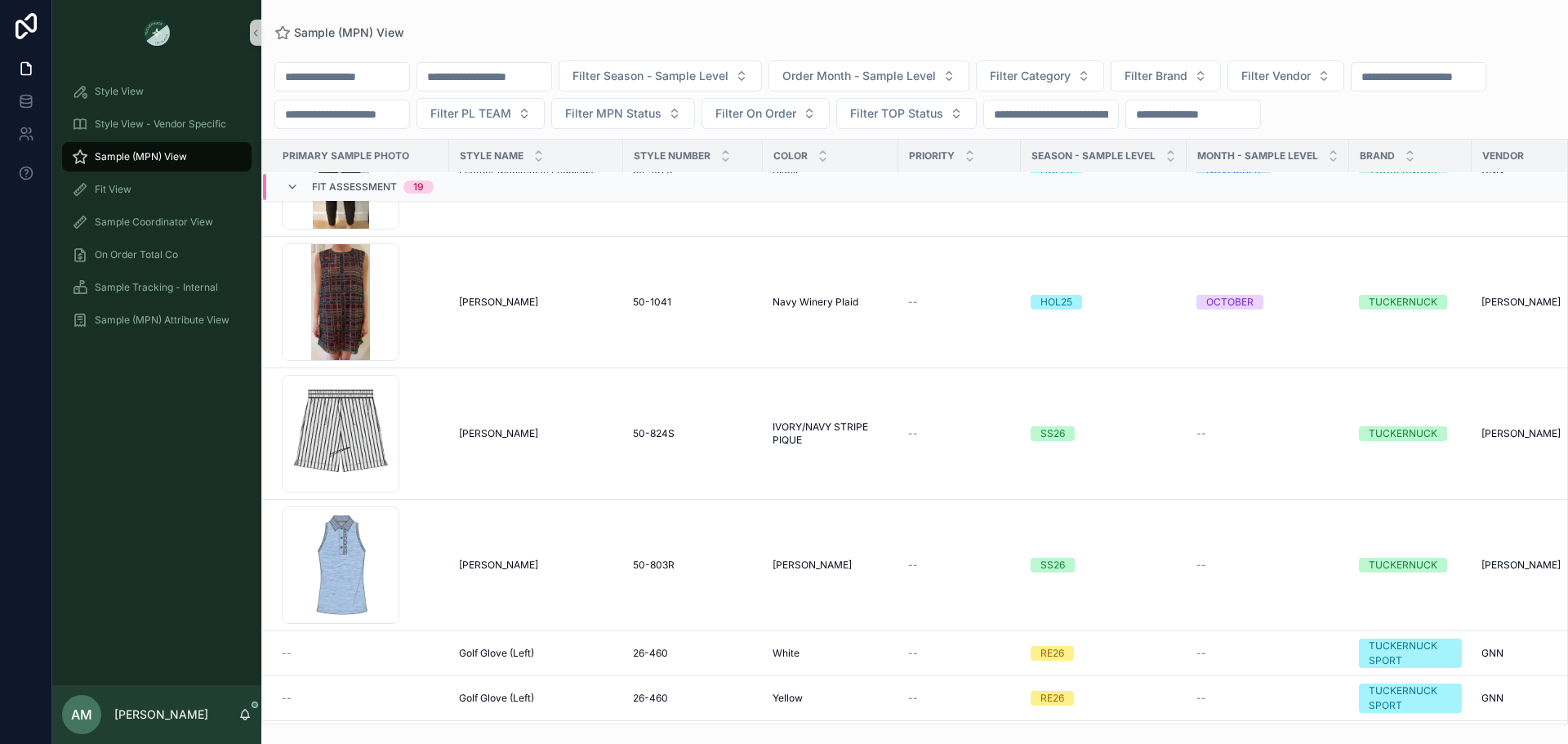
click at [370, 193] on span "Fit Assessment" at bounding box center [354, 186] width 85 height 13
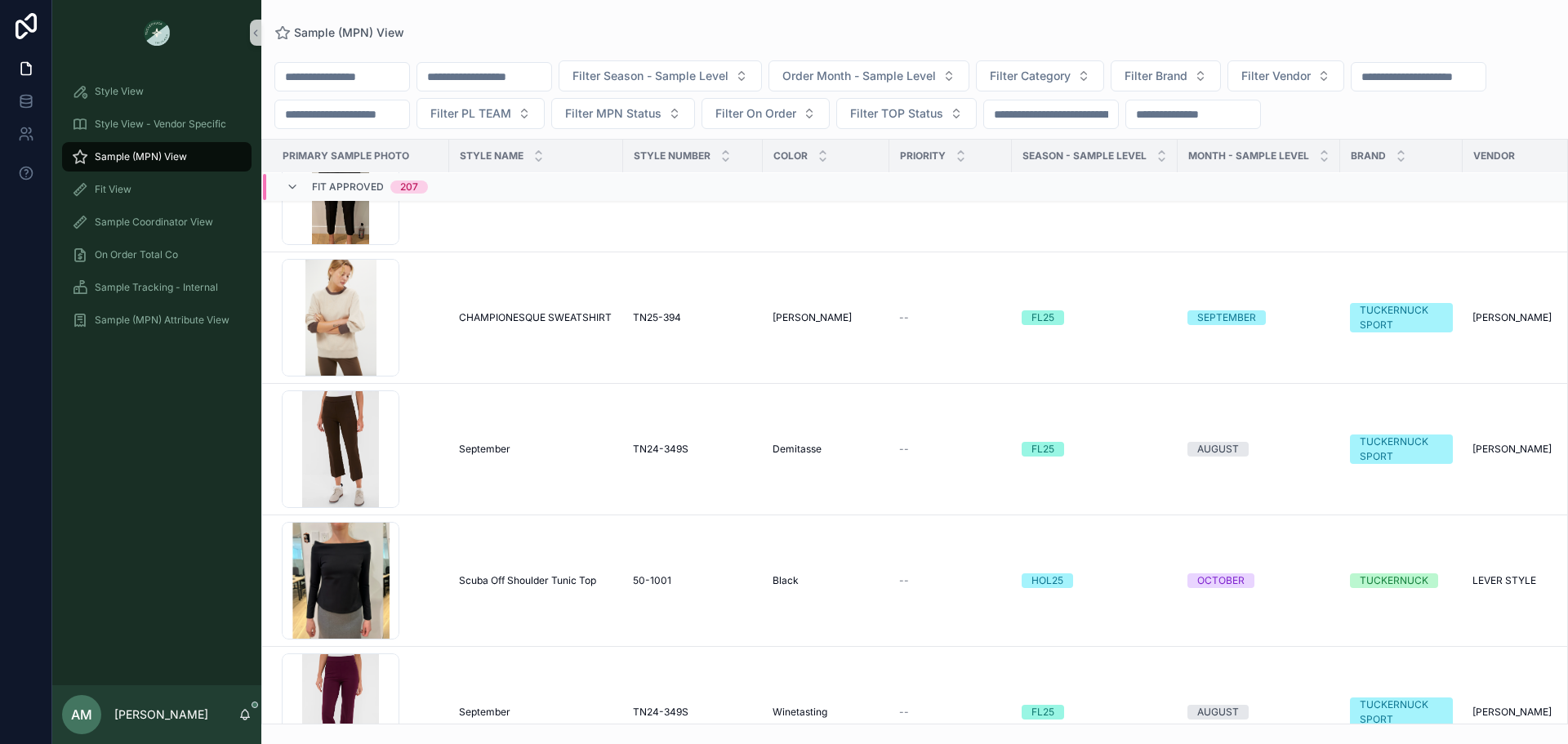
click at [370, 193] on span "Fit Approved" at bounding box center [348, 186] width 72 height 13
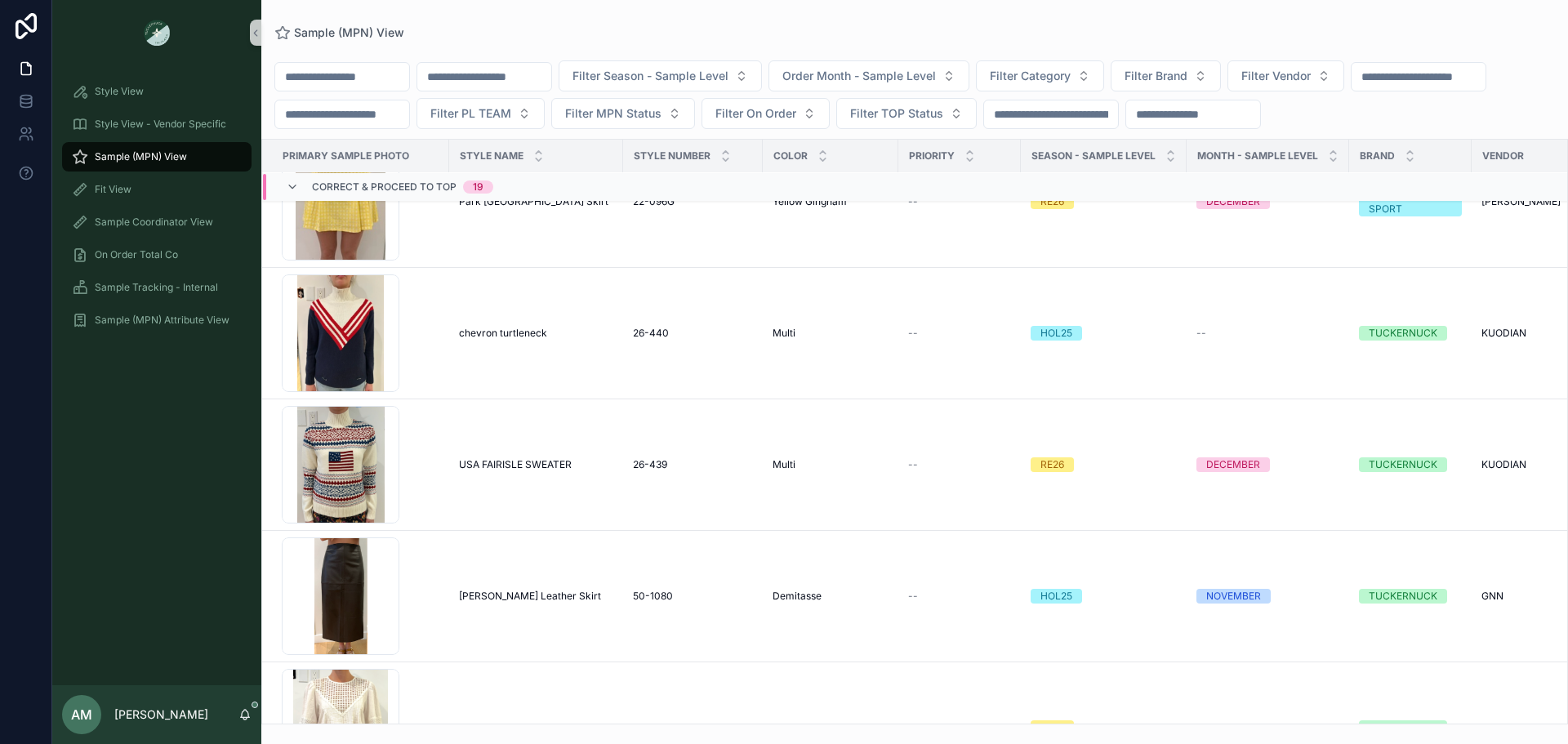
click at [370, 193] on span "Correct & Proceed to TOP" at bounding box center [384, 186] width 145 height 13
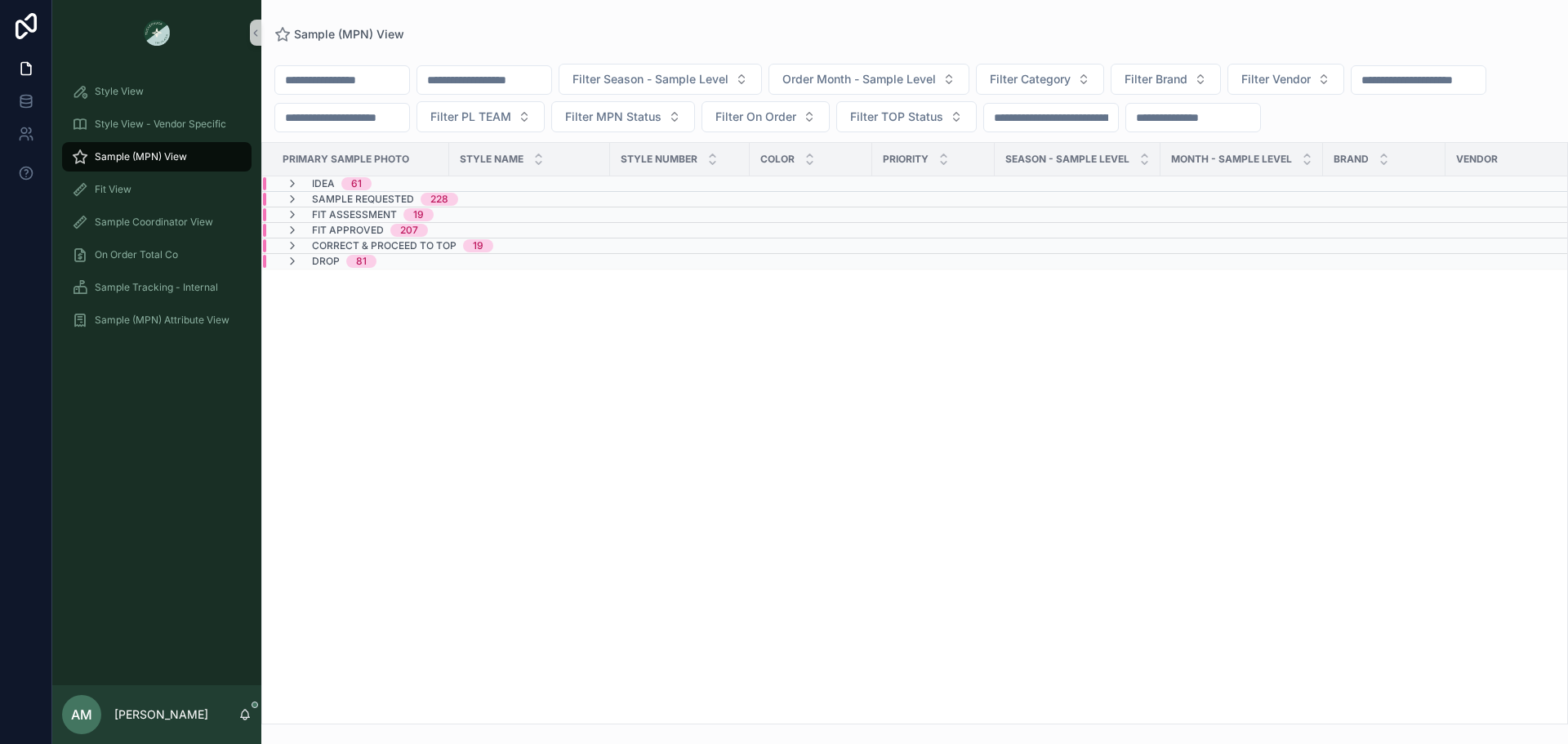
click at [372, 190] on div "Idea 61" at bounding box center [328, 184] width 125 height 13
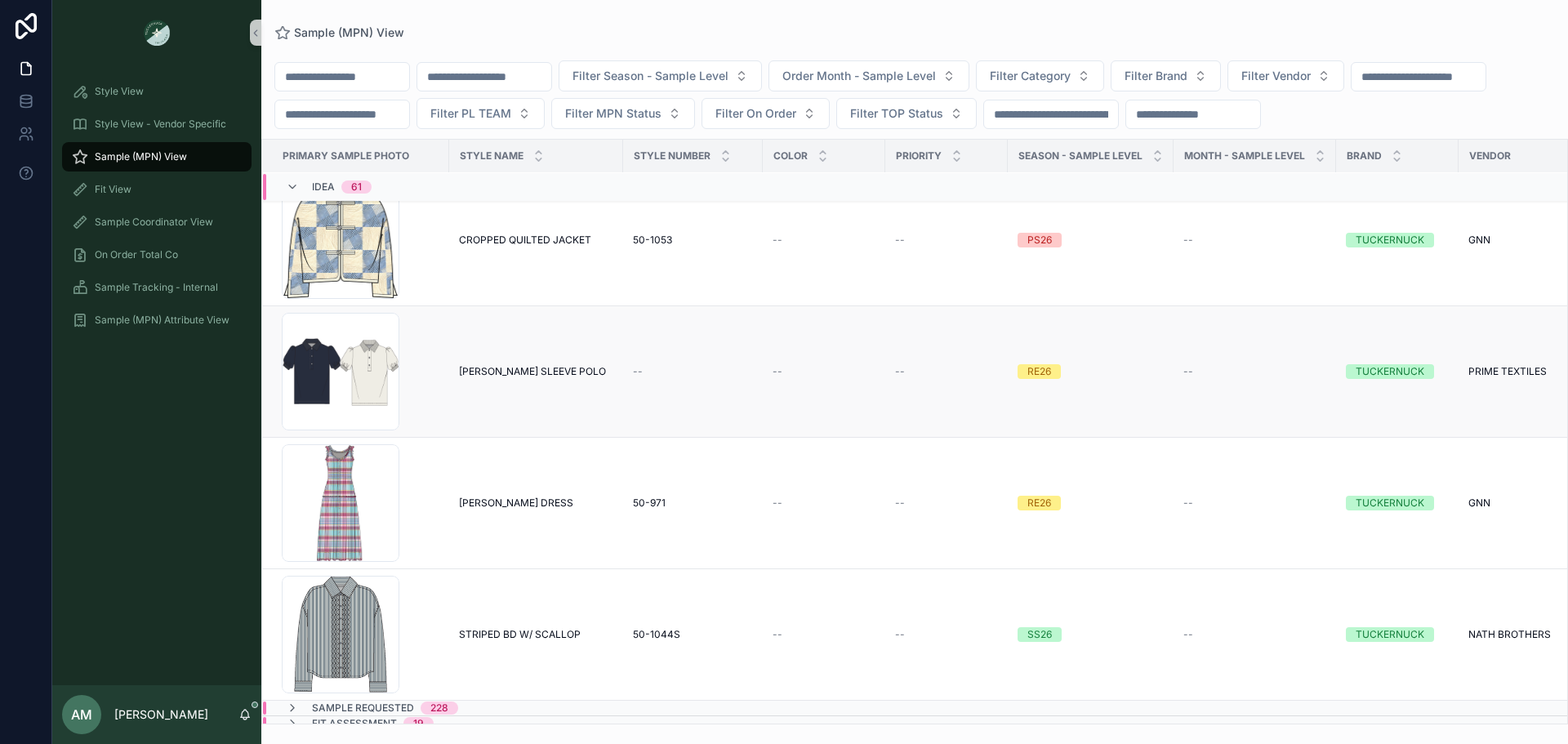
scroll to position [6252, 0]
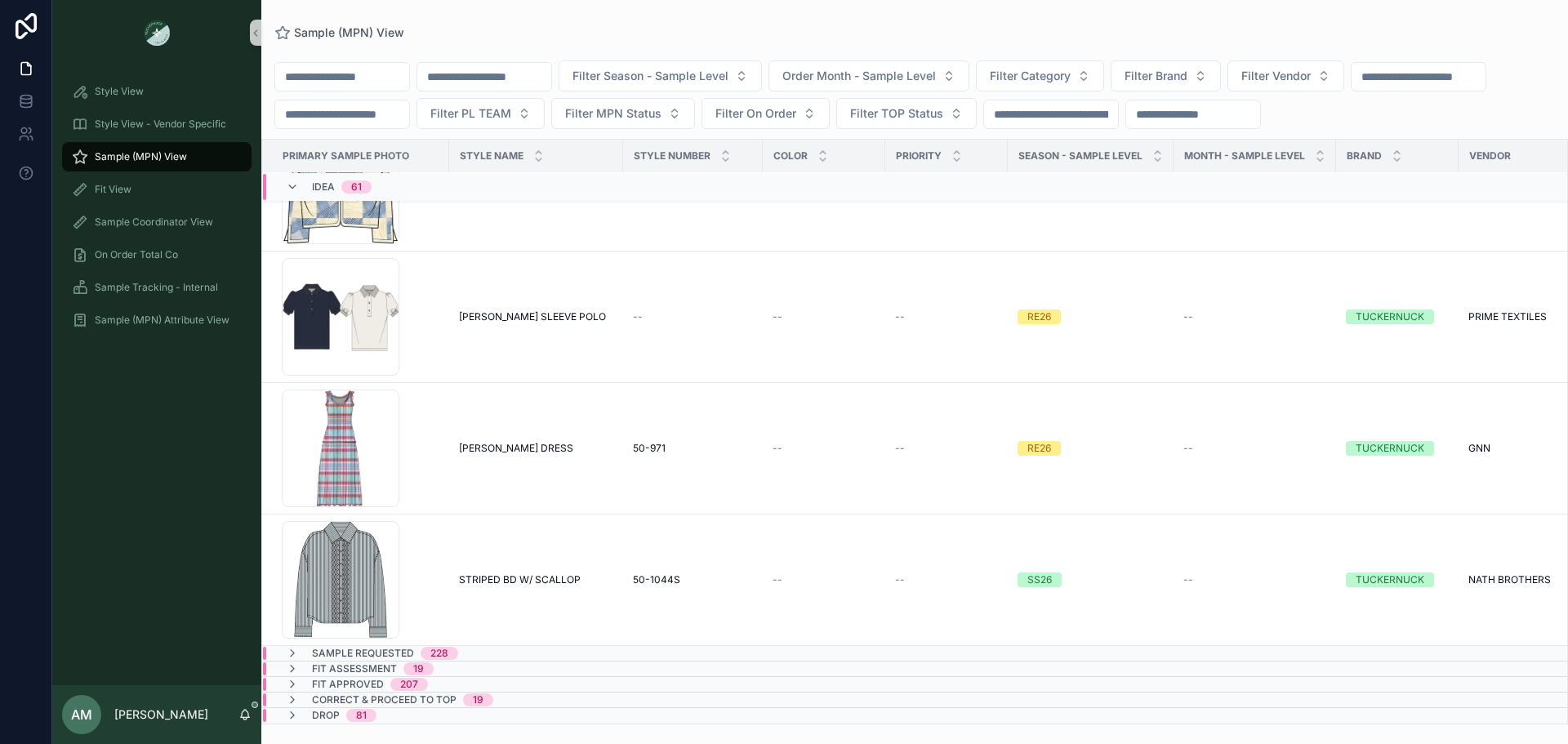
click at [487, 647] on div "Sample Requested 228" at bounding box center [512, 653] width 498 height 13
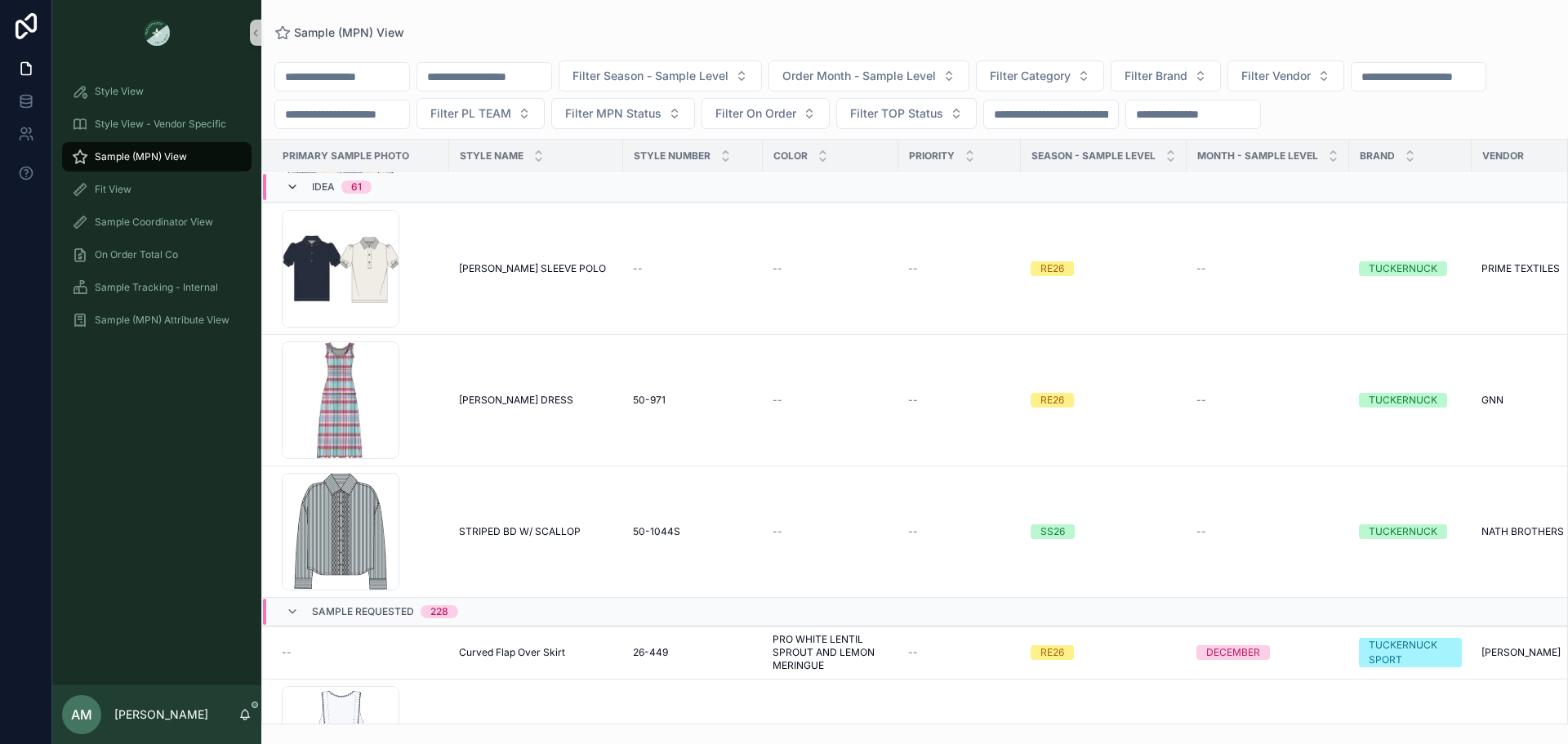
click at [296, 193] on icon "scrollable content" at bounding box center [292, 186] width 13 height 13
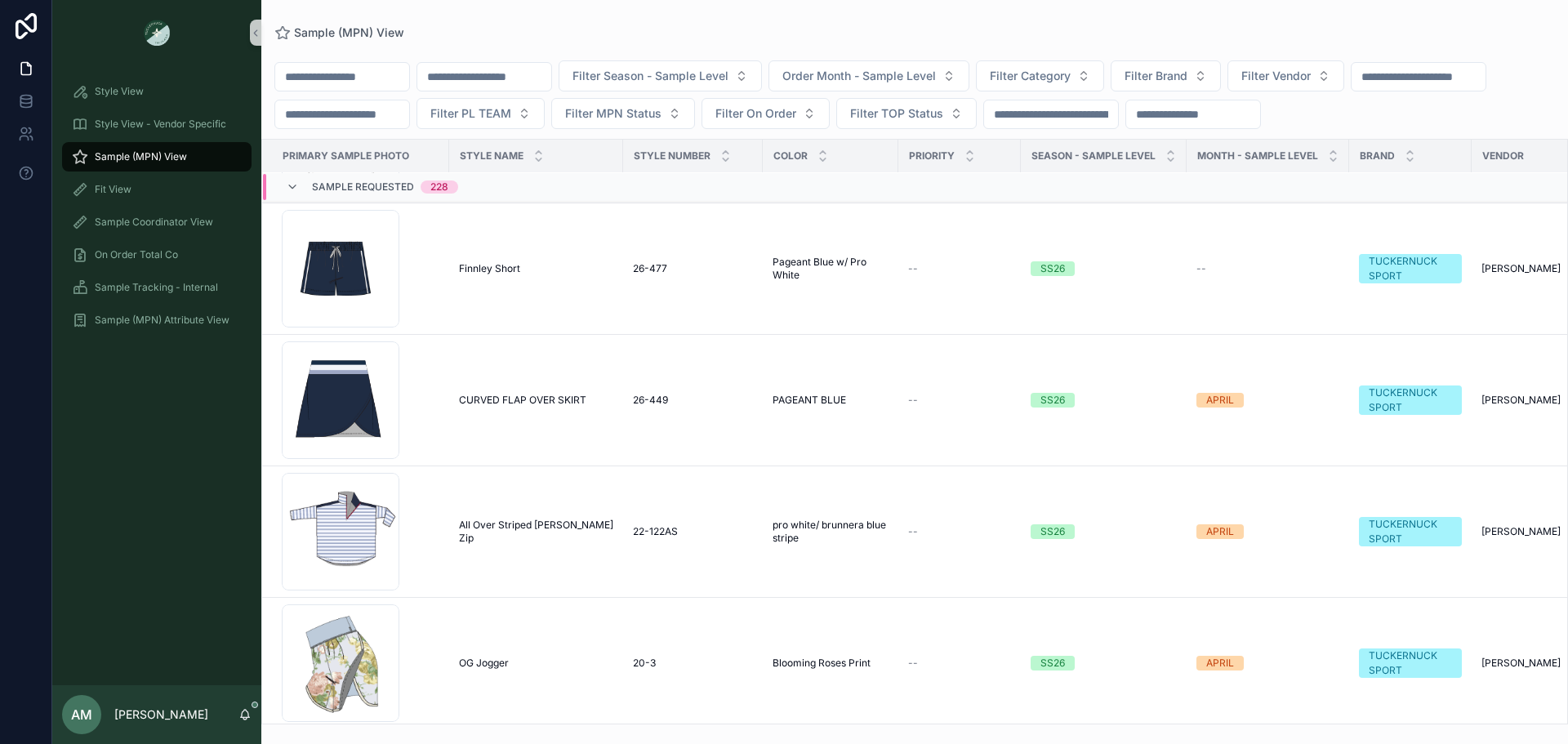
click at [1352, 88] on input "scrollable content" at bounding box center [1418, 77] width 134 height 23
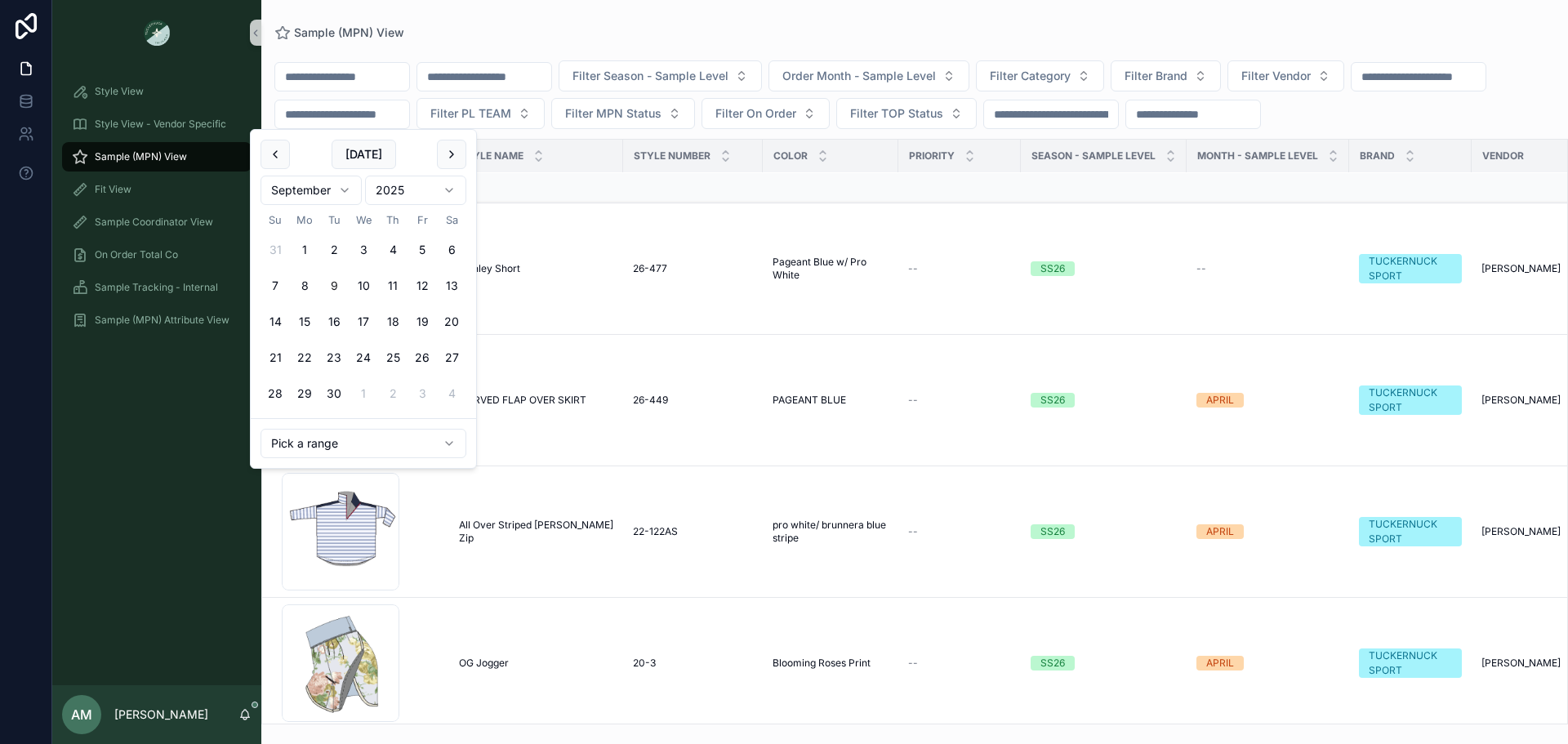
click at [409, 122] on input "scrollable content" at bounding box center [342, 114] width 134 height 23
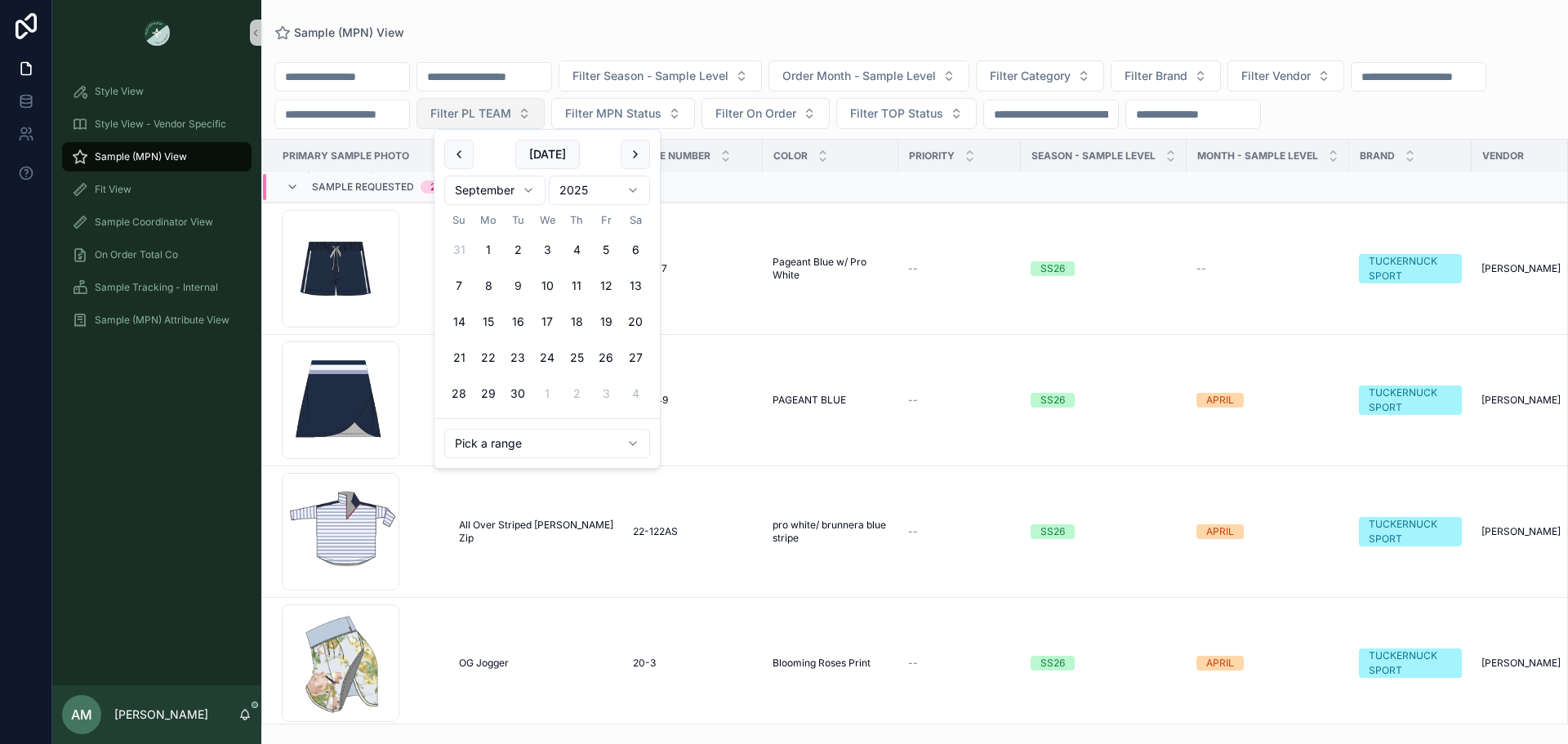
click at [544, 122] on button "Filter PL TEAM" at bounding box center [480, 113] width 129 height 31
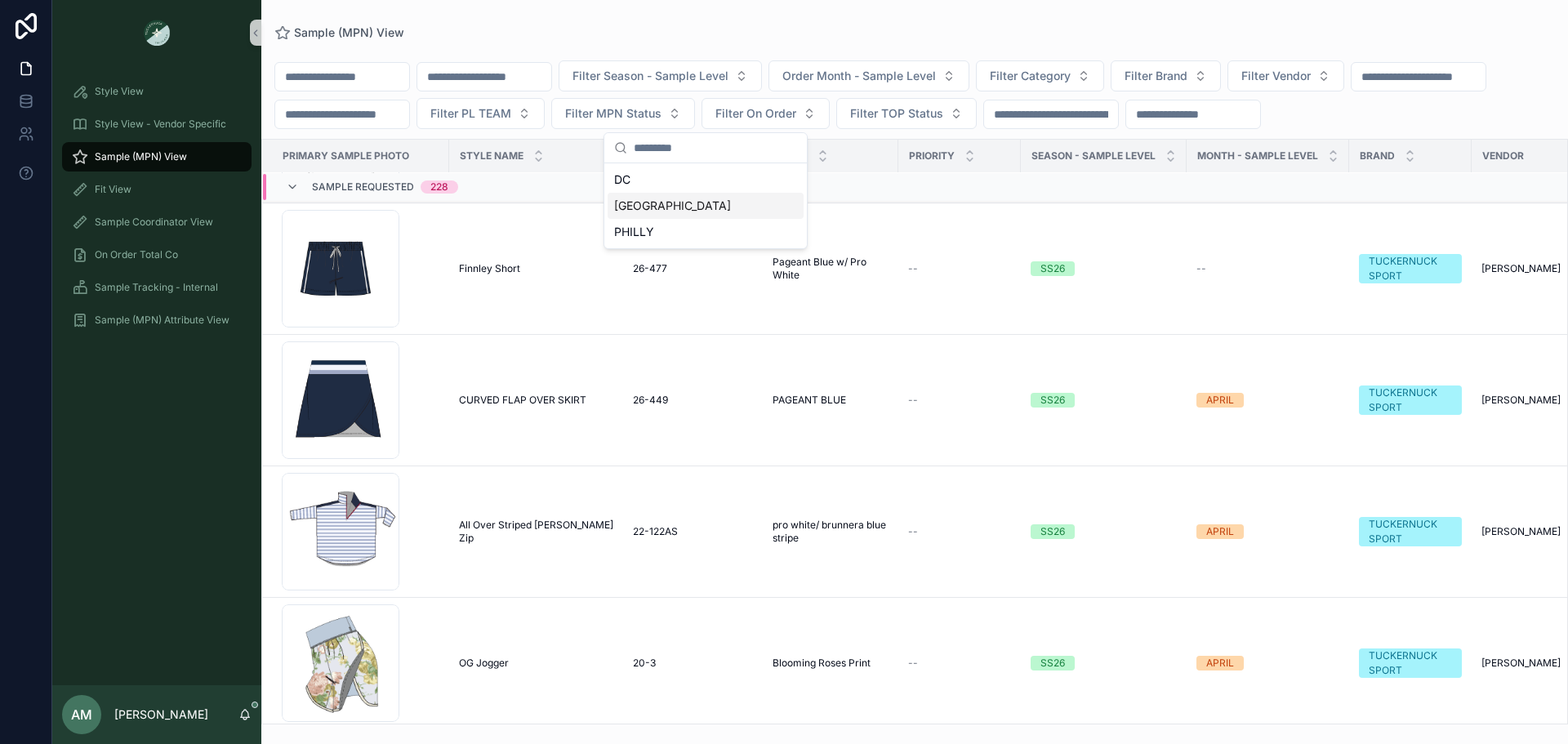
click at [688, 199] on div "[GEOGRAPHIC_DATA]" at bounding box center [705, 205] width 196 height 26
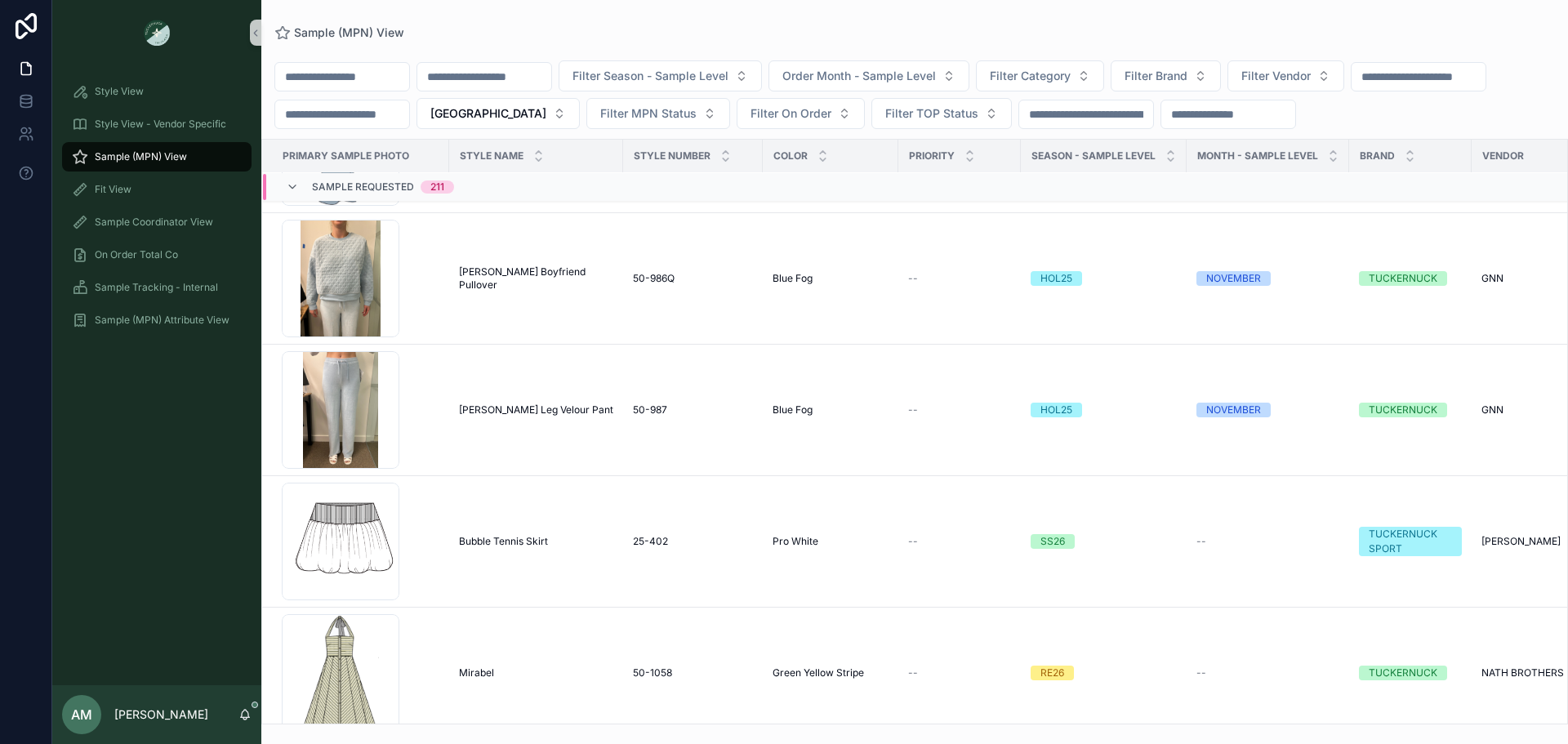
scroll to position [327, 0]
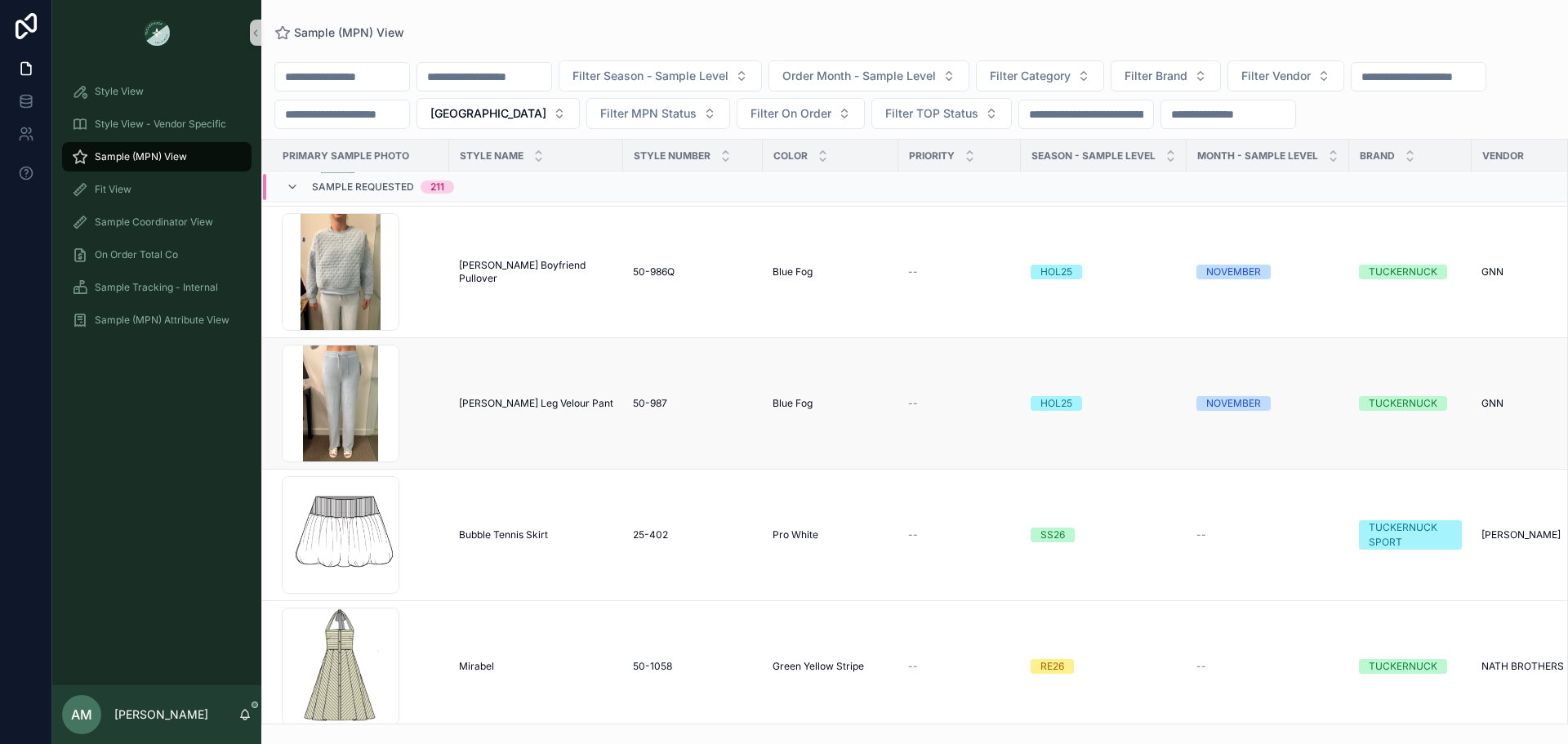
click at [507, 408] on span "[PERSON_NAME] Leg Velour Pant" at bounding box center [535, 403] width 155 height 13
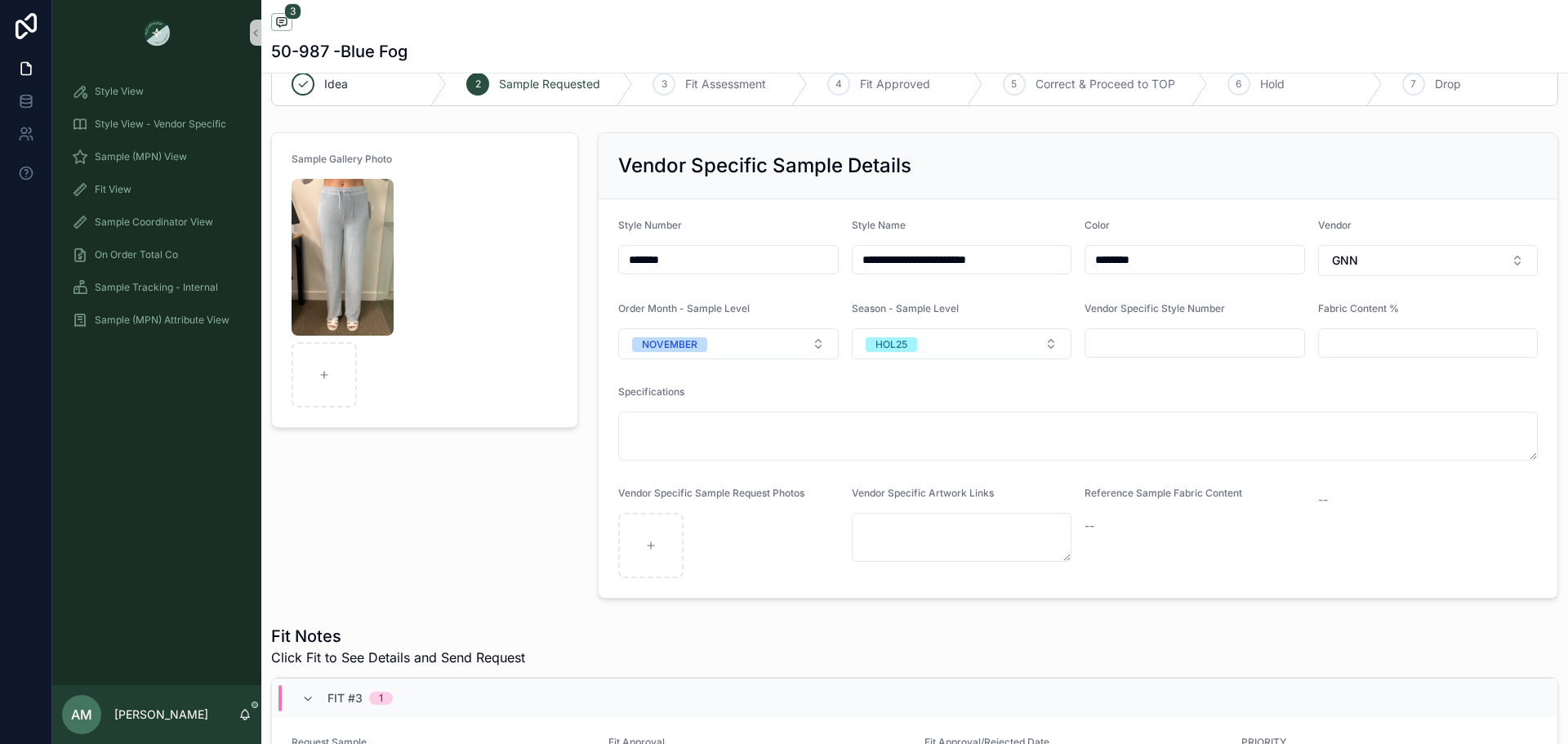
scroll to position [16, 0]
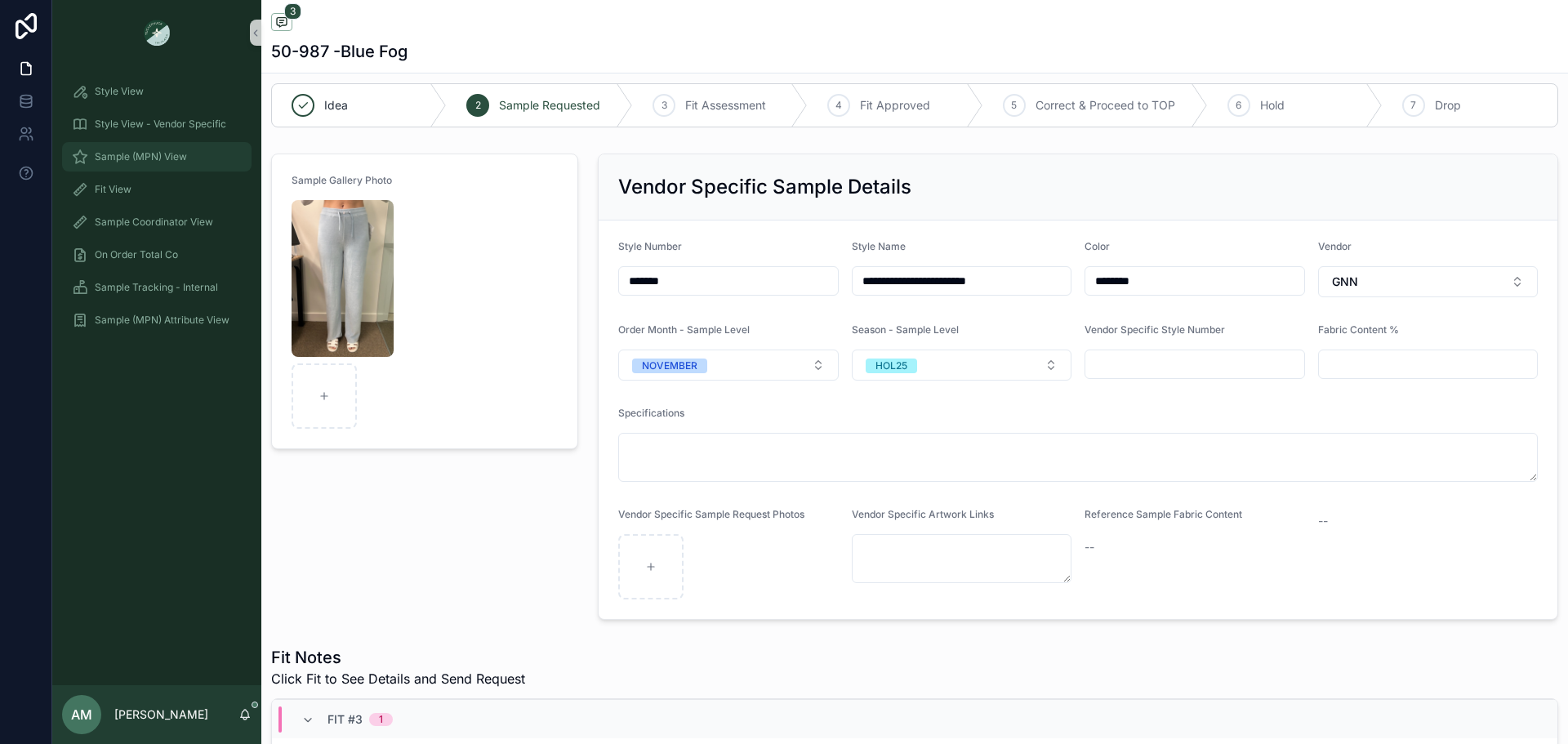
click at [183, 163] on span "Sample (MPN) View" at bounding box center [141, 157] width 93 height 13
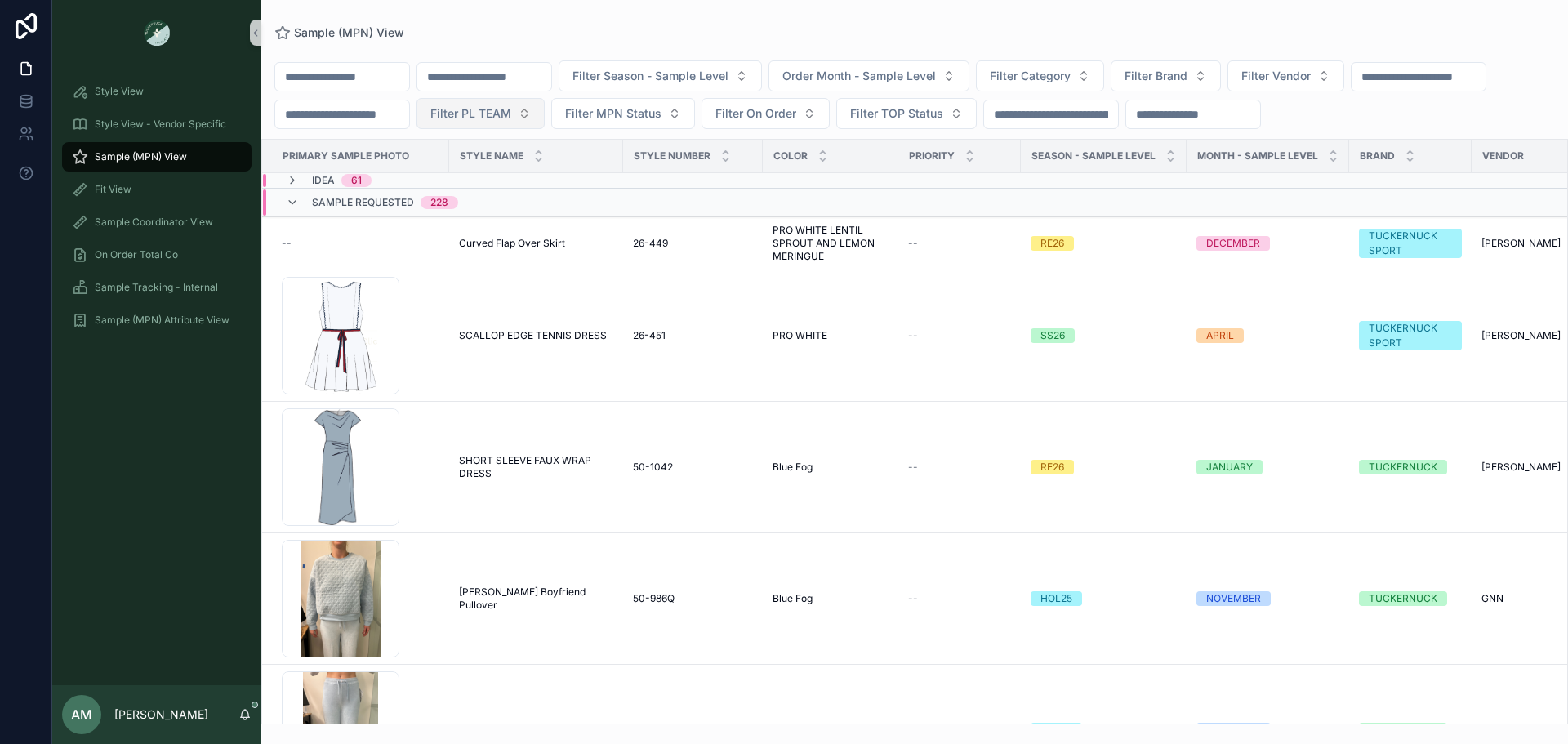
click at [511, 111] on span "Filter PL TEAM" at bounding box center [470, 114] width 81 height 16
click at [706, 206] on div "[GEOGRAPHIC_DATA]" at bounding box center [705, 205] width 196 height 26
click at [1344, 69] on button "Filter Vendor" at bounding box center [1285, 76] width 117 height 31
click at [1200, 63] on button "Filter Brand" at bounding box center [1165, 76] width 111 height 31
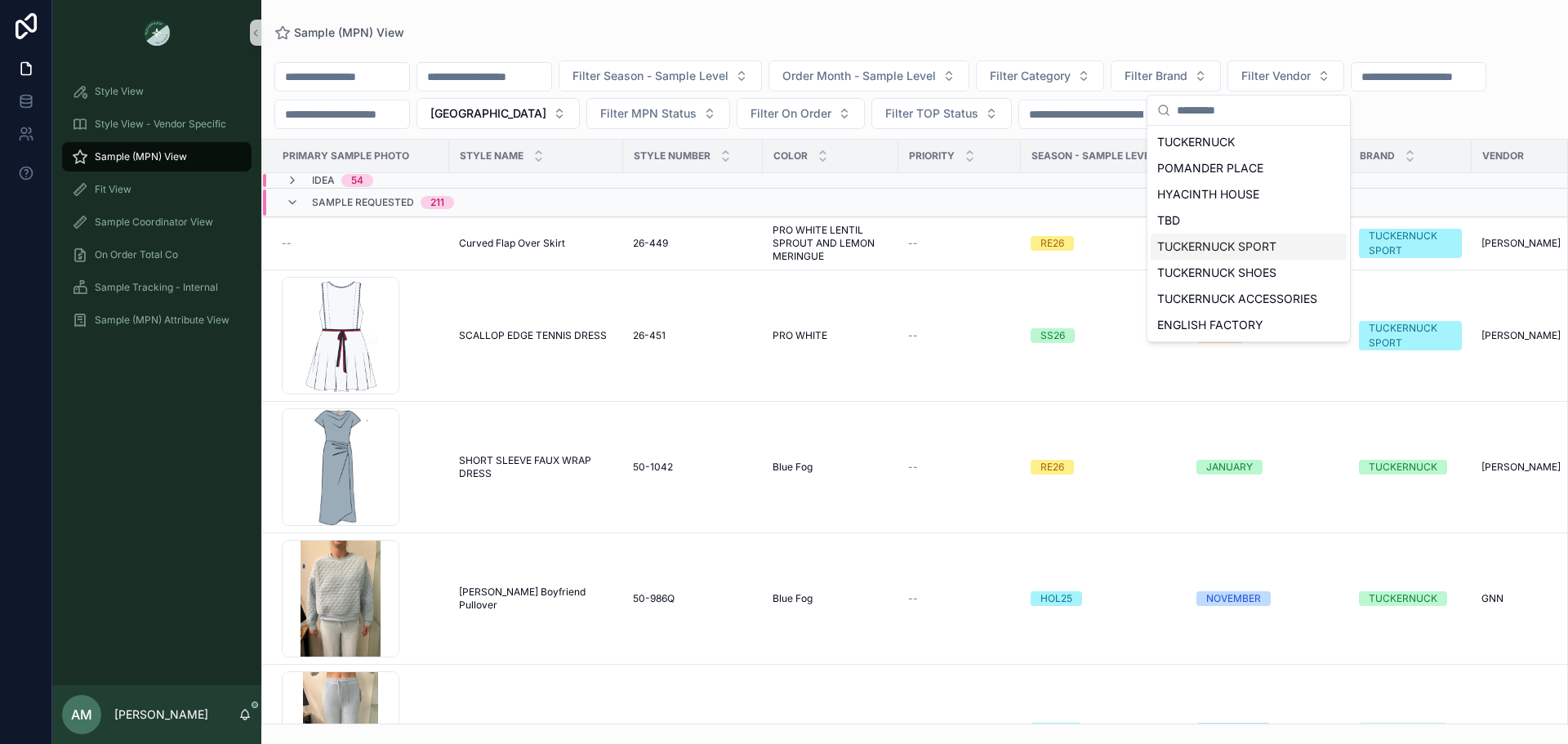
click at [1267, 244] on div "TUCKERNUCK SPORT" at bounding box center [1248, 246] width 196 height 26
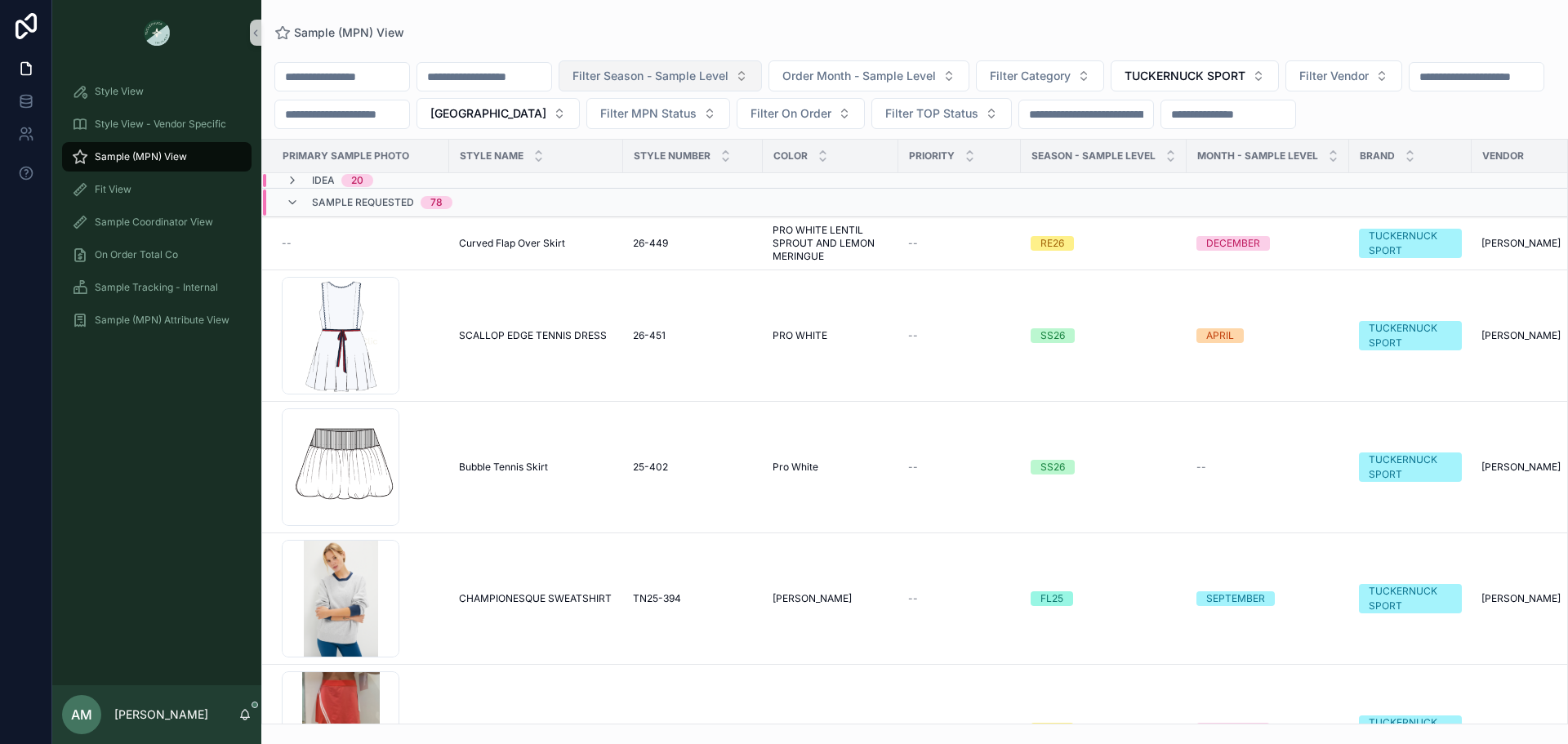
click at [729, 70] on span "Filter Season - Sample Level" at bounding box center [650, 76] width 156 height 16
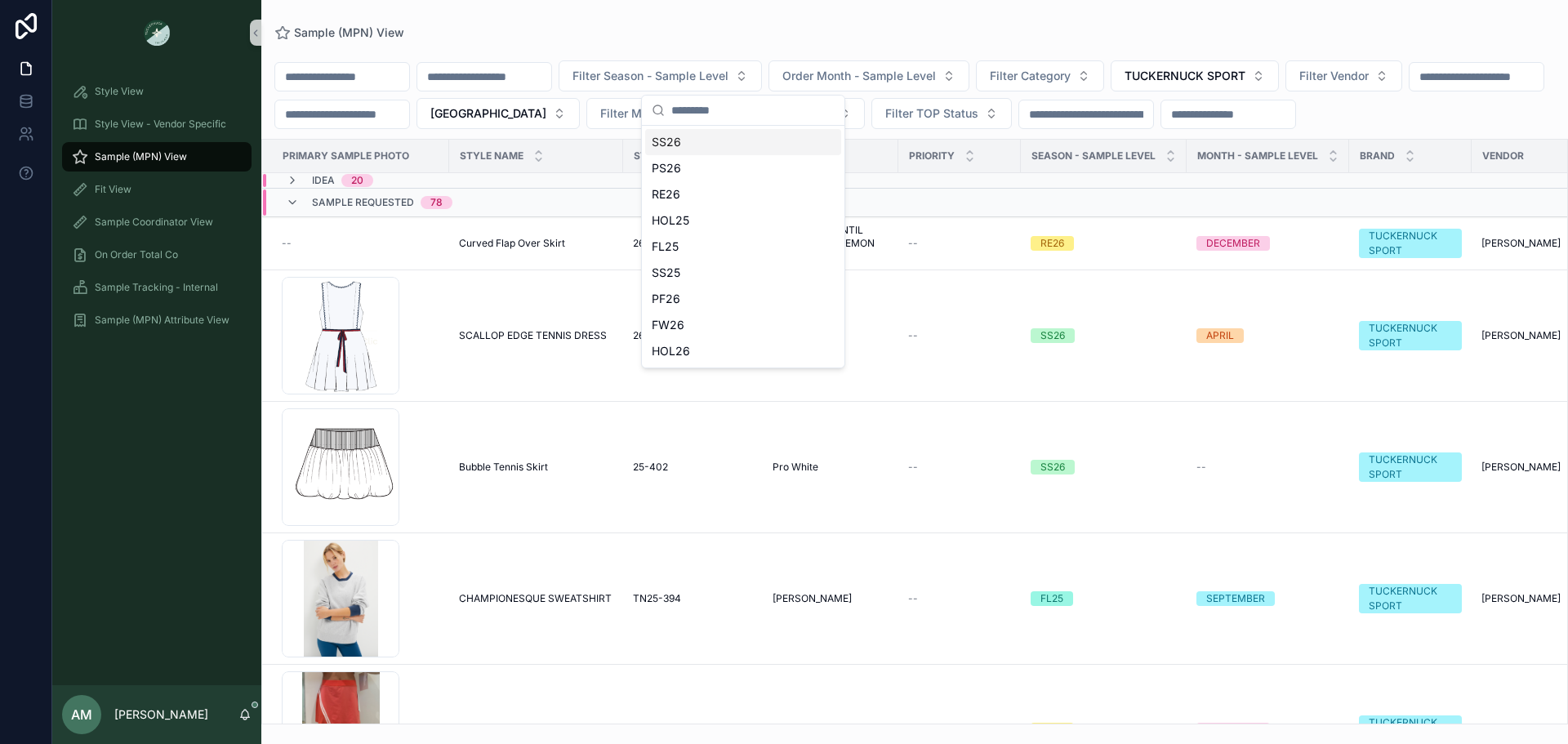
click at [753, 143] on div "SS26" at bounding box center [743, 142] width 196 height 26
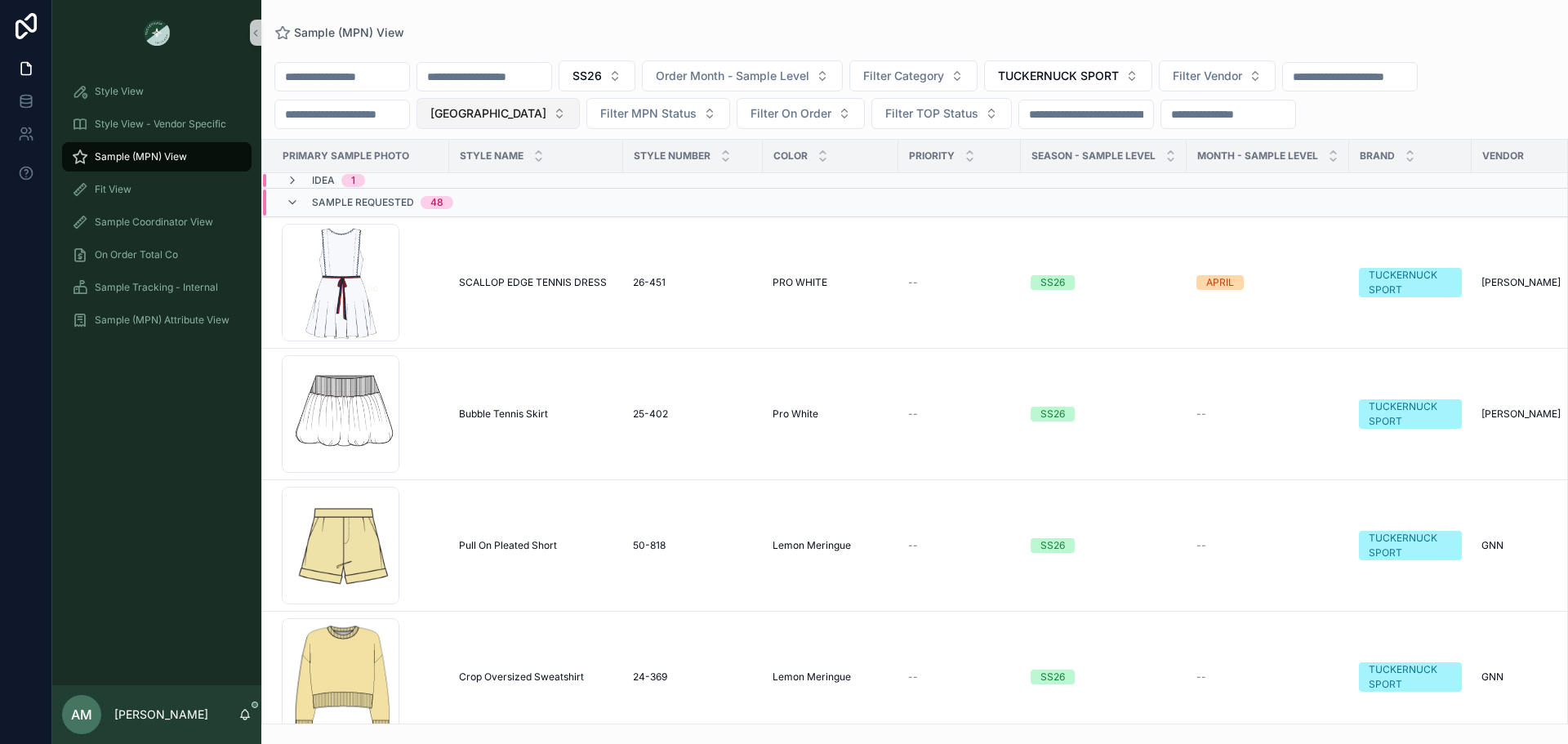
click at [481, 124] on button "[GEOGRAPHIC_DATA]" at bounding box center [498, 113] width 163 height 31
click at [491, 184] on div "None" at bounding box center [493, 180] width 196 height 26
click at [418, 183] on div "Idea 1" at bounding box center [512, 180] width 498 height 13
